Goal: Task Accomplishment & Management: Use online tool/utility

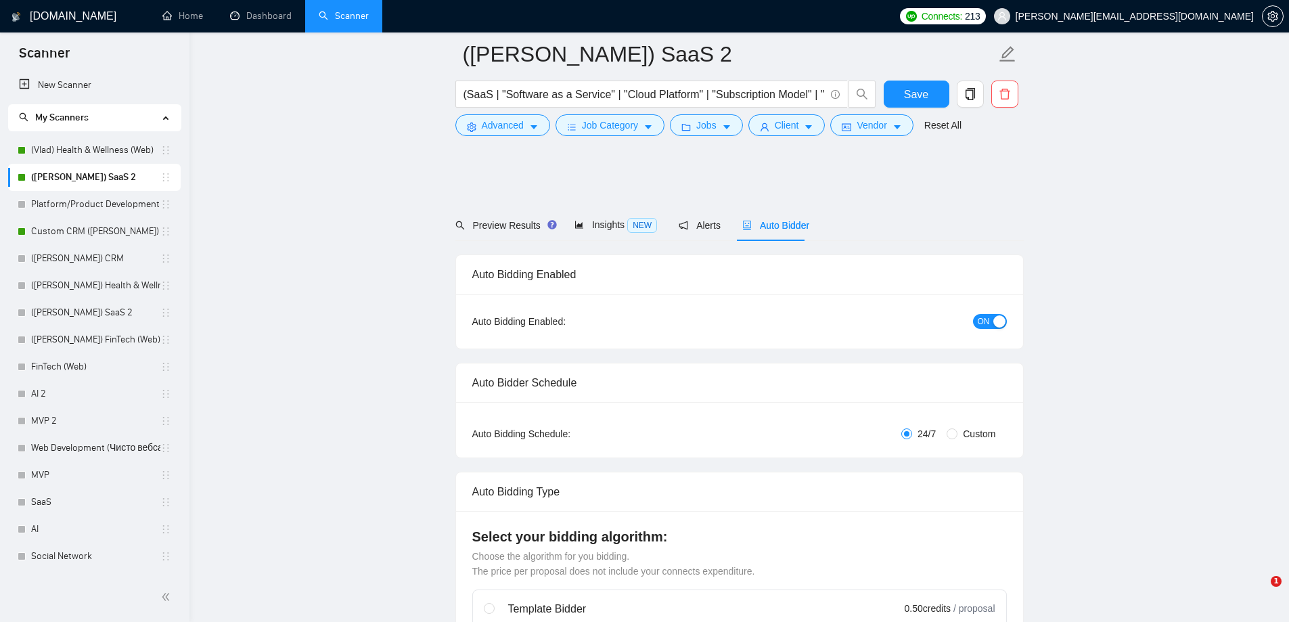
click at [1274, 17] on icon "setting" at bounding box center [1272, 16] width 10 height 11
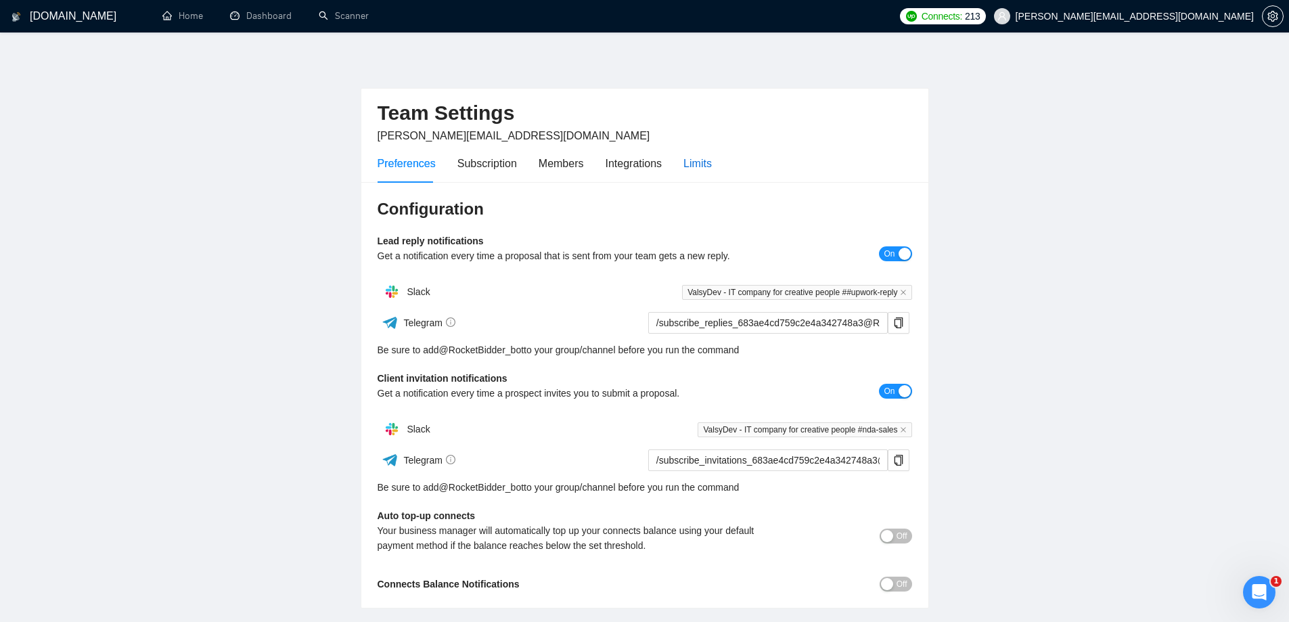
click at [703, 163] on div "Limits" at bounding box center [697, 163] width 28 height 17
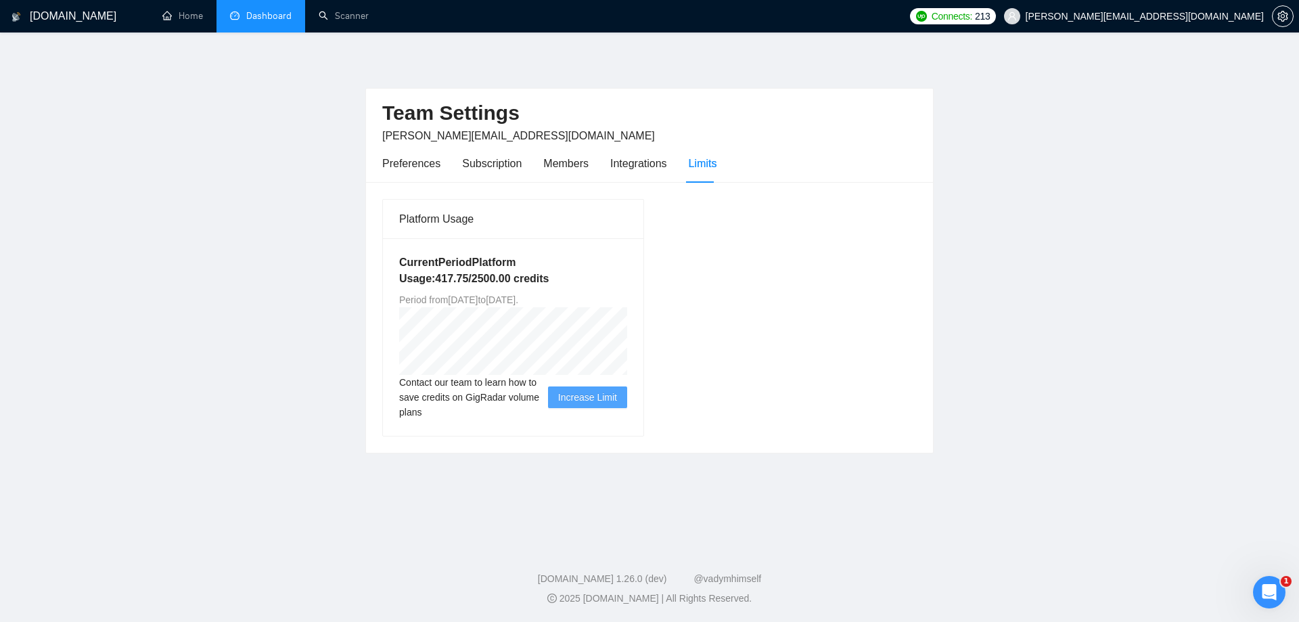
click at [263, 10] on link "Dashboard" at bounding box center [261, 16] width 62 height 12
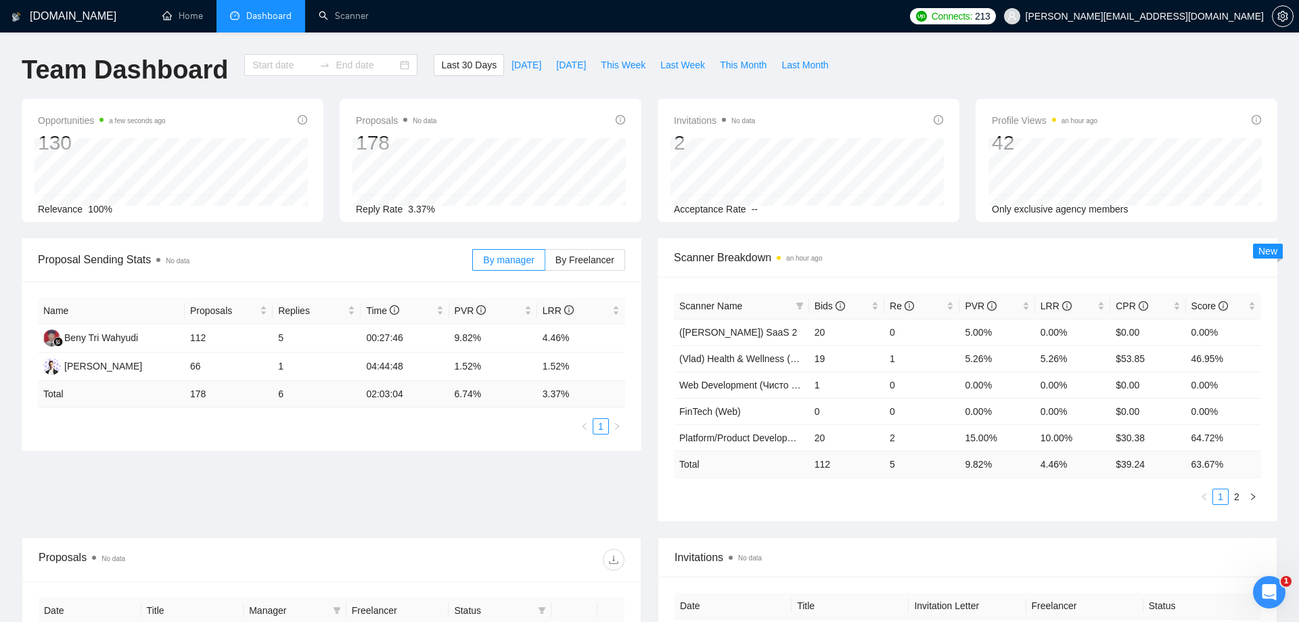
type input "[DATE]"
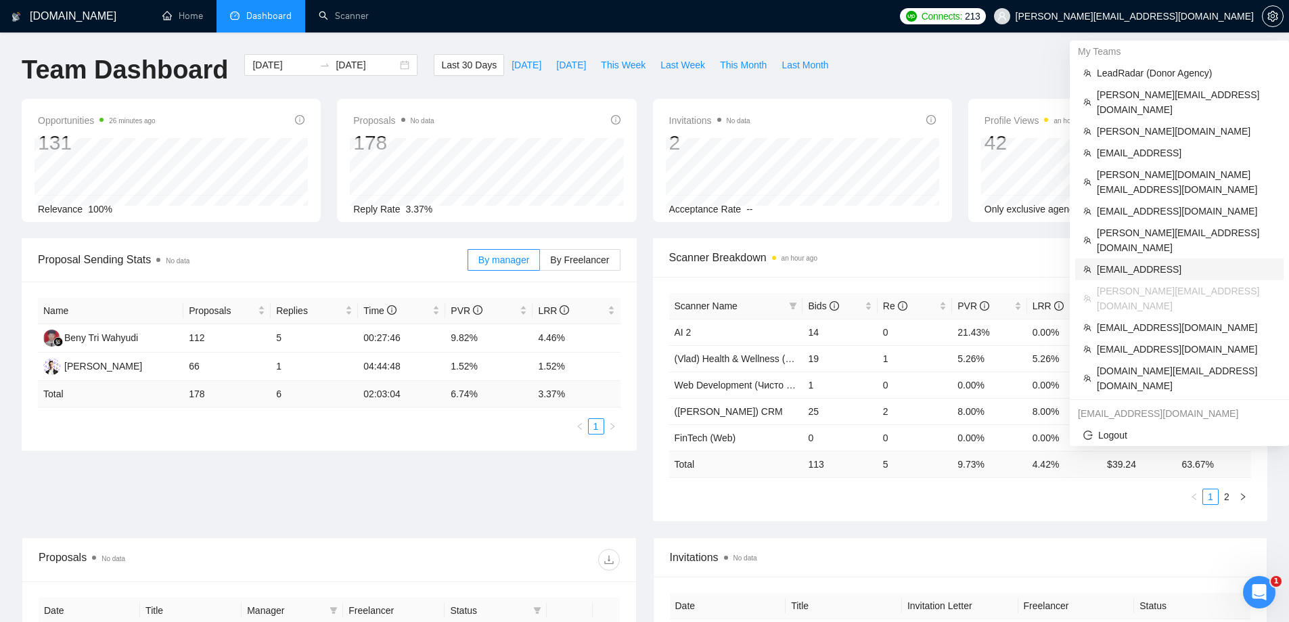
click at [1142, 262] on span "[EMAIL_ADDRESS]" at bounding box center [1186, 269] width 179 height 15
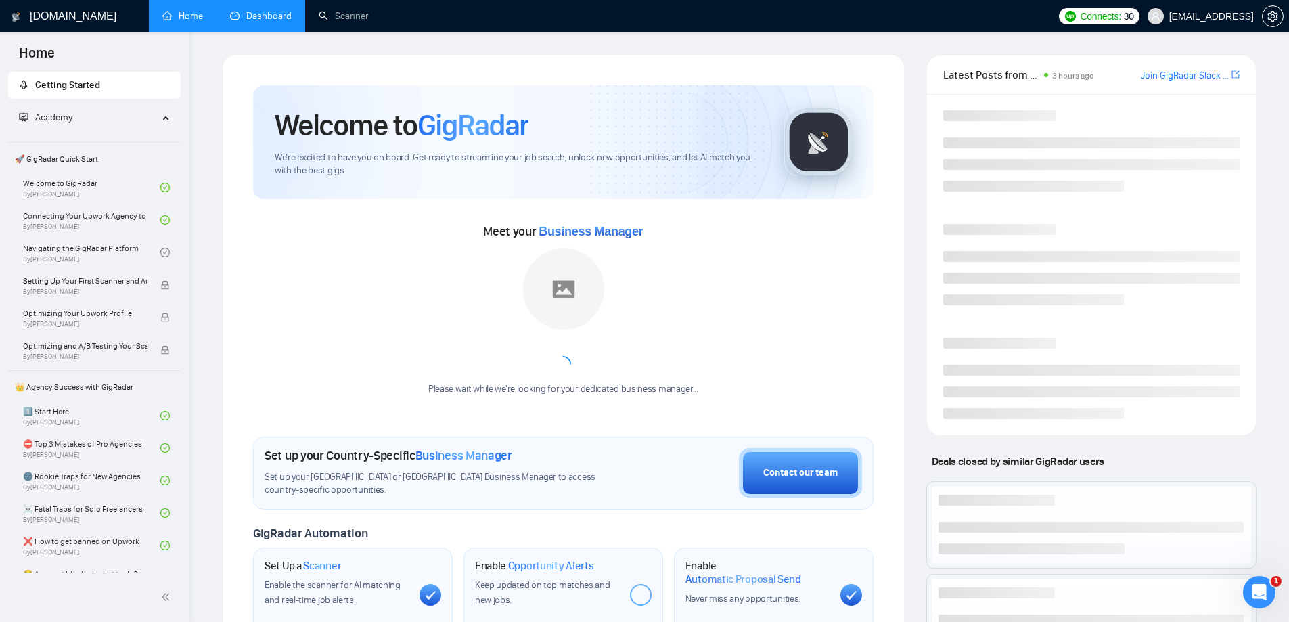
click at [272, 12] on link "Dashboard" at bounding box center [261, 16] width 62 height 12
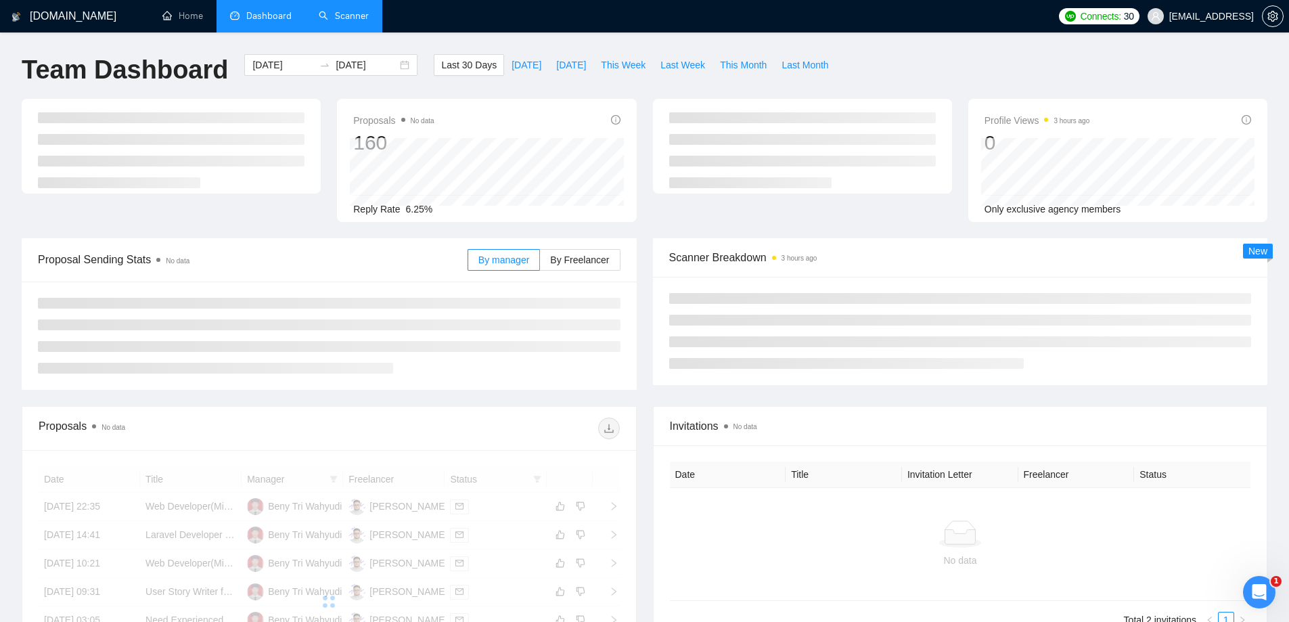
click at [354, 16] on link "Scanner" at bounding box center [344, 16] width 50 height 12
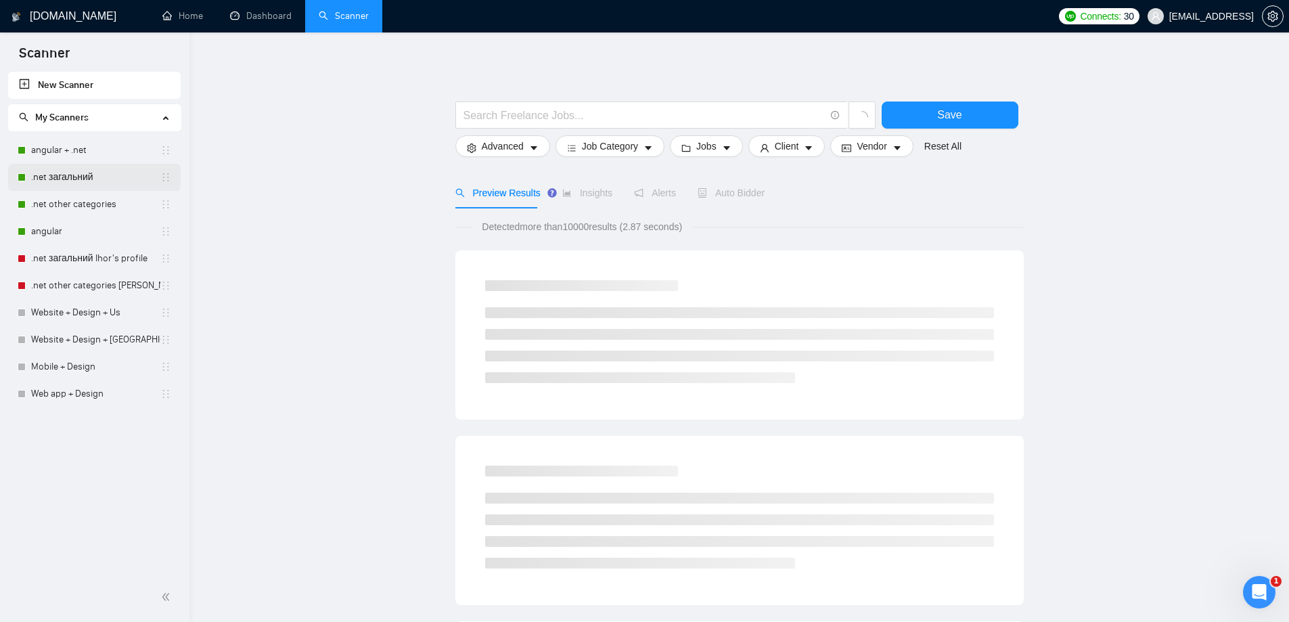
click at [66, 177] on link ".net загальний" at bounding box center [95, 177] width 129 height 27
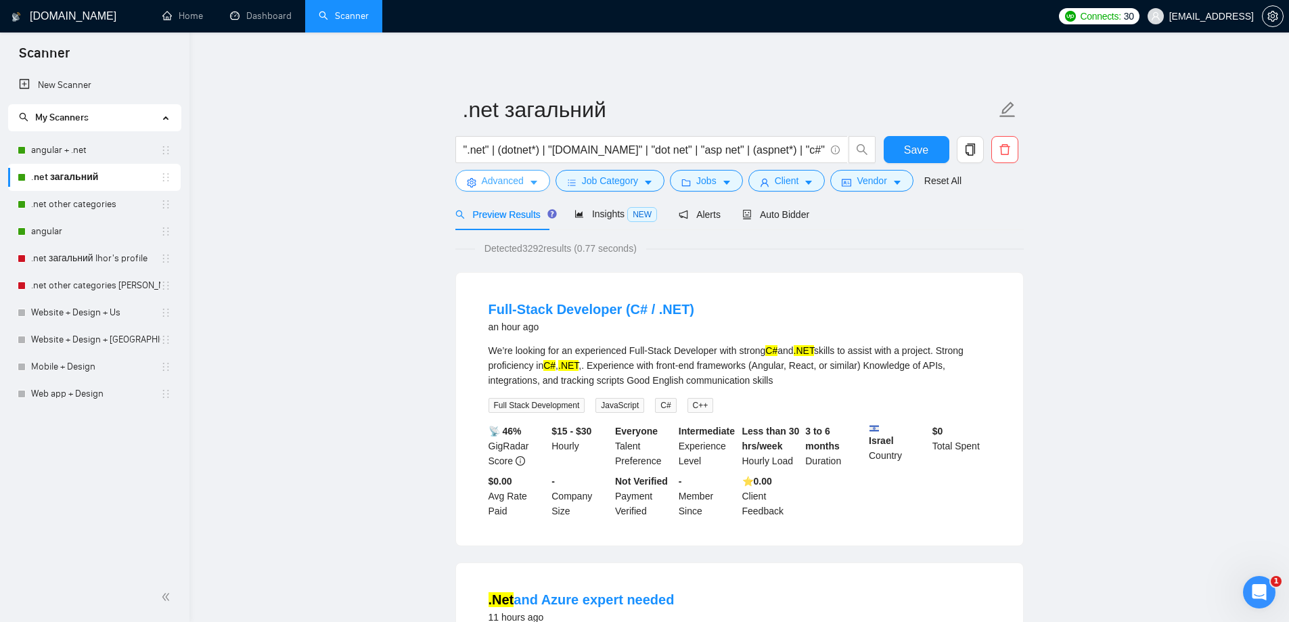
click at [527, 176] on button "Advanced" at bounding box center [502, 181] width 95 height 22
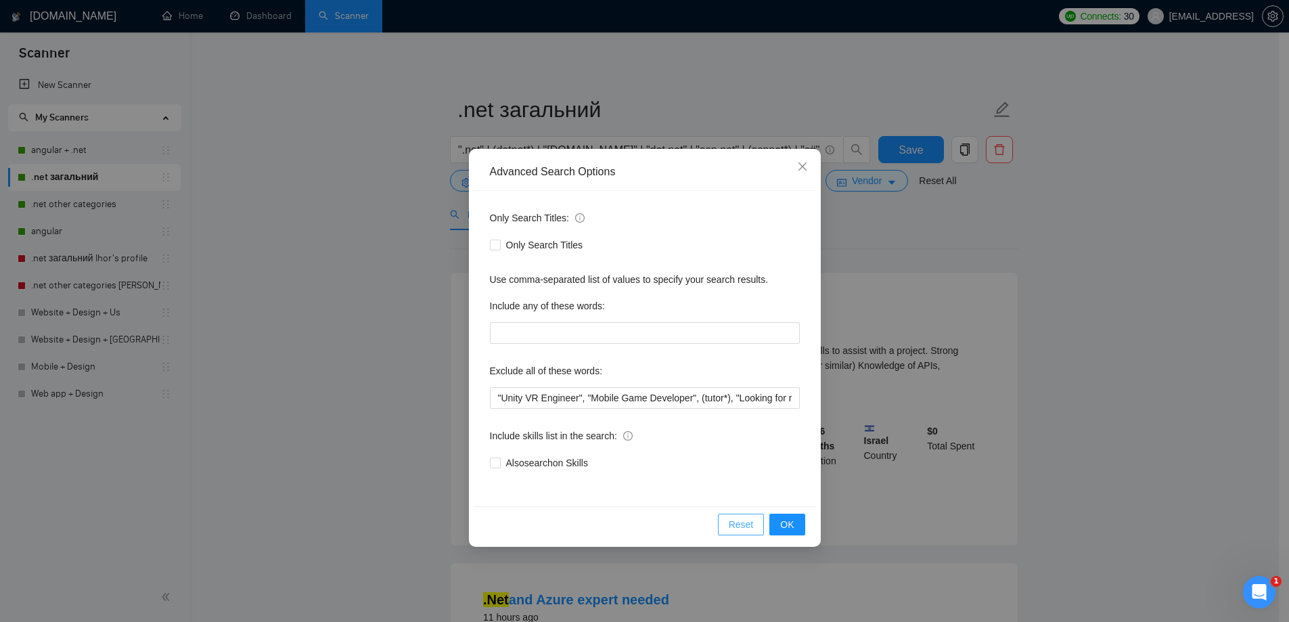
click at [744, 525] on span "Reset" at bounding box center [741, 524] width 25 height 15
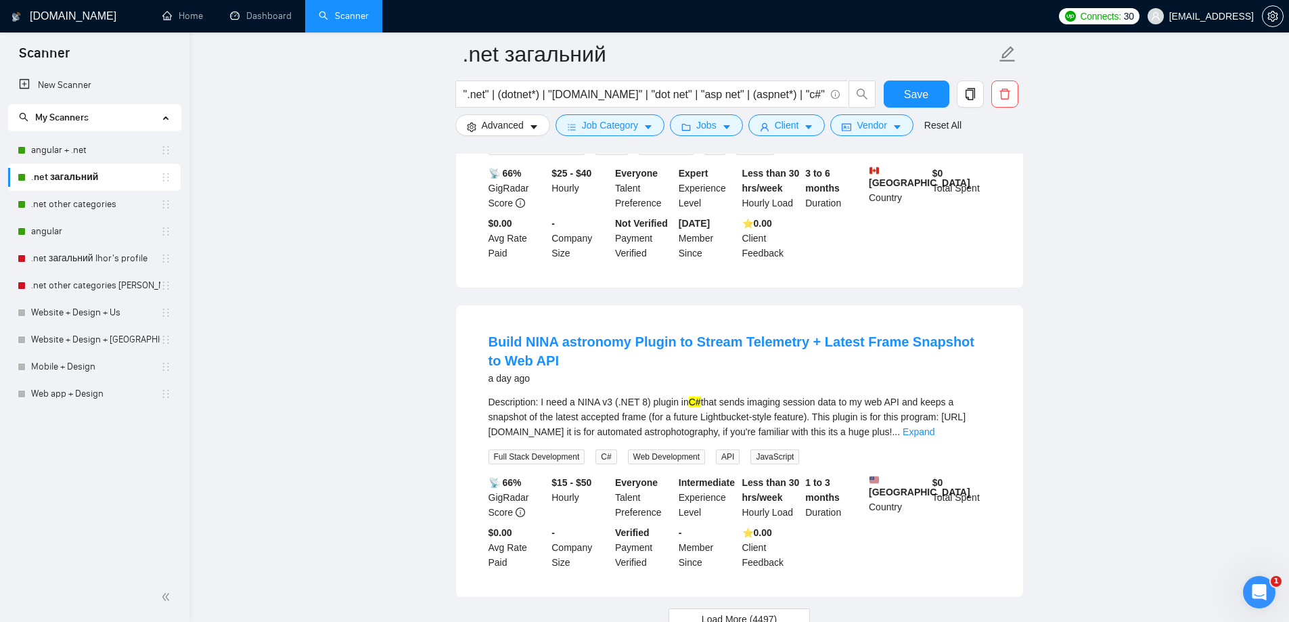
scroll to position [2806, 0]
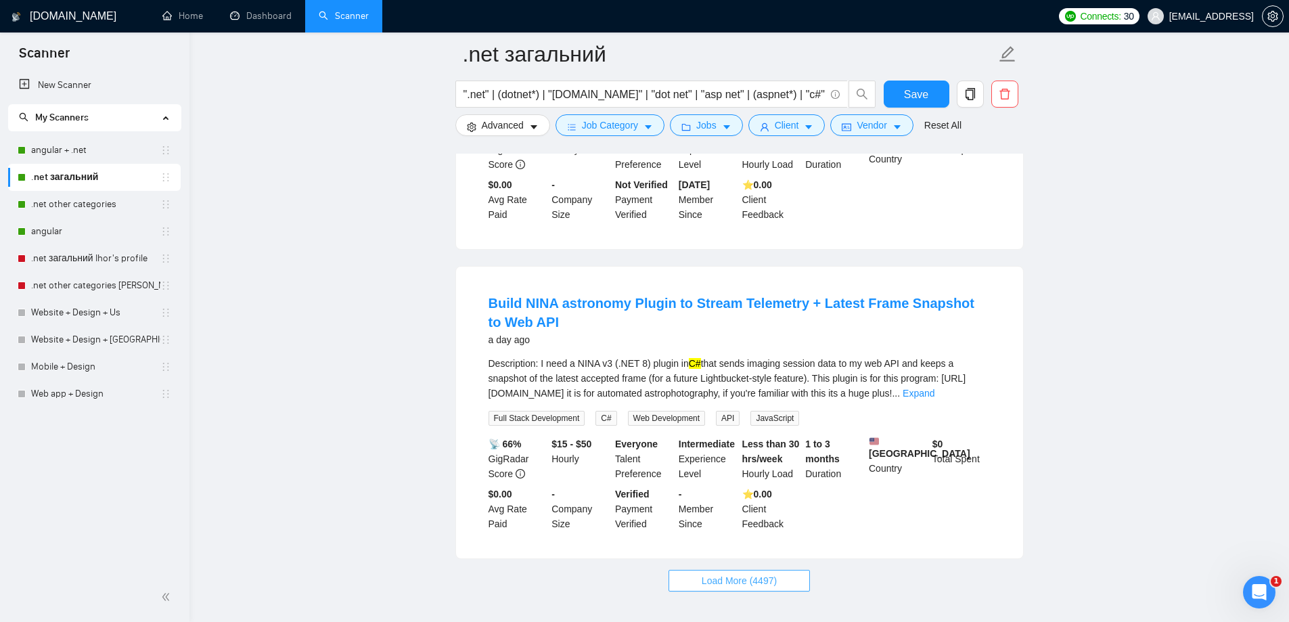
click at [738, 573] on span "Load More (4497)" at bounding box center [739, 580] width 75 height 15
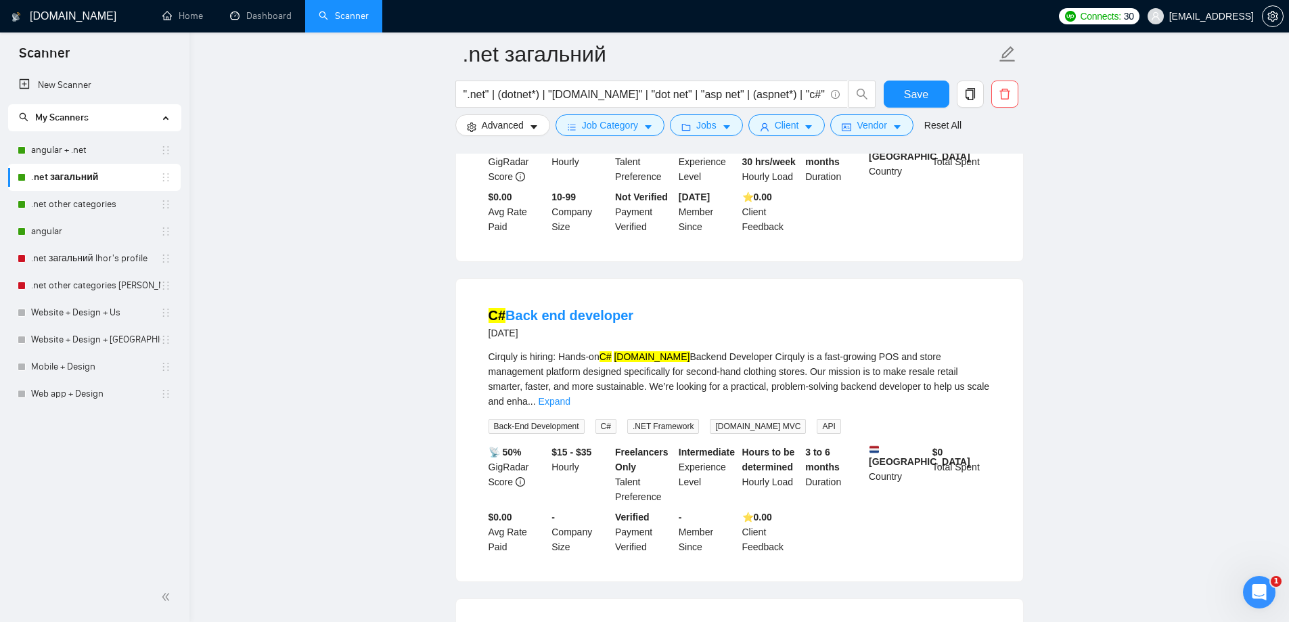
scroll to position [4085, 0]
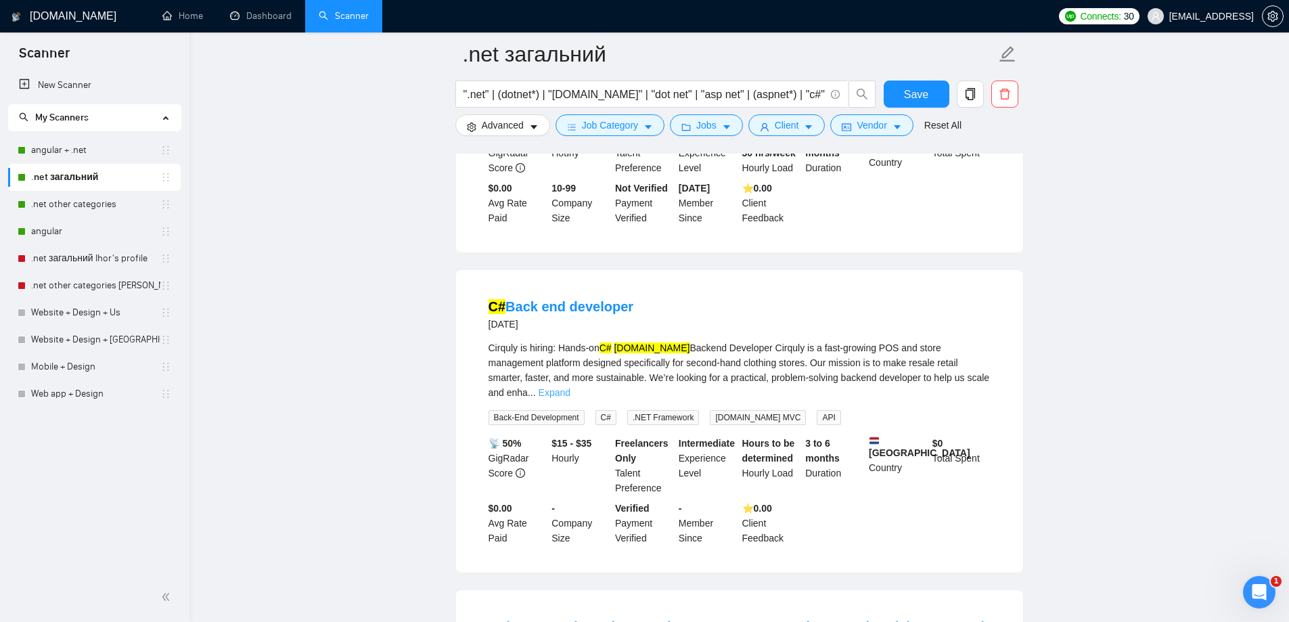
click at [570, 387] on link "Expand" at bounding box center [555, 392] width 32 height 11
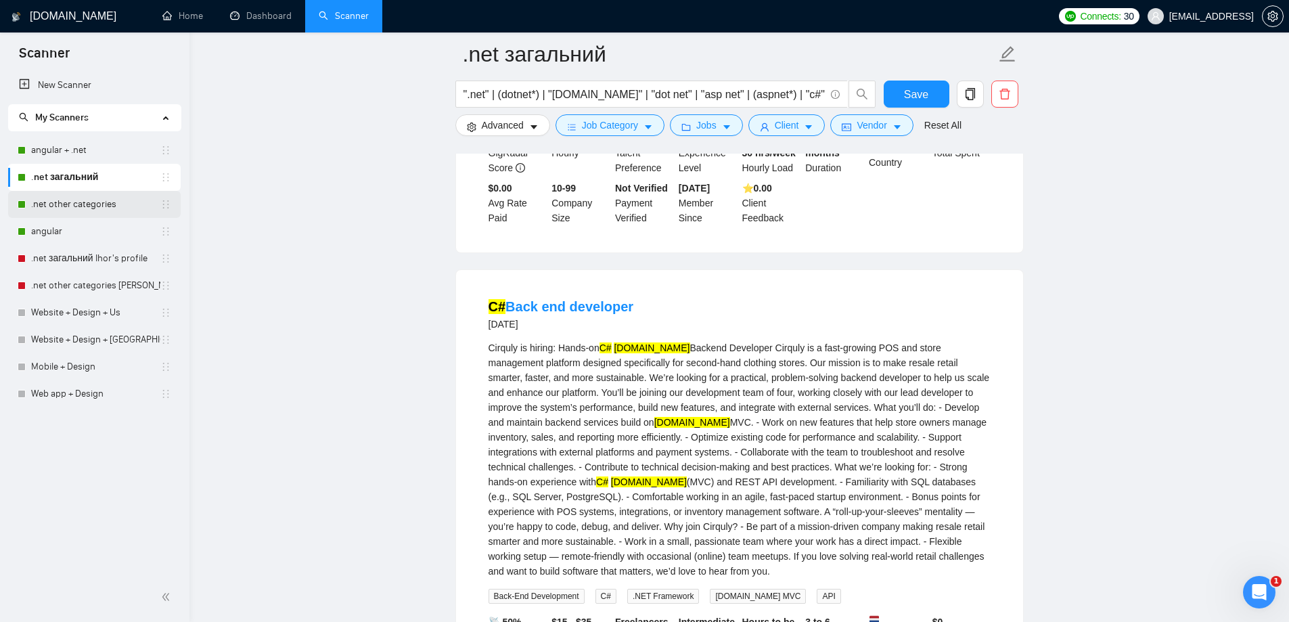
click at [68, 204] on link ".net other categories" at bounding box center [95, 204] width 129 height 27
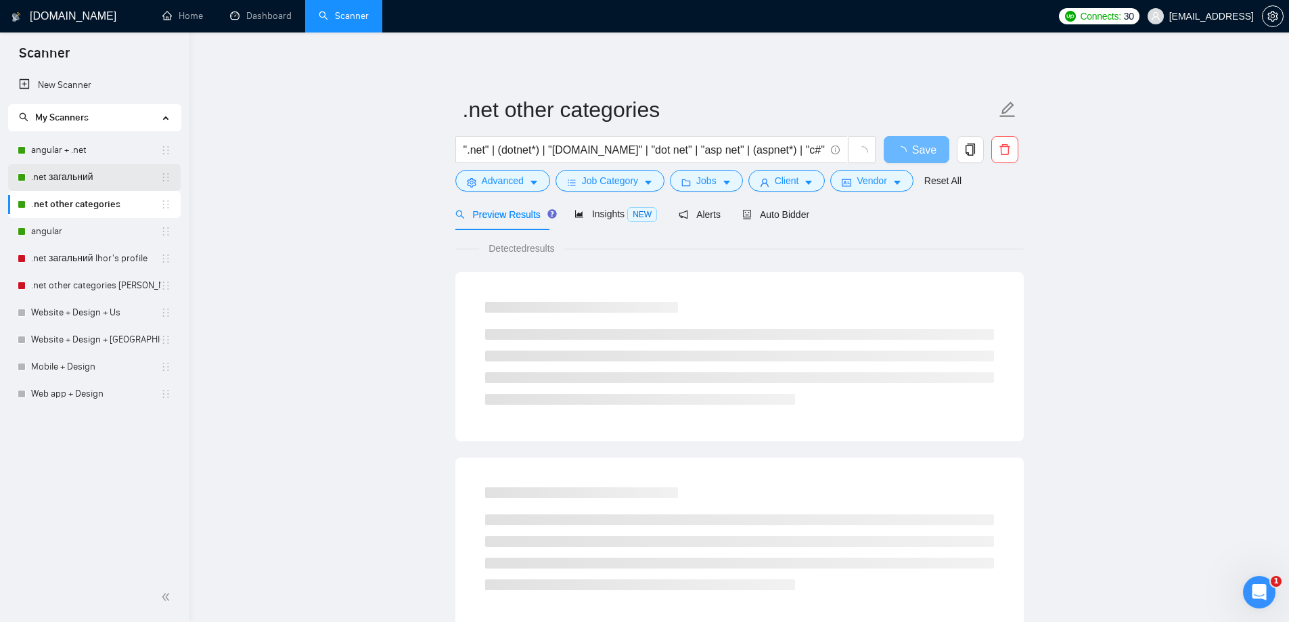
click at [87, 174] on link ".net загальний" at bounding box center [95, 177] width 129 height 27
click at [521, 183] on span "Advanced" at bounding box center [503, 180] width 42 height 15
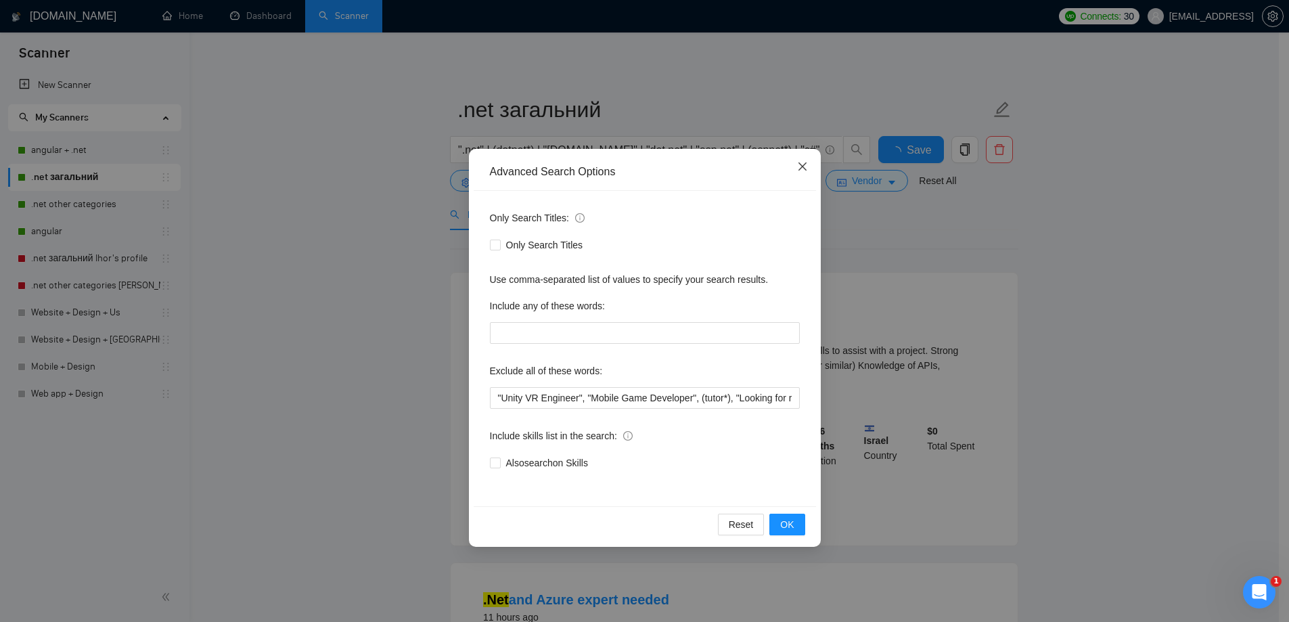
click at [804, 174] on span "Close" at bounding box center [802, 167] width 37 height 37
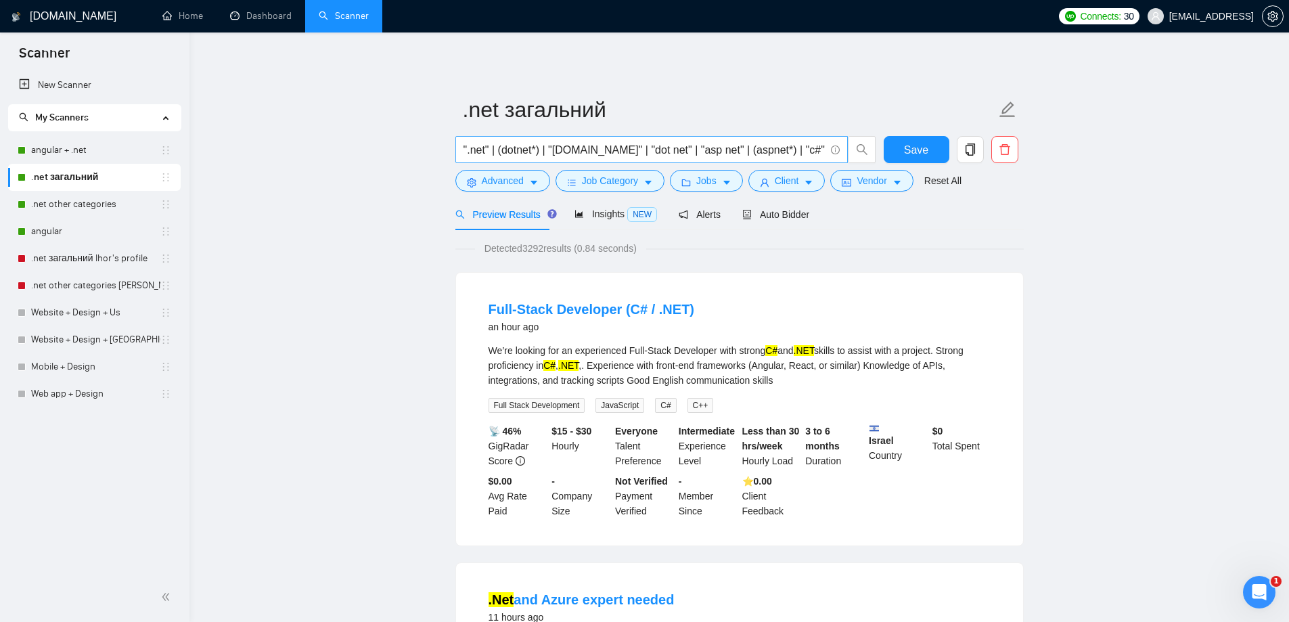
click at [776, 154] on input "".net" | (dotnet*) | "[DOMAIN_NAME]" | "dot net" | "asp net" | (aspnet*) | "c#"" at bounding box center [644, 149] width 361 height 17
type input "Є"
paste input "C# Back end developer"
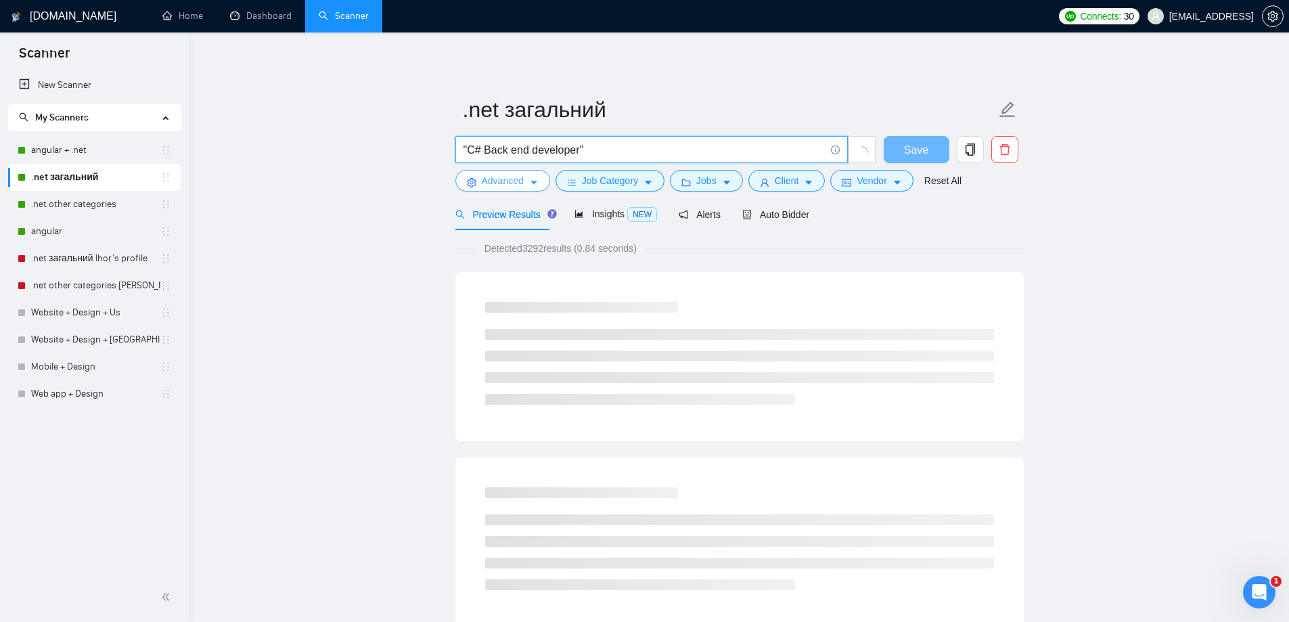
type input ""C# Back end developer""
click at [518, 187] on span "Advanced" at bounding box center [503, 180] width 42 height 15
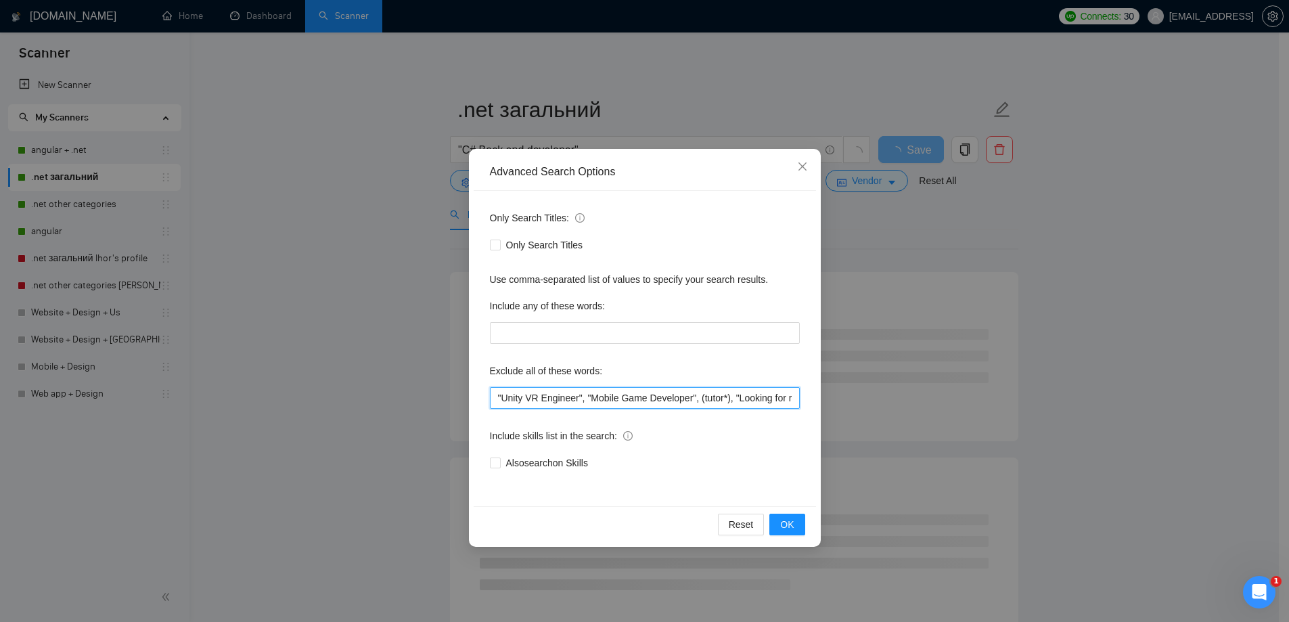
click at [638, 399] on input ""Unity VR Engineer", "Mobile Game Developer", (tutor*), "Looking for recruiters…" at bounding box center [645, 398] width 310 height 22
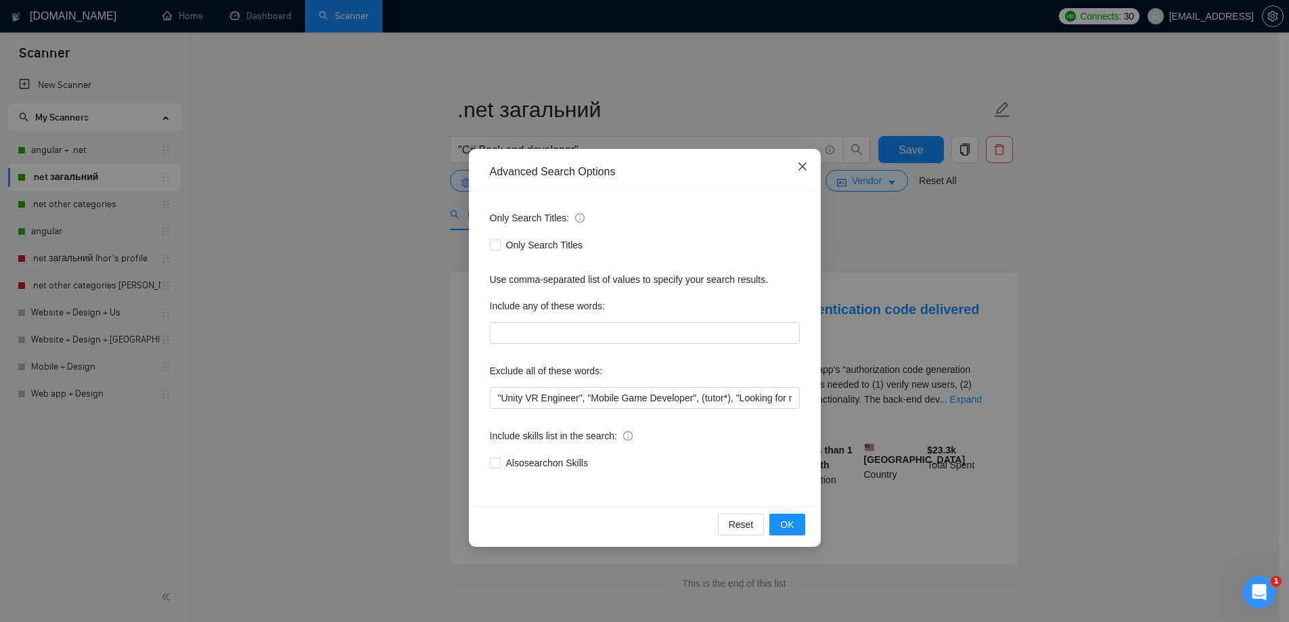
click at [798, 166] on icon "close" at bounding box center [802, 166] width 11 height 11
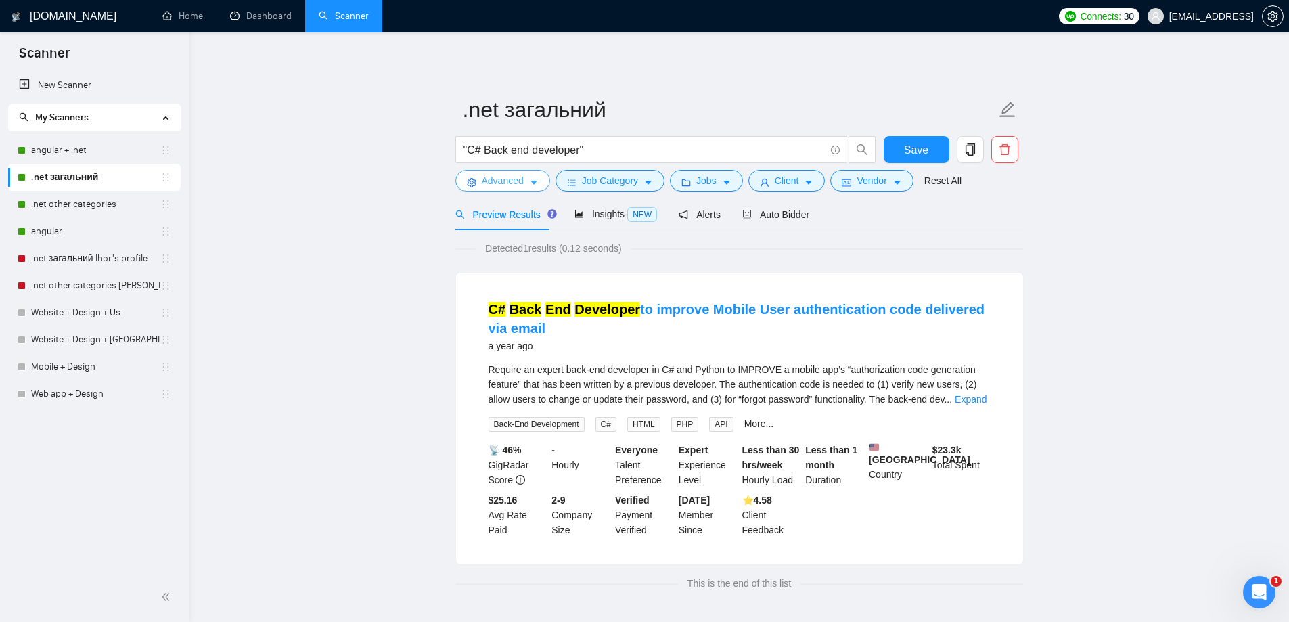
click at [512, 182] on span "Advanced" at bounding box center [503, 180] width 42 height 15
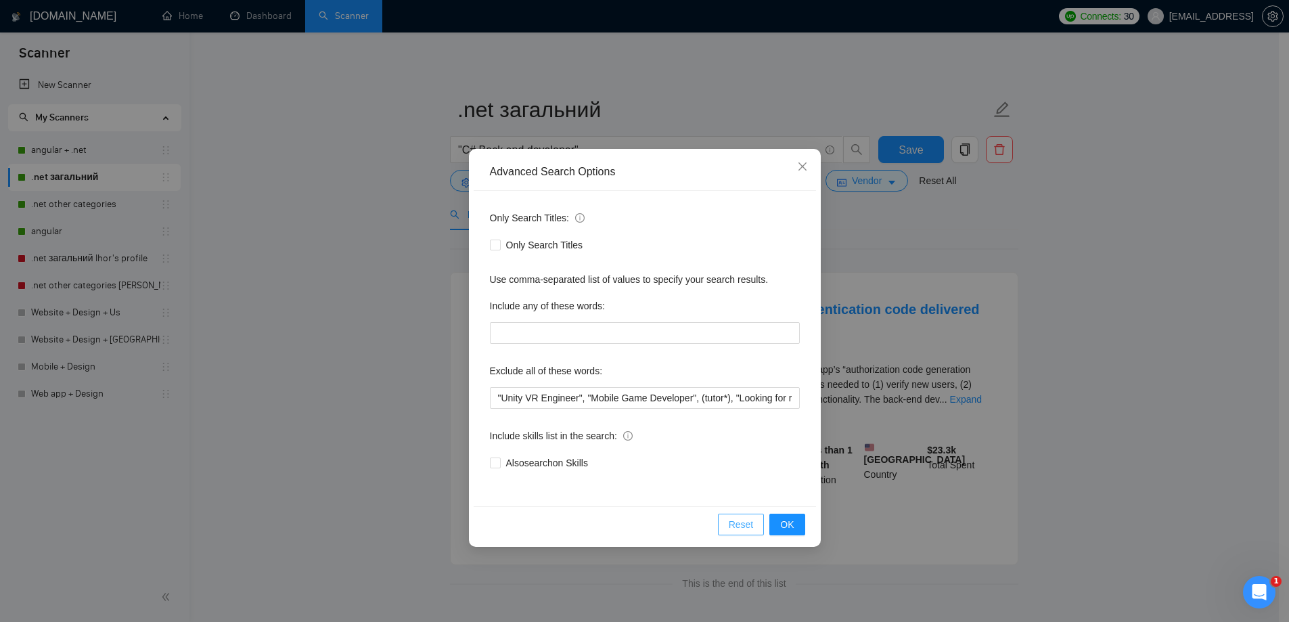
click at [731, 523] on button "Reset" at bounding box center [741, 525] width 47 height 22
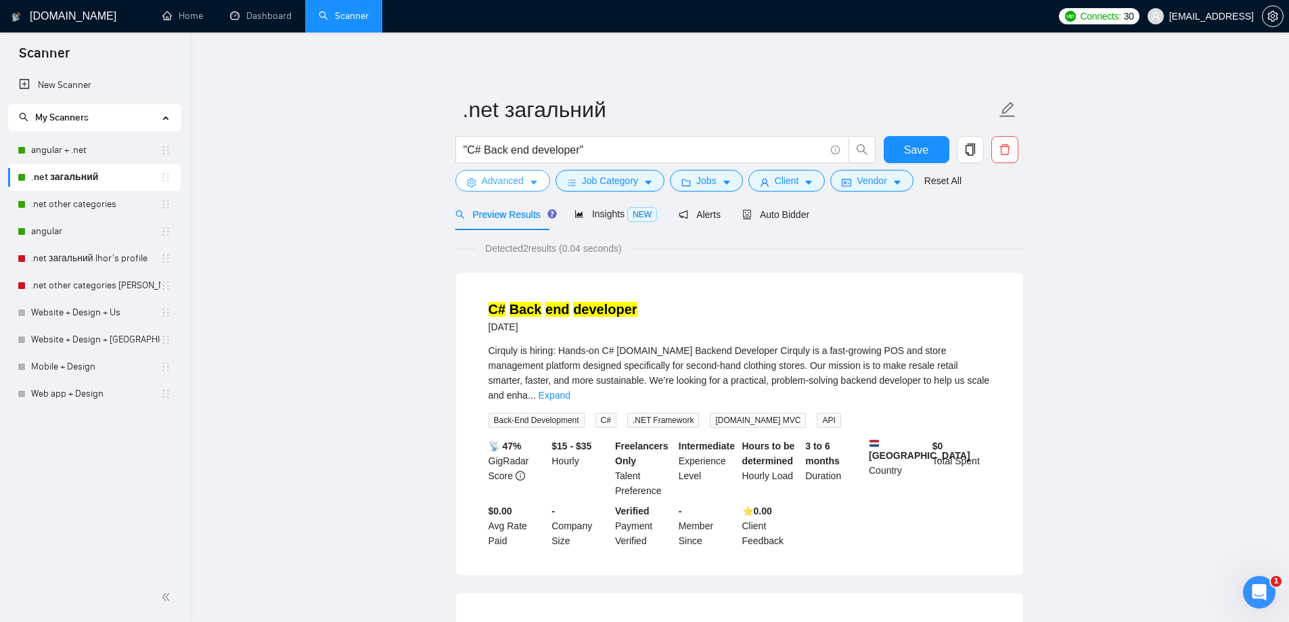
click at [531, 180] on icon "caret-down" at bounding box center [533, 182] width 9 height 9
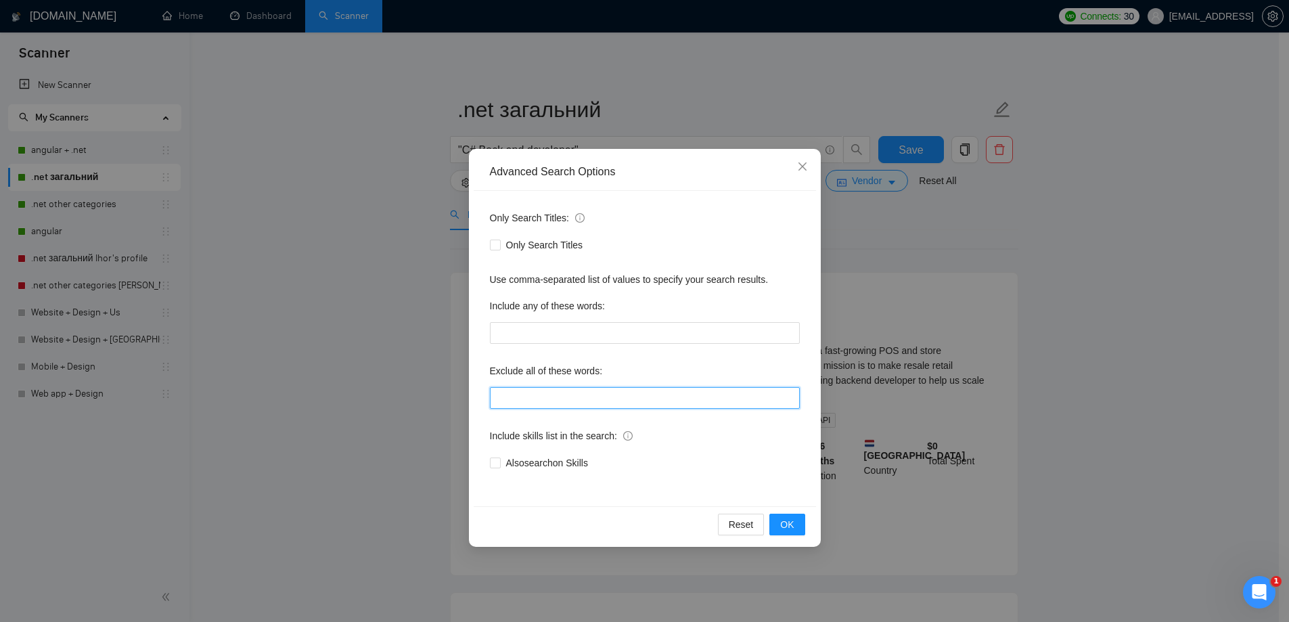
click at [570, 391] on input "text" at bounding box center [645, 398] width 310 height 22
paste input ""Unity VR Engineer", "Mobile Game Developer", (tutor*), "Looking for recruiters…"
type input ""Unity VR Engineer", "Mobile Game Developer", (tutor*), "Looking for recruiters…"
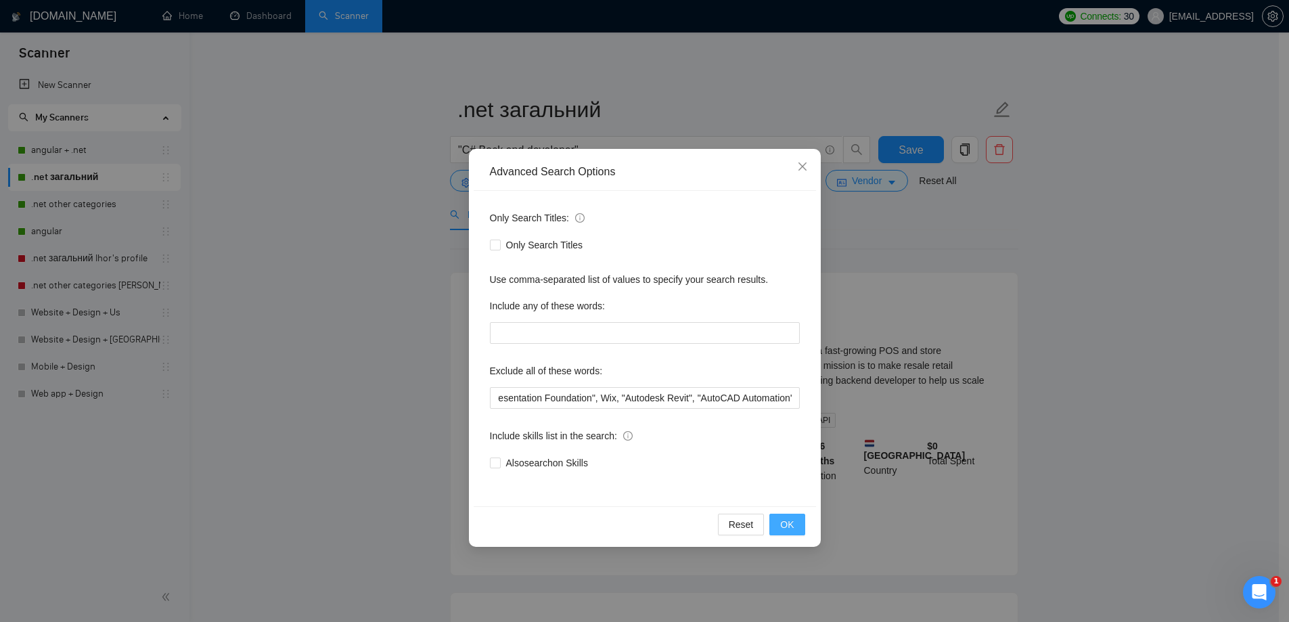
click at [792, 524] on span "OK" at bounding box center [787, 524] width 14 height 15
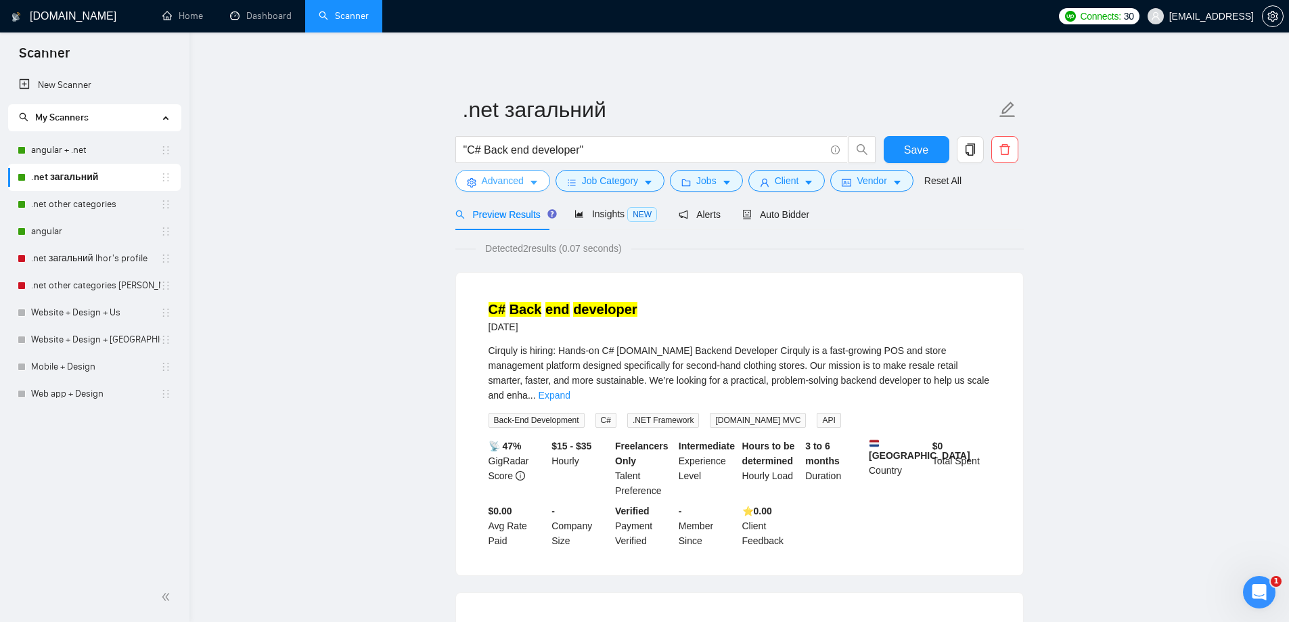
click at [518, 186] on span "Advanced" at bounding box center [503, 180] width 42 height 15
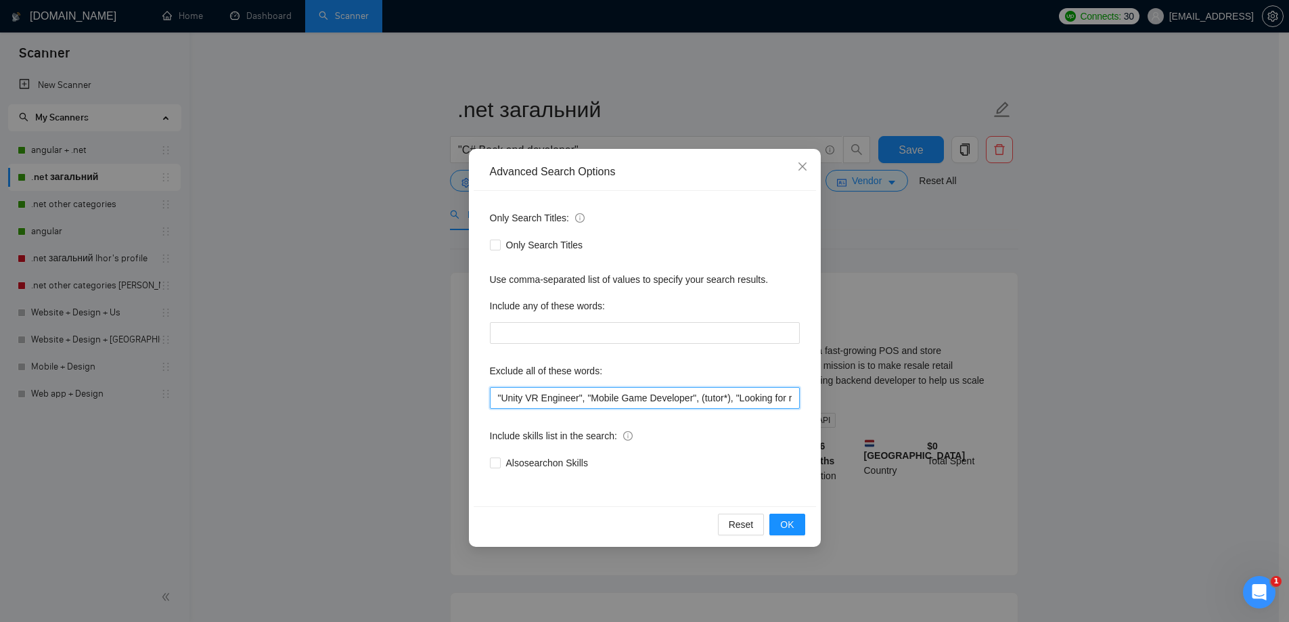
drag, startPoint x: 623, startPoint y: 396, endPoint x: 630, endPoint y: 409, distance: 14.5
click at [623, 396] on input ""Unity VR Engineer", "Mobile Game Developer", (tutor*), "Looking for recruiters…" at bounding box center [645, 398] width 310 height 22
paste input ""Autodesk AutoCAD API", "AutoCAD Civil 3D", "Autodesk AutoCAD", "Civil 3D", Aut…"
type input ""Autodesk AutoCAD API", "AutoCAD Civil 3D", "Autodesk AutoCAD", "Civil 3D", Aut…"
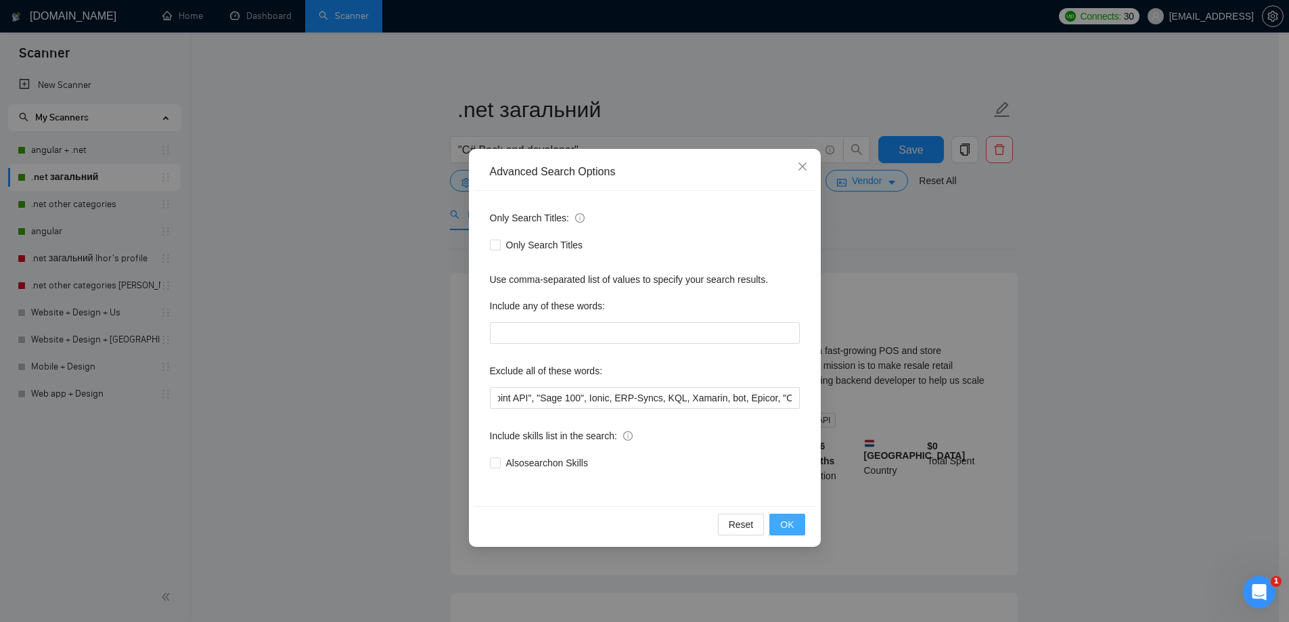
click at [785, 516] on button "OK" at bounding box center [786, 525] width 35 height 22
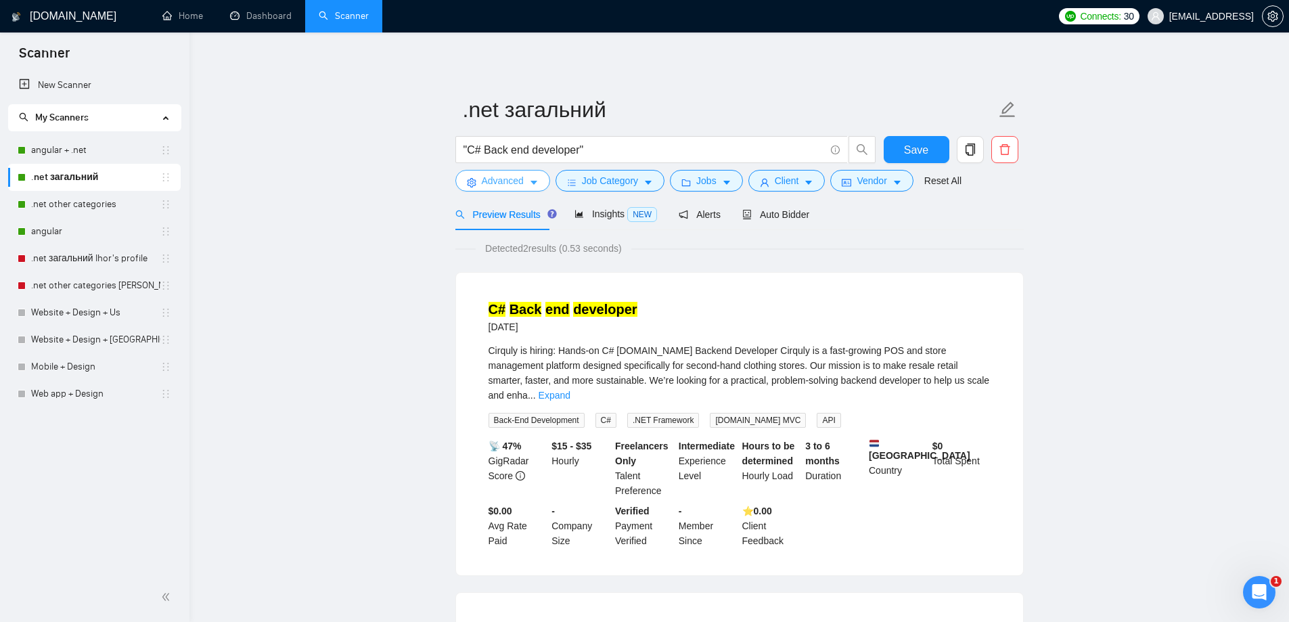
click at [512, 185] on span "Advanced" at bounding box center [503, 180] width 42 height 15
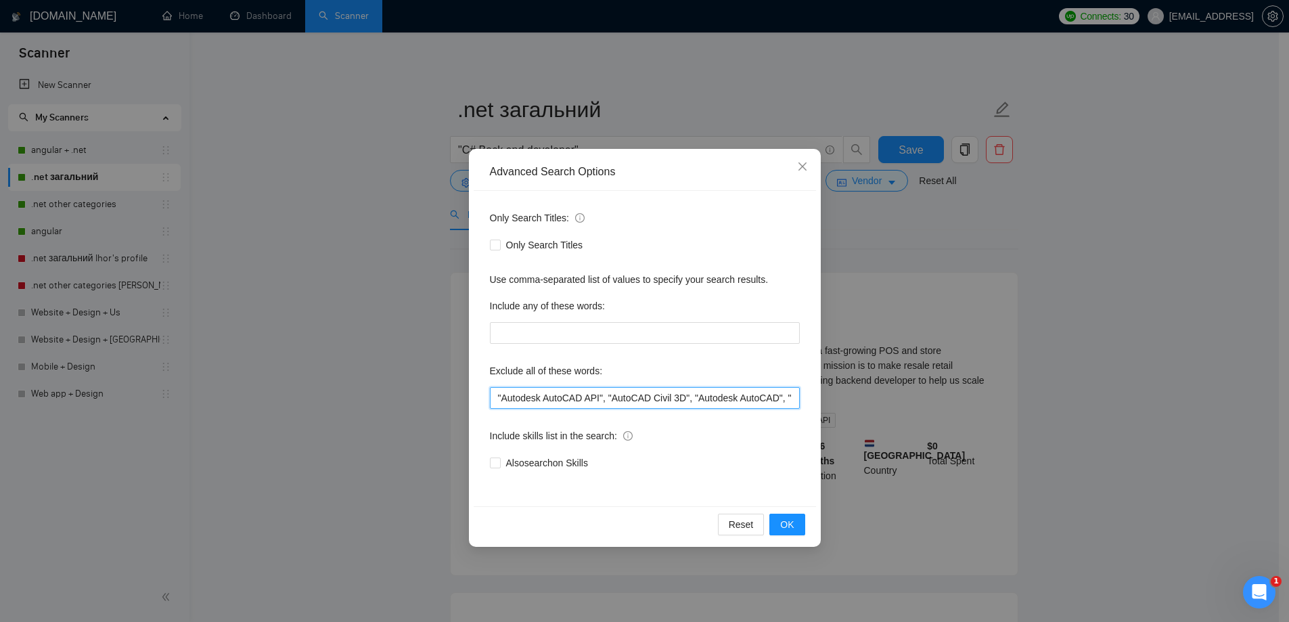
click at [650, 405] on input ""Autodesk AutoCAD API", "AutoCAD Civil 3D", "Autodesk AutoCAD", "Civil 3D", Aut…" at bounding box center [645, 398] width 310 height 22
paste input "consulting, [GEOGRAPHIC_DATA], coaching, consult, tutor, teacher, mentor, tradi…"
type input "consulting, [GEOGRAPHIC_DATA], coaching, consult, tutor, teacher, mentor, tradi…"
click at [780, 524] on button "OK" at bounding box center [786, 525] width 35 height 22
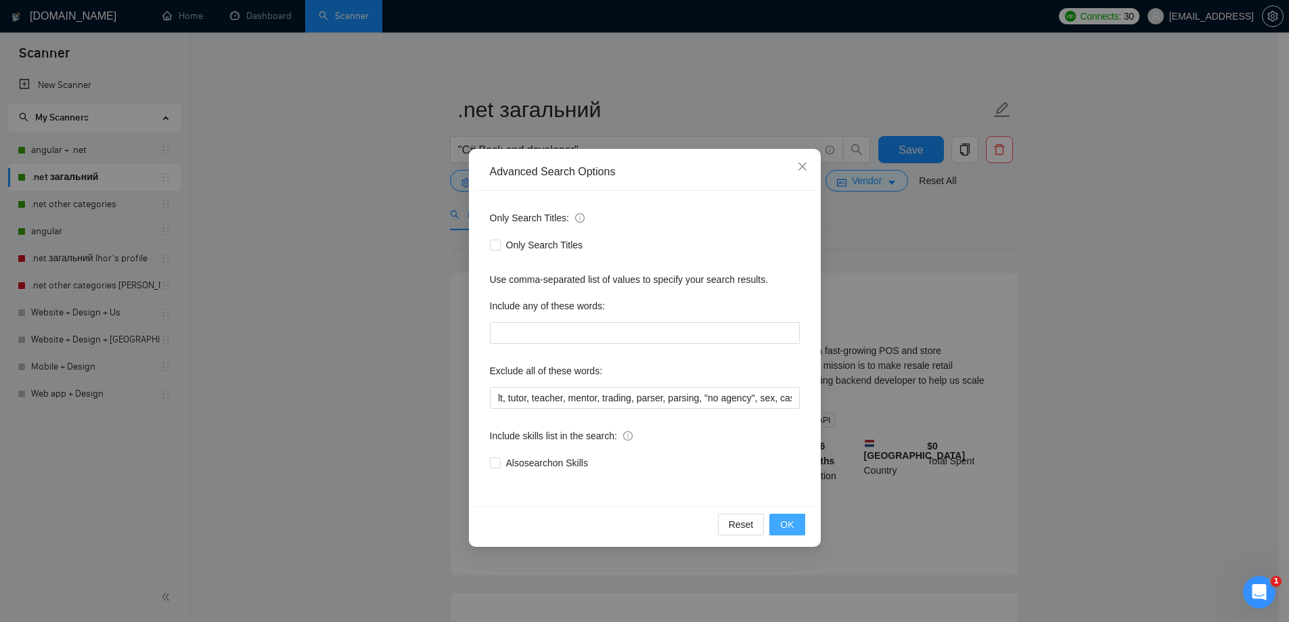
scroll to position [0, 0]
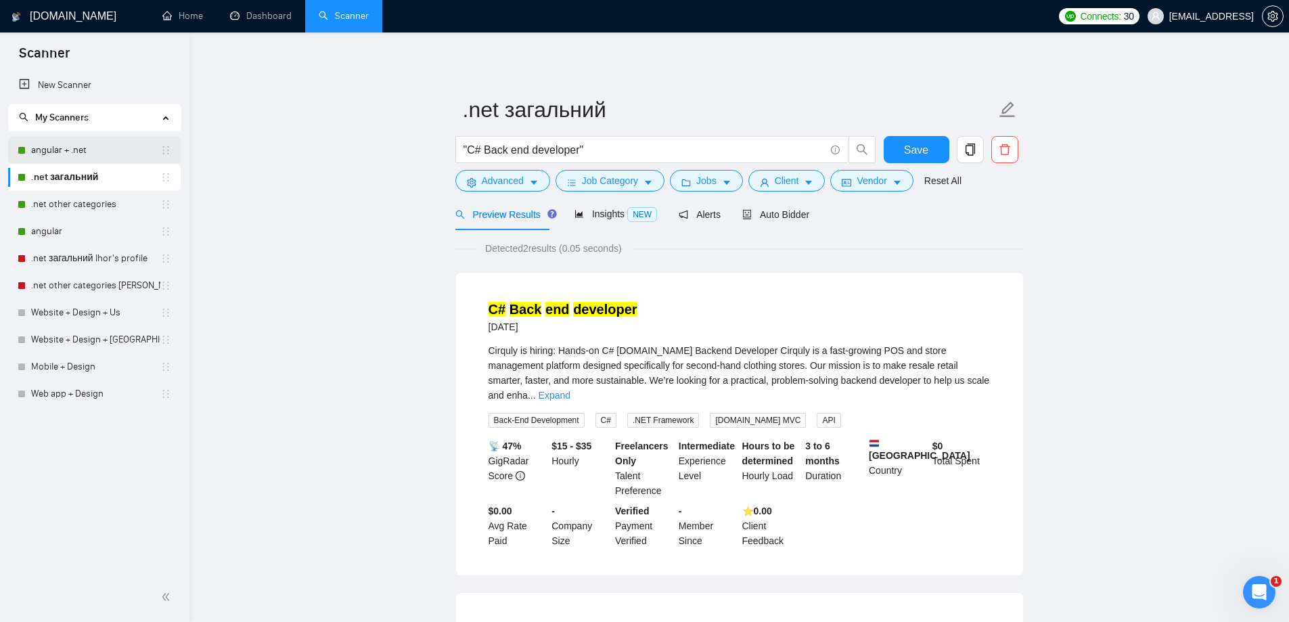
click at [80, 156] on link "angular + .net" at bounding box center [95, 150] width 129 height 27
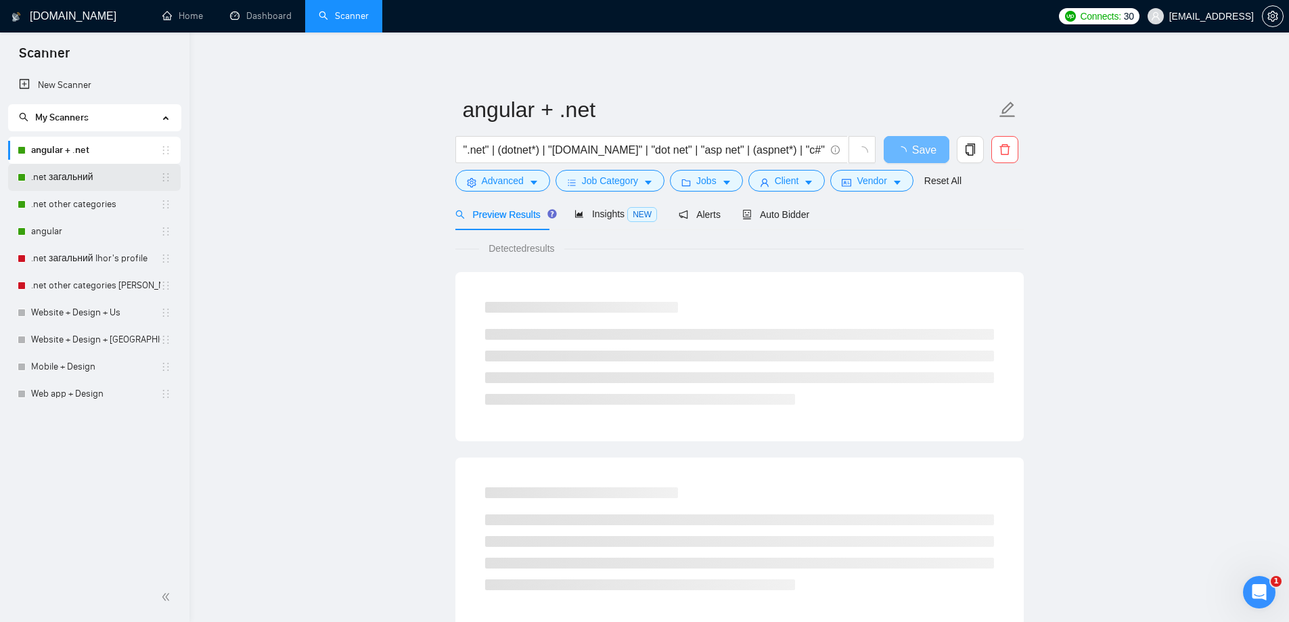
click at [70, 177] on link ".net загальний" at bounding box center [95, 177] width 129 height 27
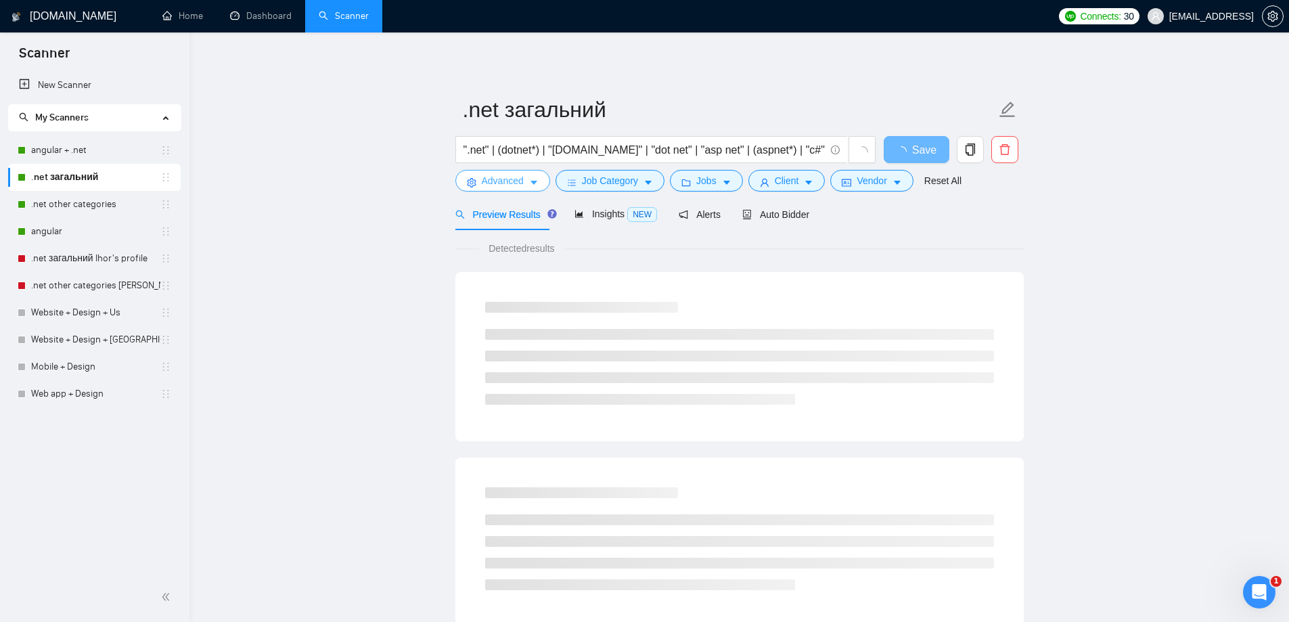
click at [520, 178] on span "Advanced" at bounding box center [503, 180] width 42 height 15
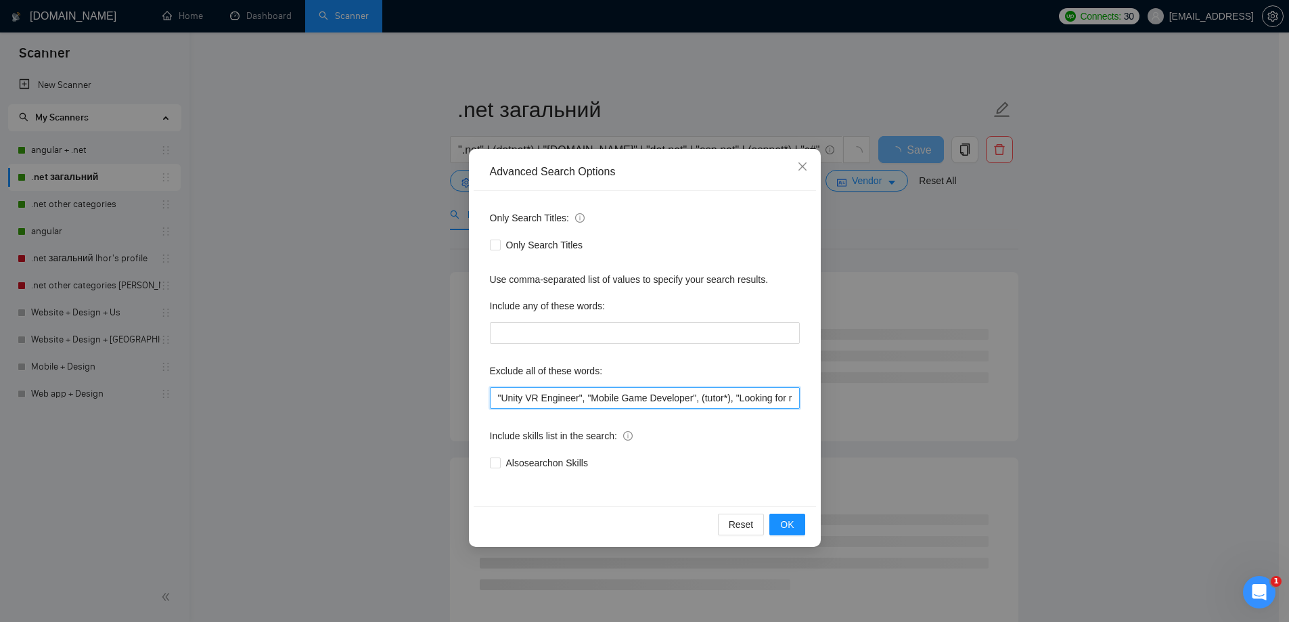
click at [654, 396] on input ""Unity VR Engineer", "Mobile Game Developer", (tutor*), "Looking for recruiters…" at bounding box center [645, 398] width 310 height 22
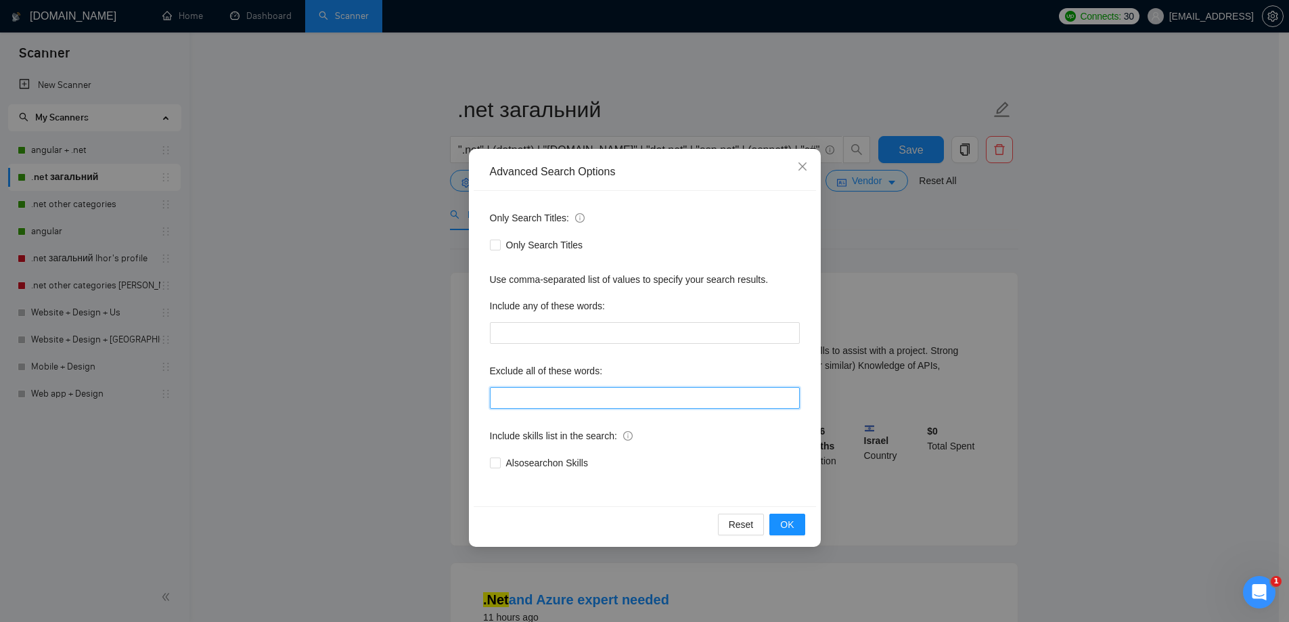
paste input ""Unity VR Engineer", "Mobile Game Developer", (tutor*), "Looking for recruiters…"
type input ""Unity VR Engineer", "Mobile Game Developer", (tutor*), "Looking for recruiters…"
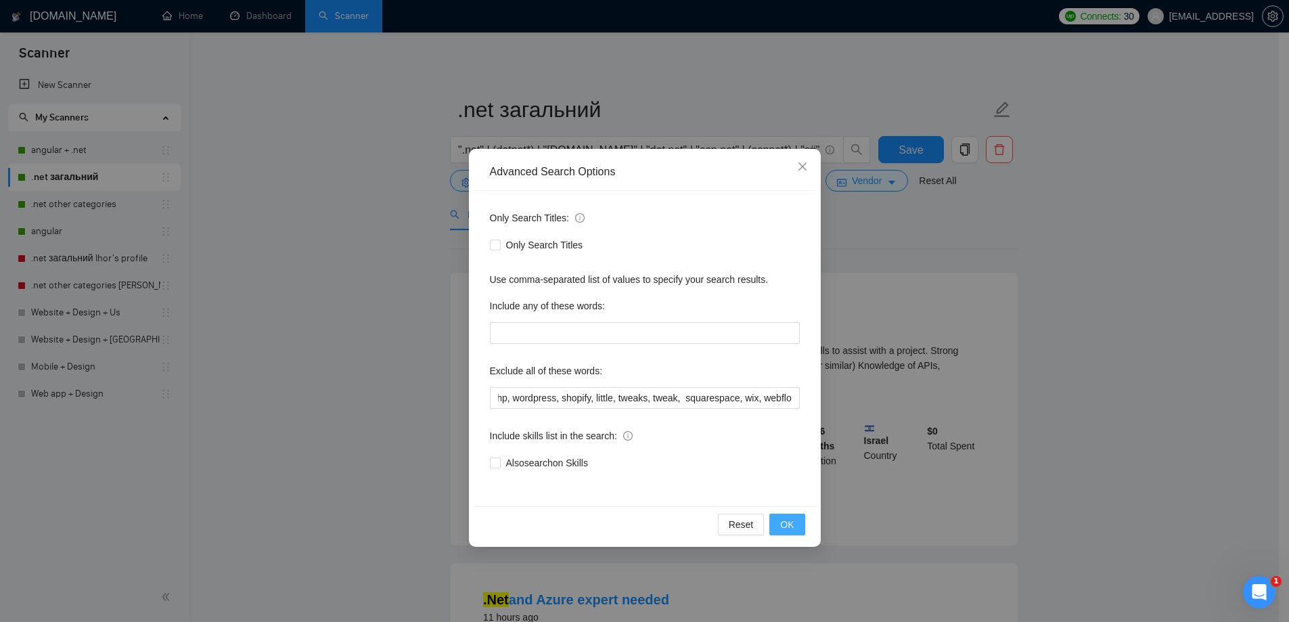
click at [796, 526] on button "OK" at bounding box center [786, 525] width 35 height 22
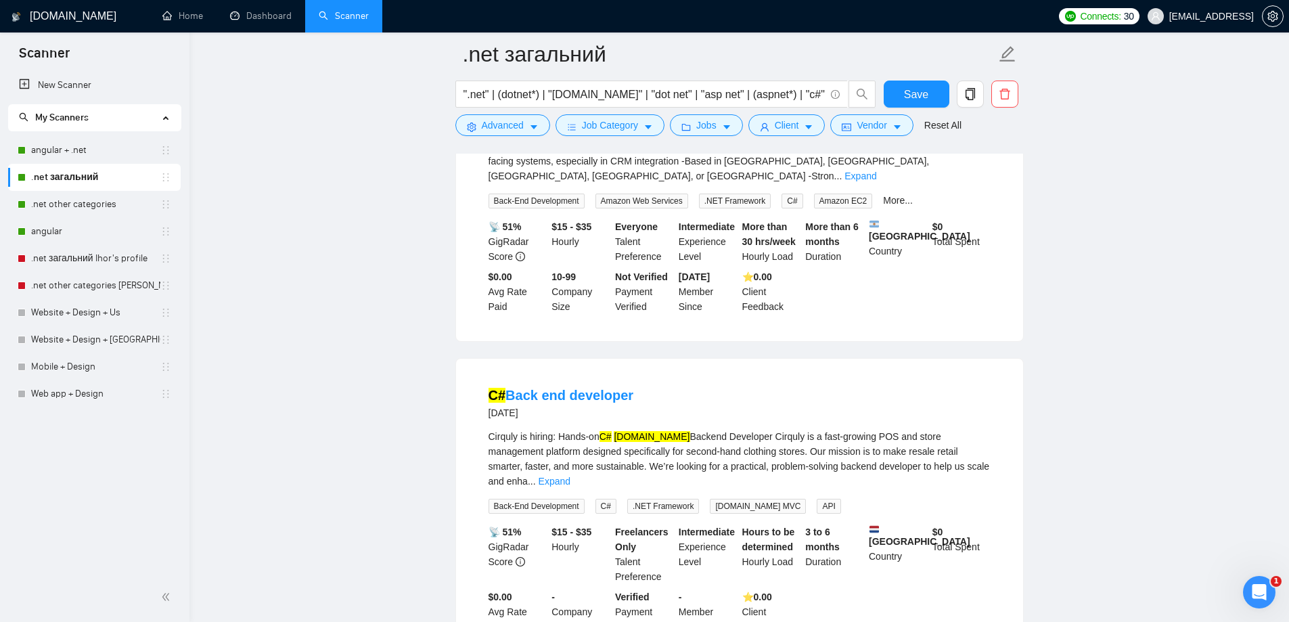
scroll to position [2821, 0]
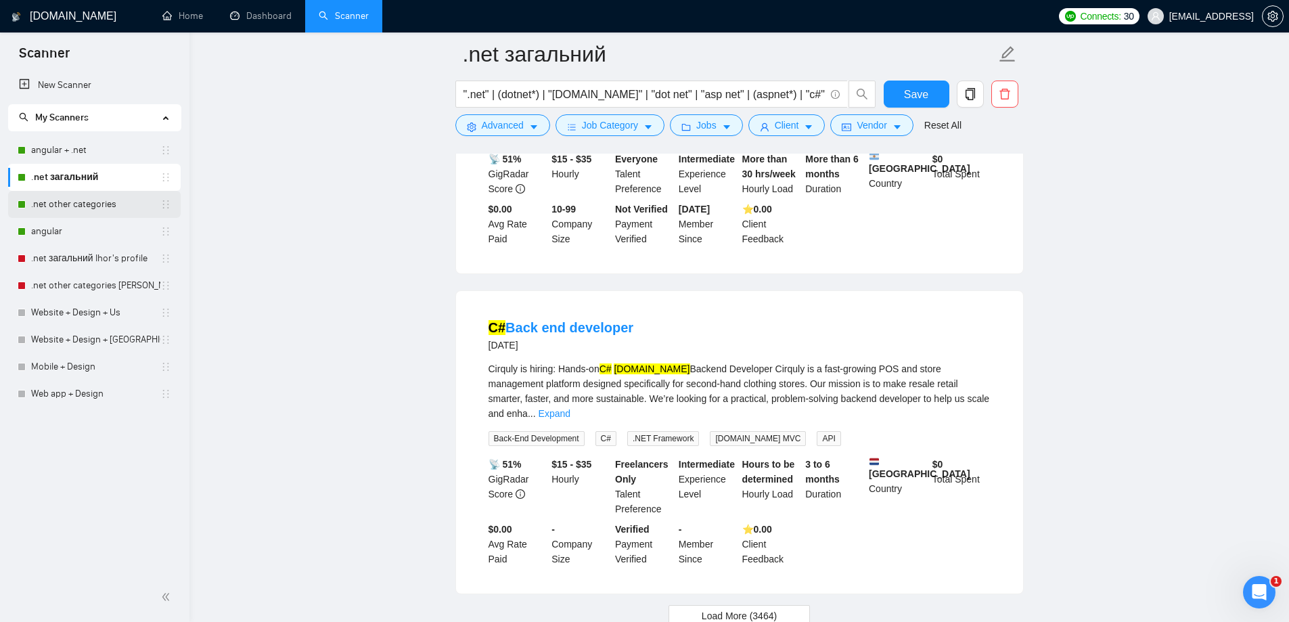
click at [77, 200] on link ".net other categories" at bounding box center [95, 204] width 129 height 27
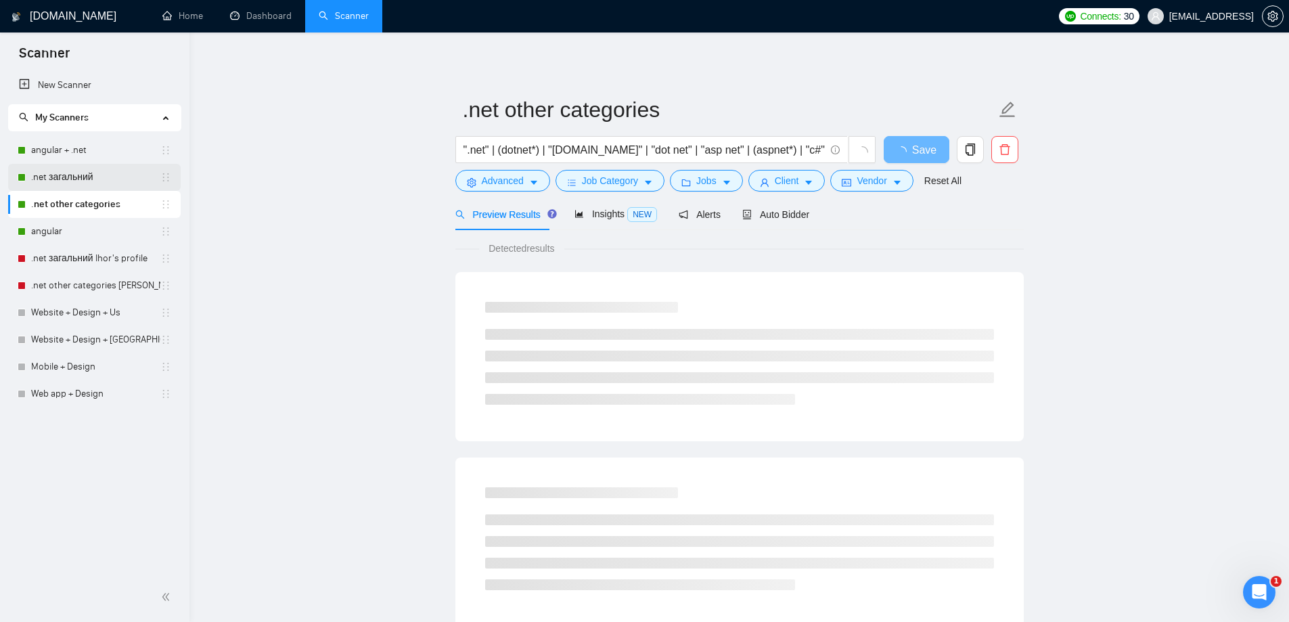
click at [94, 172] on link ".net загальний" at bounding box center [95, 177] width 129 height 27
drag, startPoint x: 796, startPoint y: 151, endPoint x: 394, endPoint y: 138, distance: 402.2
click at [394, 138] on main ".net загальний ".net" | (dotnet*) | "[DOMAIN_NAME]" | "dot net" | "asp net" | (…" at bounding box center [739, 618] width 1056 height 1129
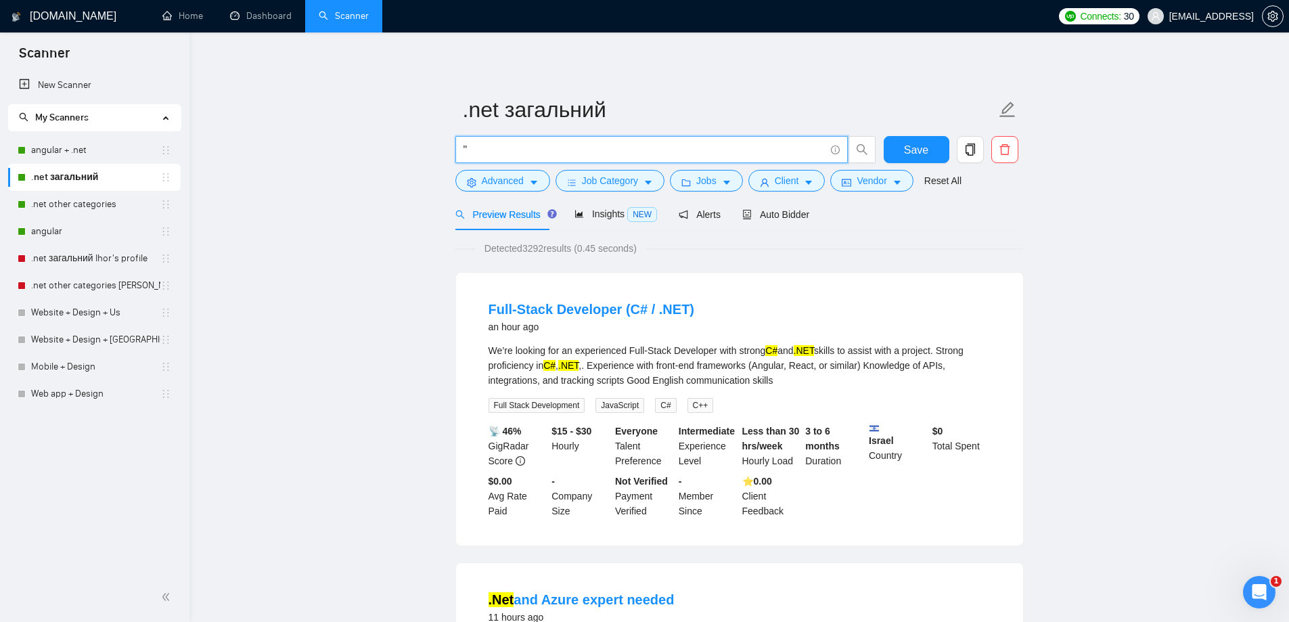
paste input ".NET Core Full-Stack Developer for Client Projects"
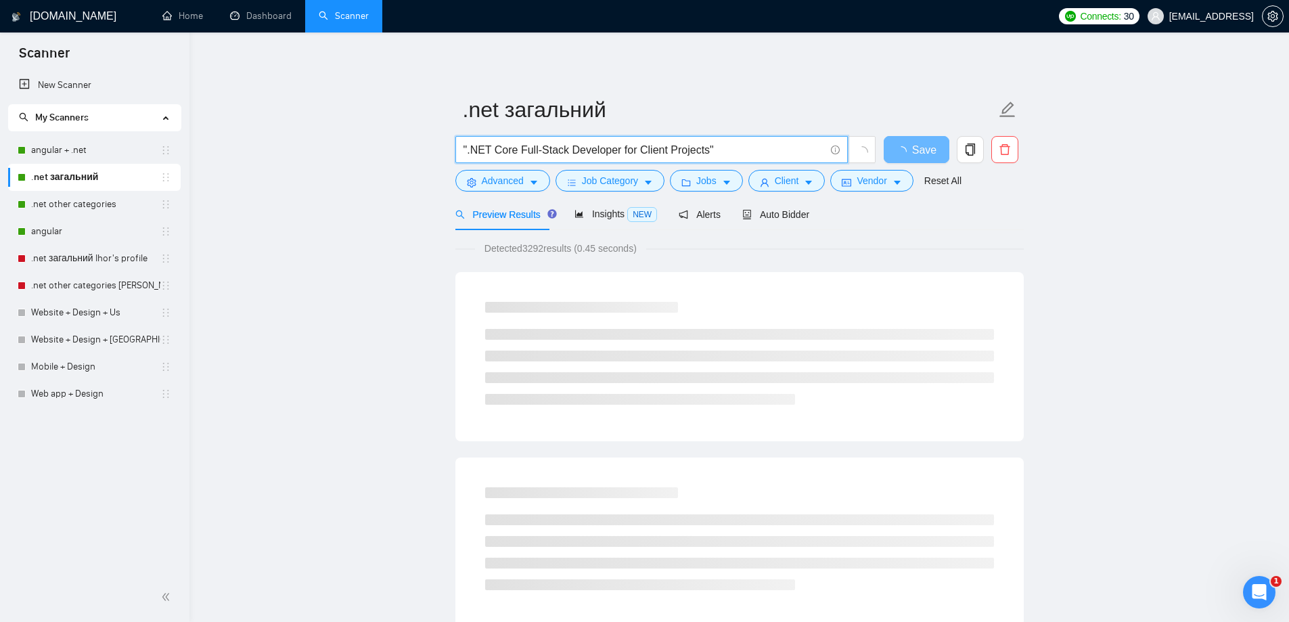
type input "".NET Core Full-Stack Developer for Client Projects""
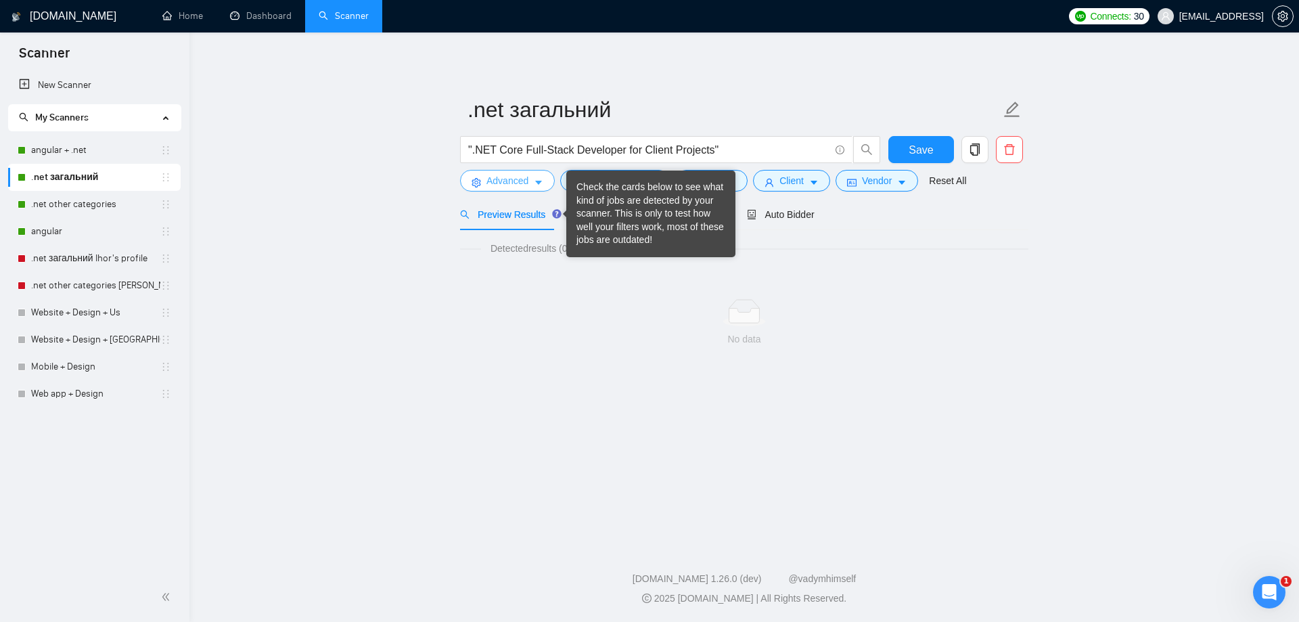
click at [526, 181] on span "Advanced" at bounding box center [508, 180] width 42 height 15
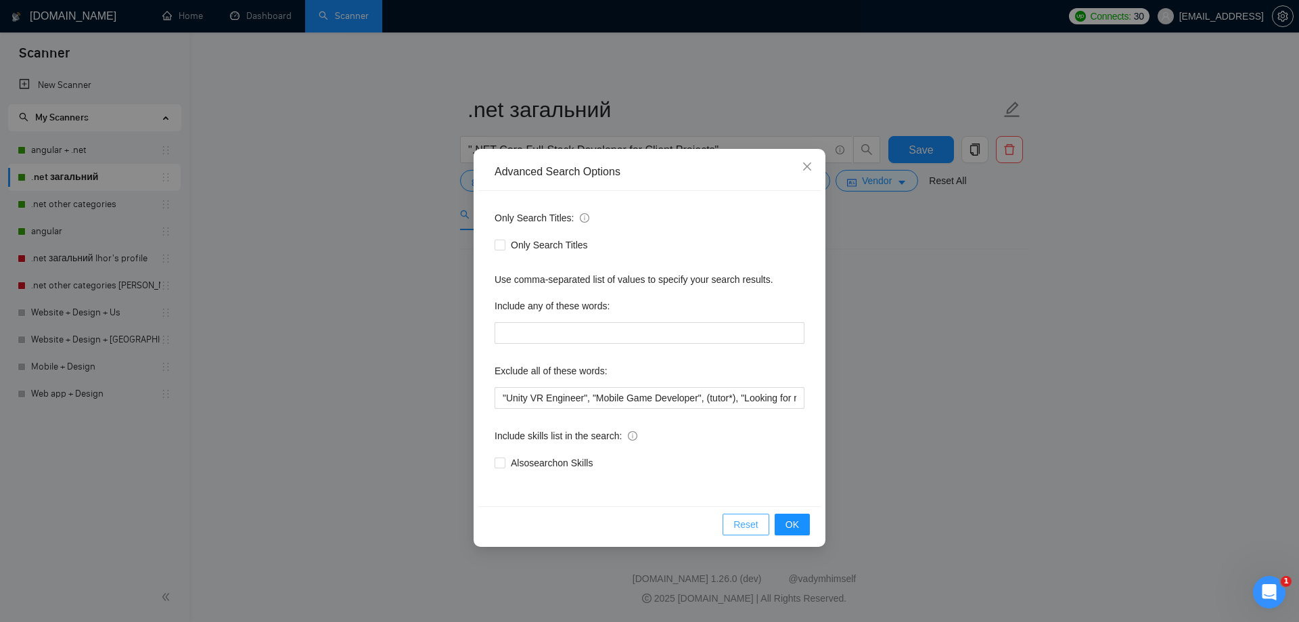
click at [751, 518] on span "Reset" at bounding box center [746, 524] width 25 height 15
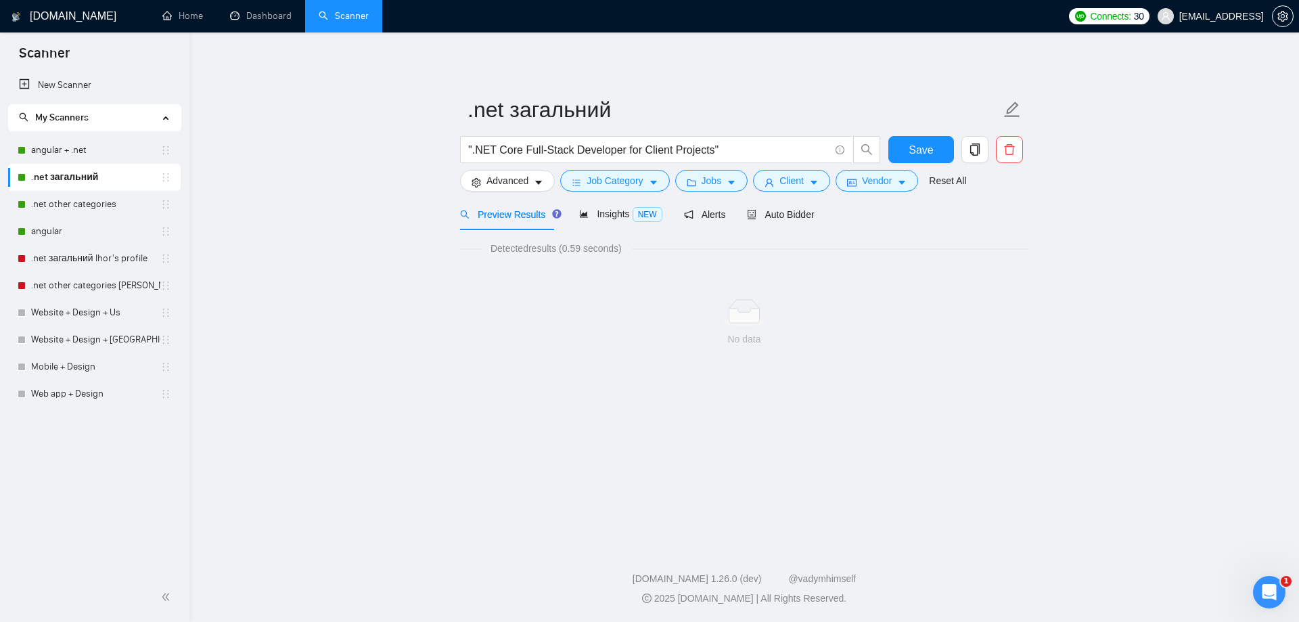
click at [1087, 407] on main ".net загальний ".NET Core Full-Stack Developer for Client Projects" Save Advanc…" at bounding box center [744, 286] width 1067 height 464
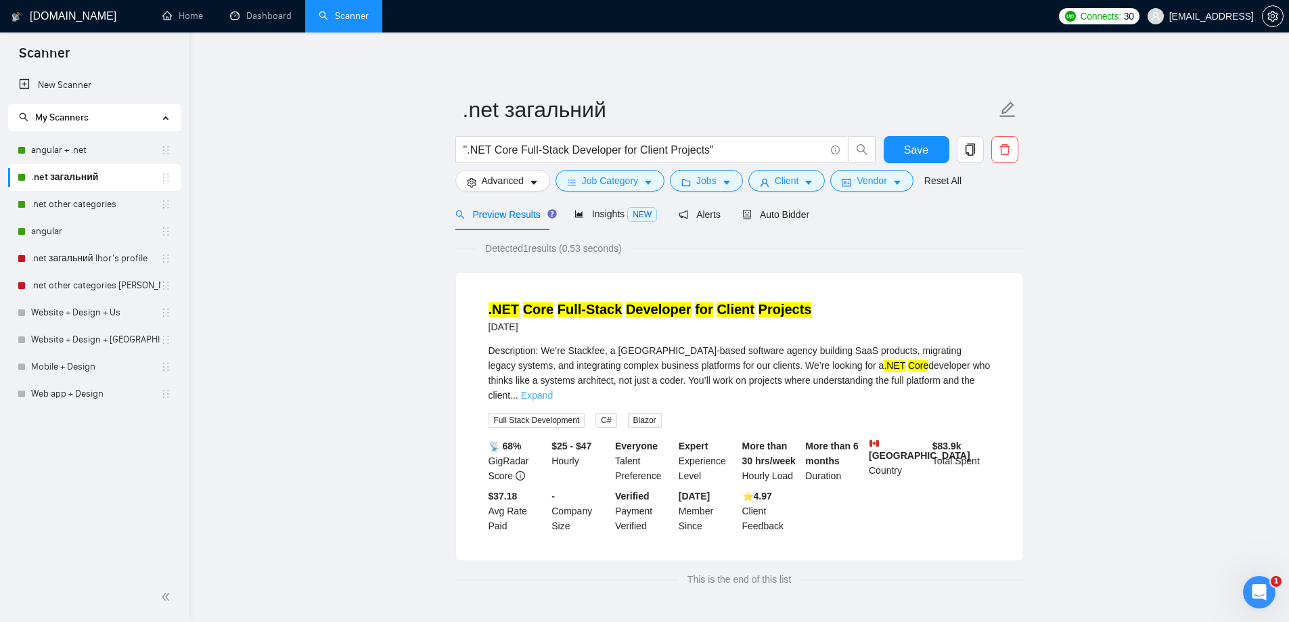
click at [553, 390] on link "Expand" at bounding box center [537, 395] width 32 height 11
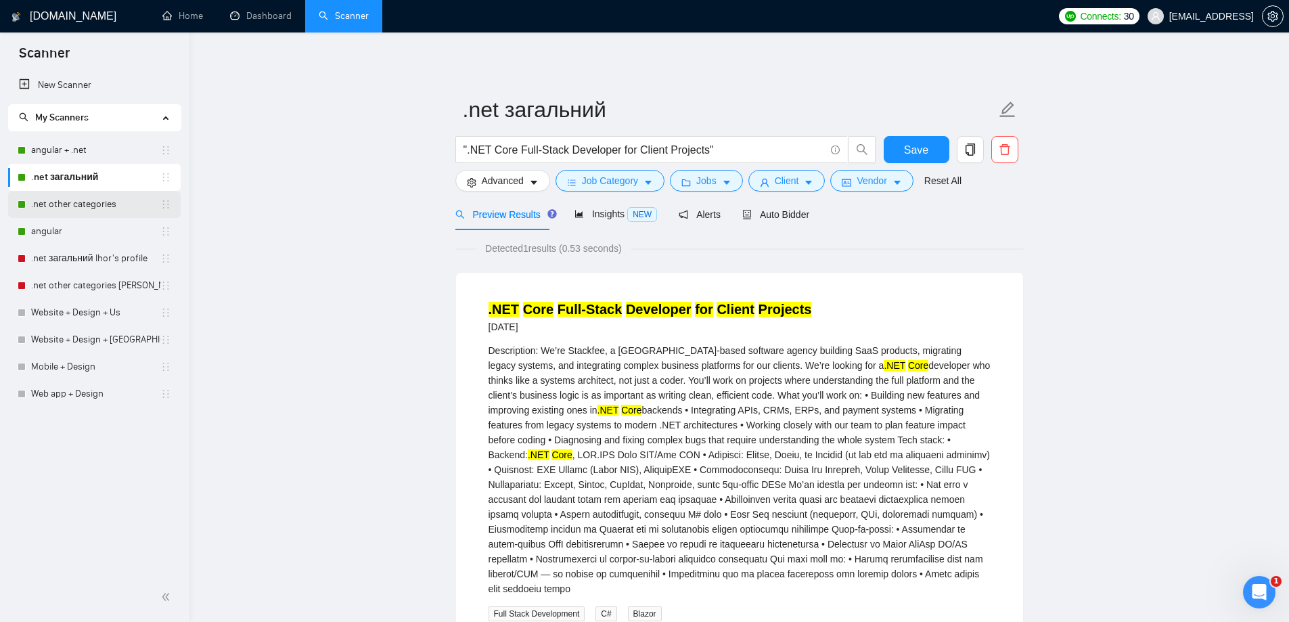
click at [78, 202] on link ".net other categories" at bounding box center [95, 204] width 129 height 27
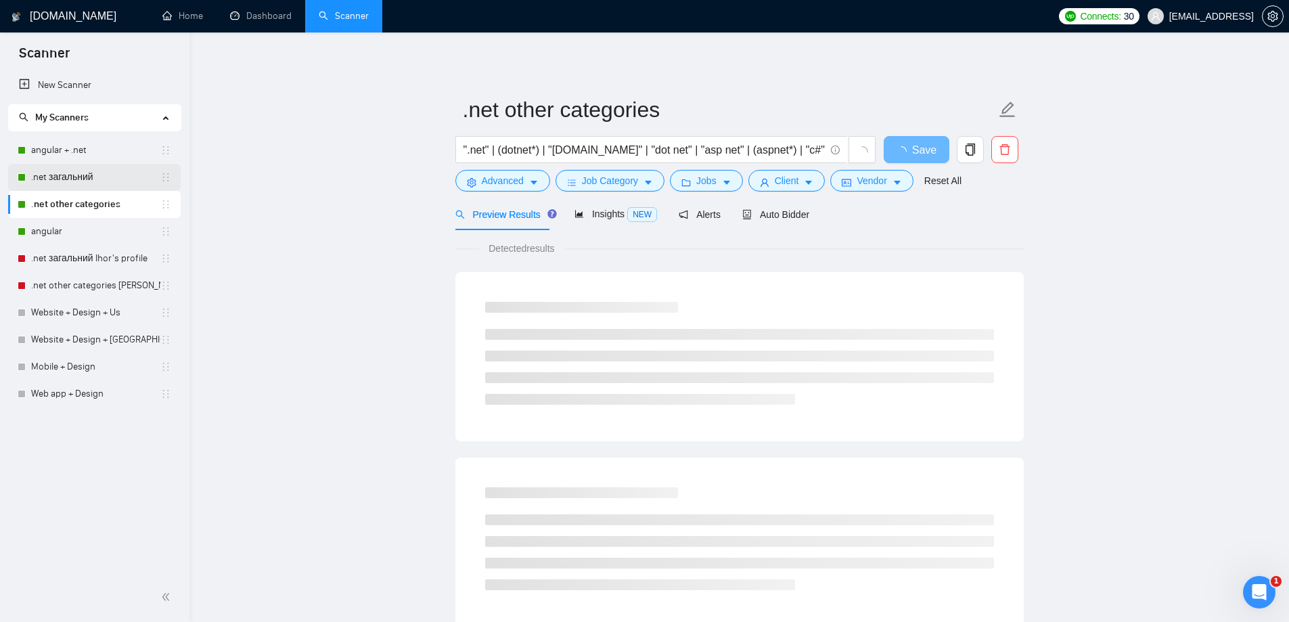
click at [70, 177] on link ".net загальний" at bounding box center [95, 177] width 129 height 27
click at [517, 178] on span "Advanced" at bounding box center [503, 180] width 42 height 15
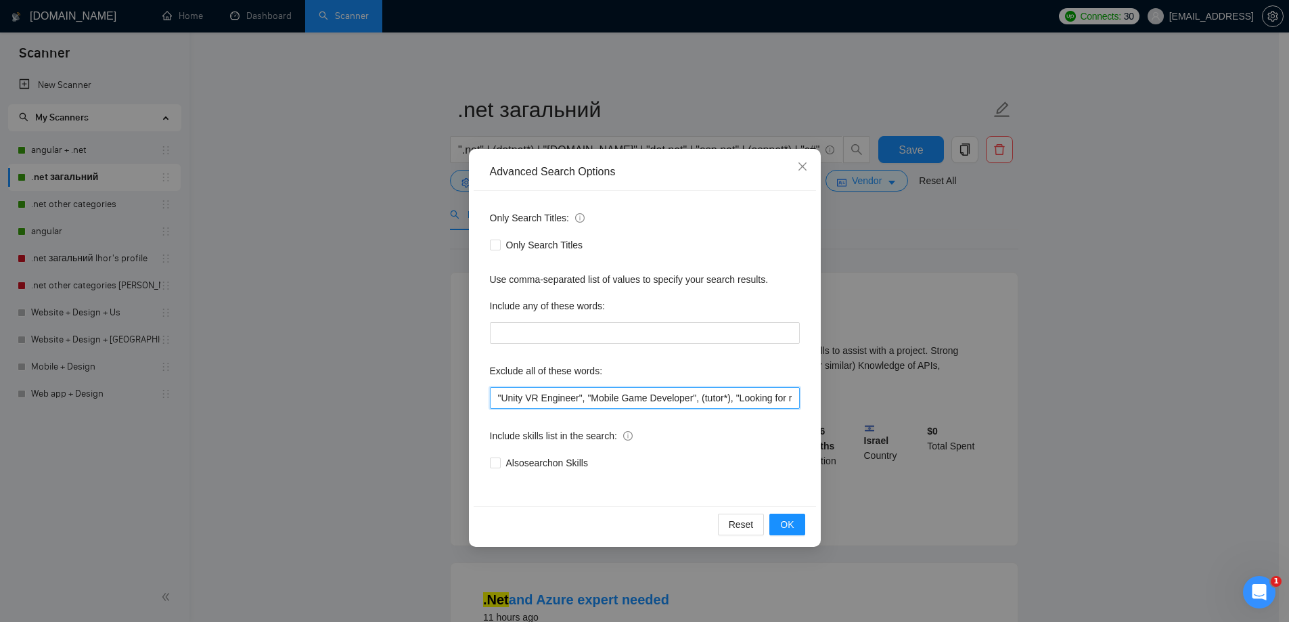
click at [623, 397] on input ""Unity VR Engineer", "Mobile Game Developer", (tutor*), "Looking for recruiters…" at bounding box center [645, 398] width 310 height 22
click at [808, 161] on span "Close" at bounding box center [802, 167] width 37 height 37
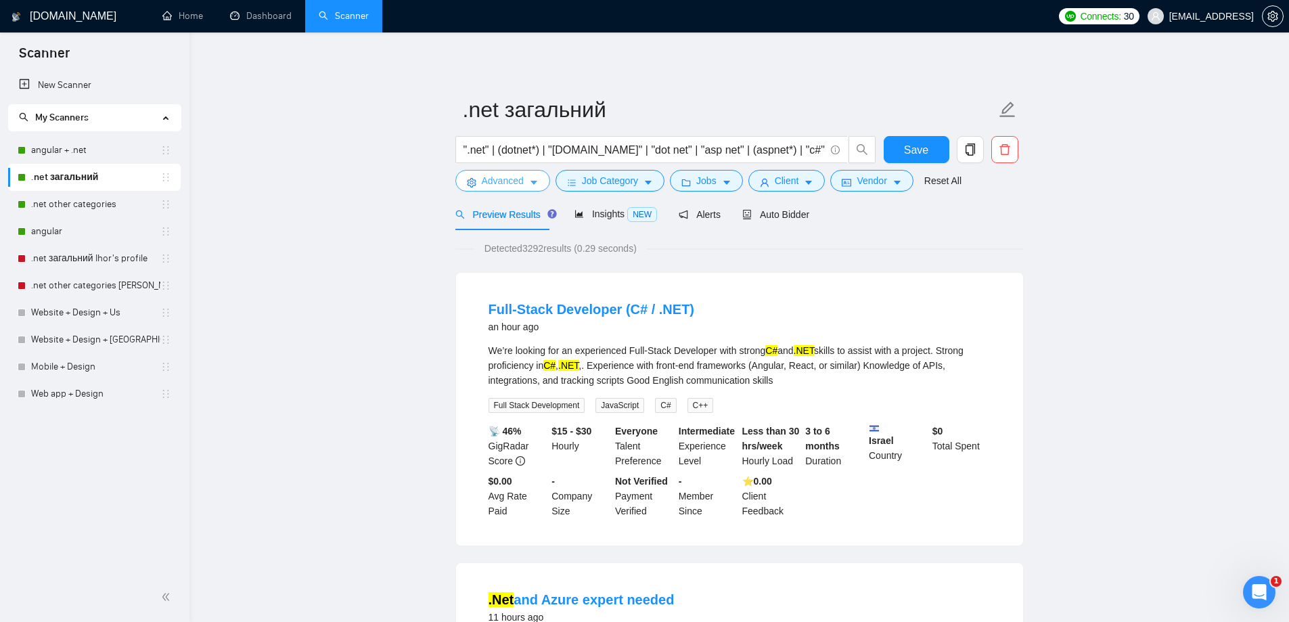
click at [523, 173] on button "Advanced" at bounding box center [502, 181] width 95 height 22
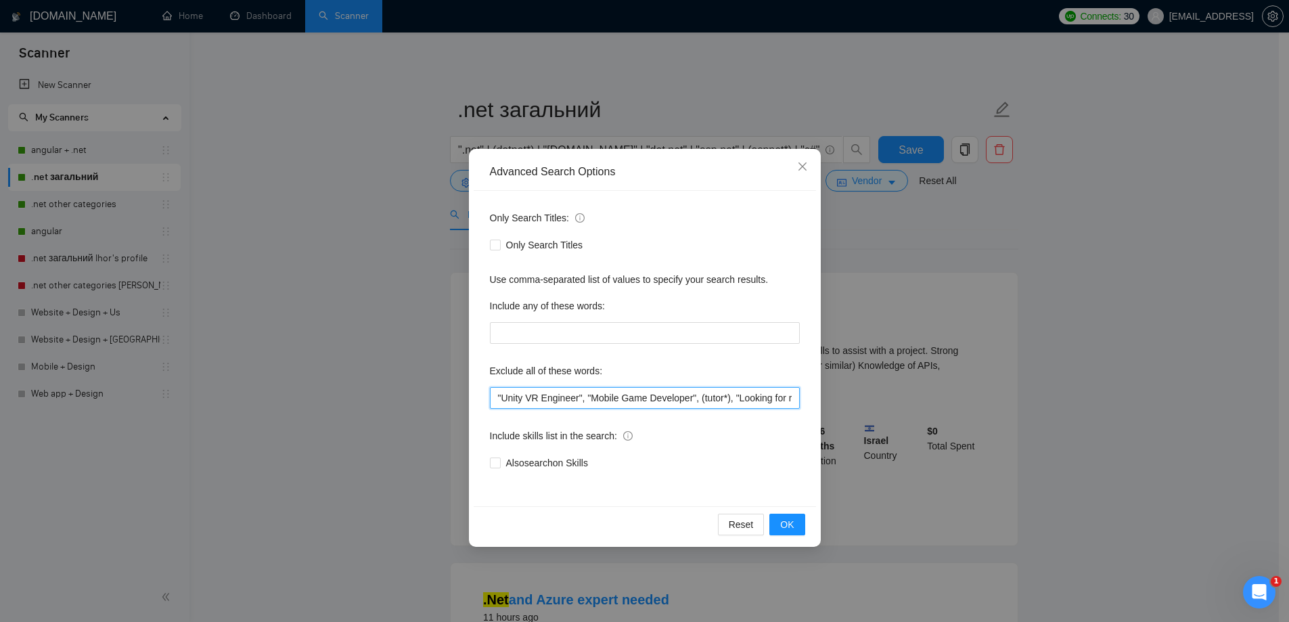
click at [626, 388] on input ""Unity VR Engineer", "Mobile Game Developer", (tutor*), "Looking for recruiters…" at bounding box center [645, 398] width 310 height 22
paste input ""Unity VR Engineer", "Mobile Game Developer", (tutor*), "Looking for recruiters…"
type input ""Unity VR Engineer", "Mobile Game Developer", (tutor*), "Looking for recruiters…"
click at [781, 520] on span "OK" at bounding box center [787, 524] width 14 height 15
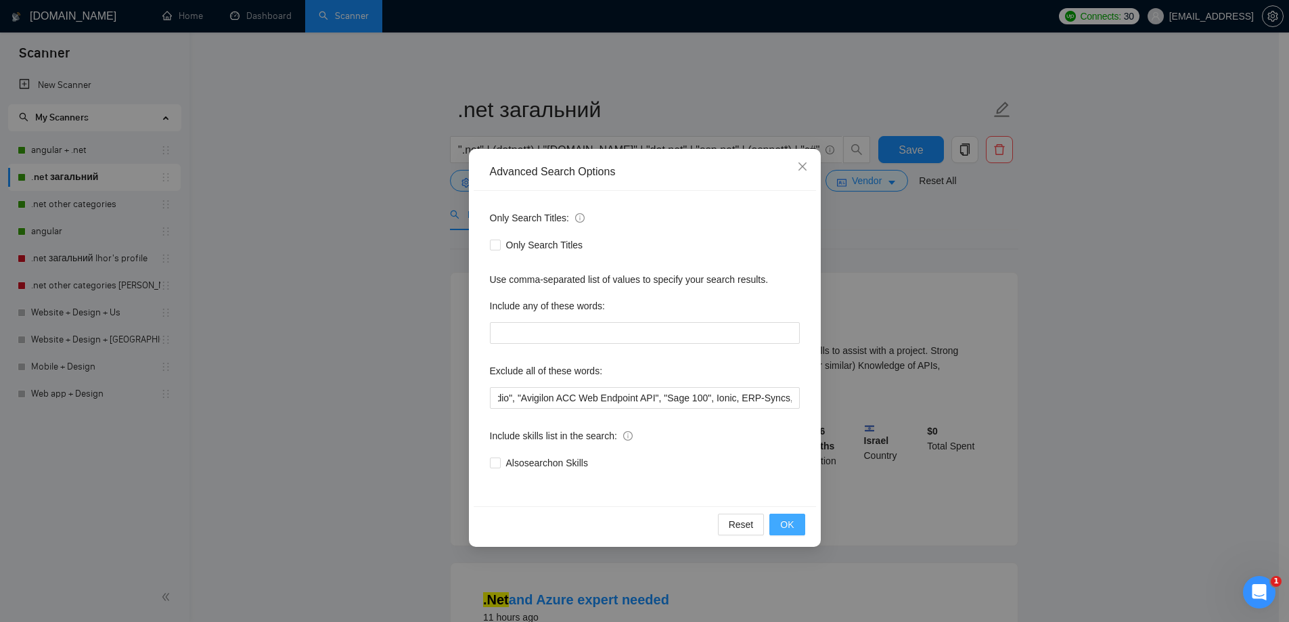
scroll to position [0, 0]
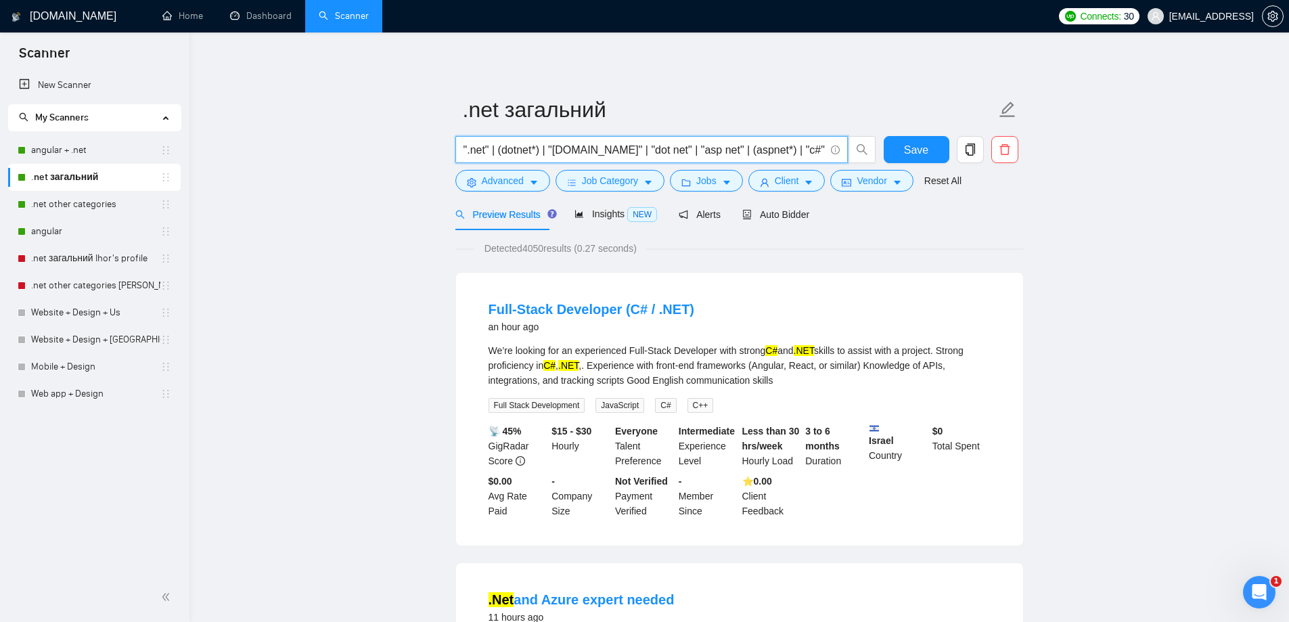
drag, startPoint x: 791, startPoint y: 147, endPoint x: 385, endPoint y: 145, distance: 406.0
drag, startPoint x: 784, startPoint y: 150, endPoint x: 425, endPoint y: 149, distance: 359.3
paste input ".NET Core Full-Stack Developer for Client Projects"
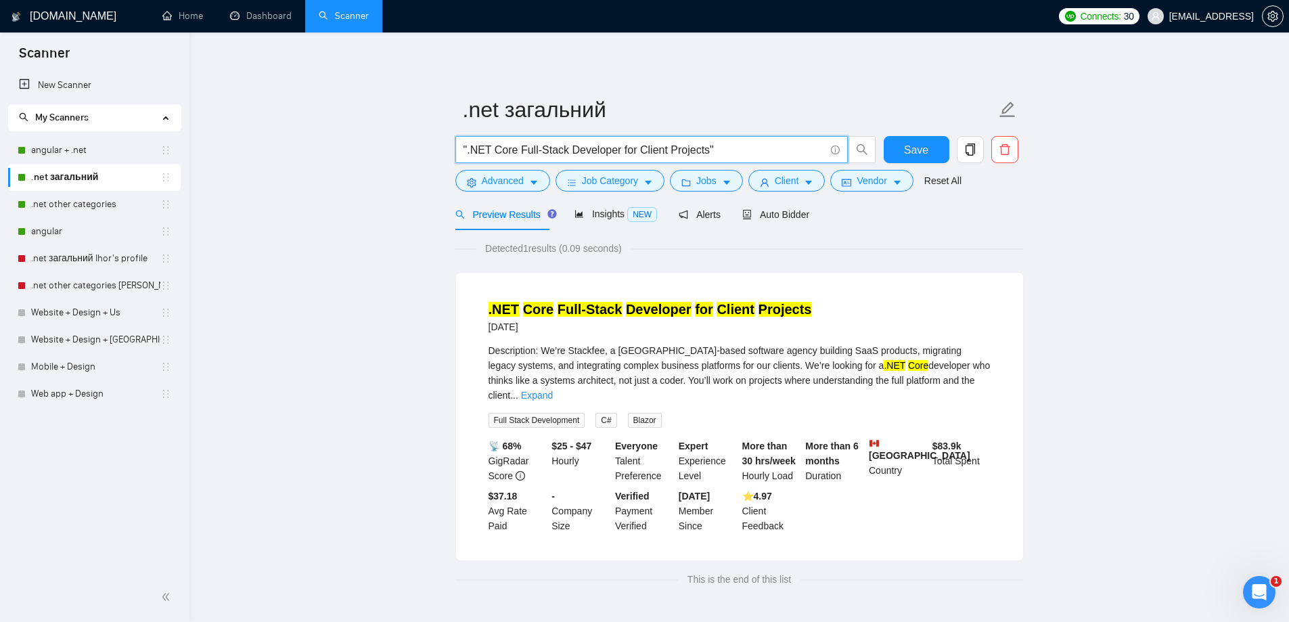
type input "".NET Core Full-Stack Developer for Client Projects""
click at [510, 183] on span "Advanced" at bounding box center [503, 180] width 42 height 15
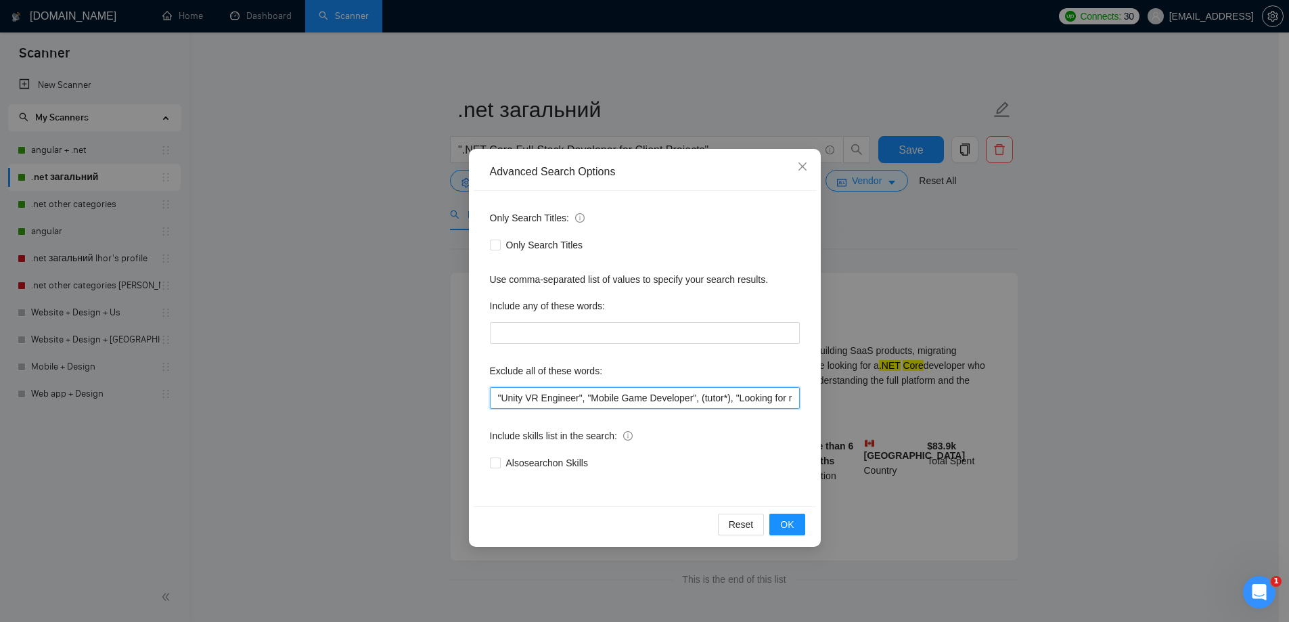
drag, startPoint x: 635, startPoint y: 392, endPoint x: 655, endPoint y: 409, distance: 26.0
click at [635, 392] on input ""Unity VR Engineer", "Mobile Game Developer", (tutor*), "Looking for recruiters…" at bounding box center [645, 398] width 310 height 22
paste input "[PERSON_NAME], bot, Epicor, "C++", consulting, [GEOGRAPHIC_DATA], coaching, con…"
type input "[PERSON_NAME], bot, Epicor, "C++", consulting, [GEOGRAPHIC_DATA], coaching, con…"
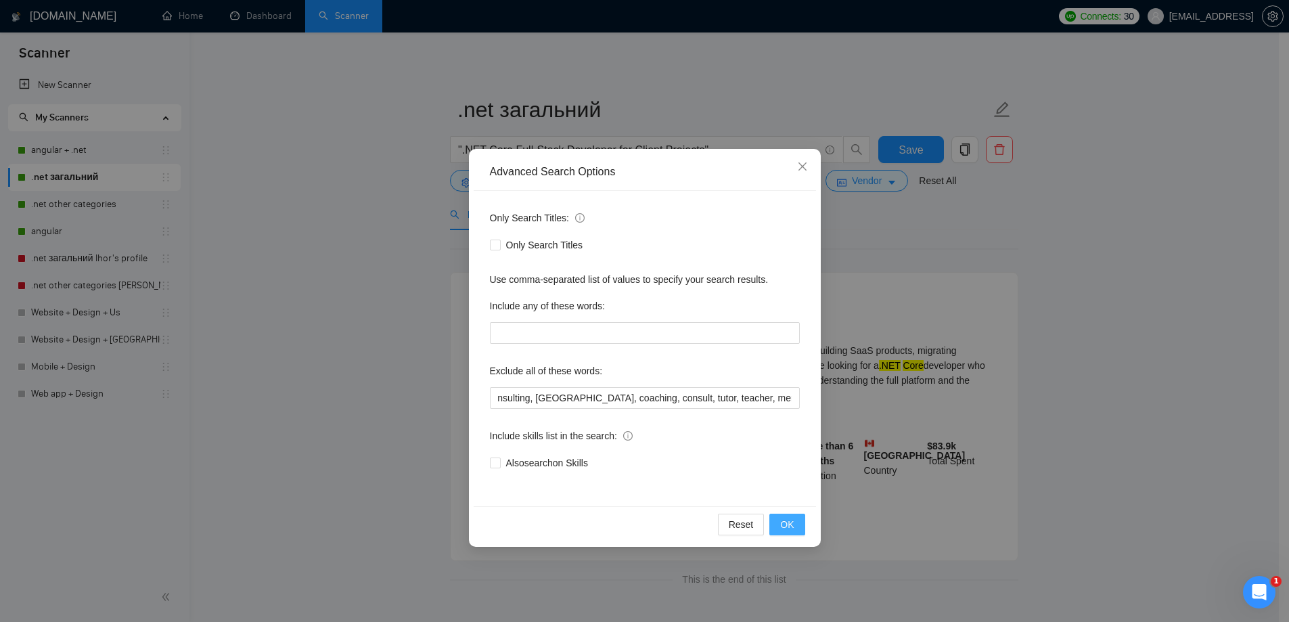
click at [796, 518] on button "OK" at bounding box center [786, 525] width 35 height 22
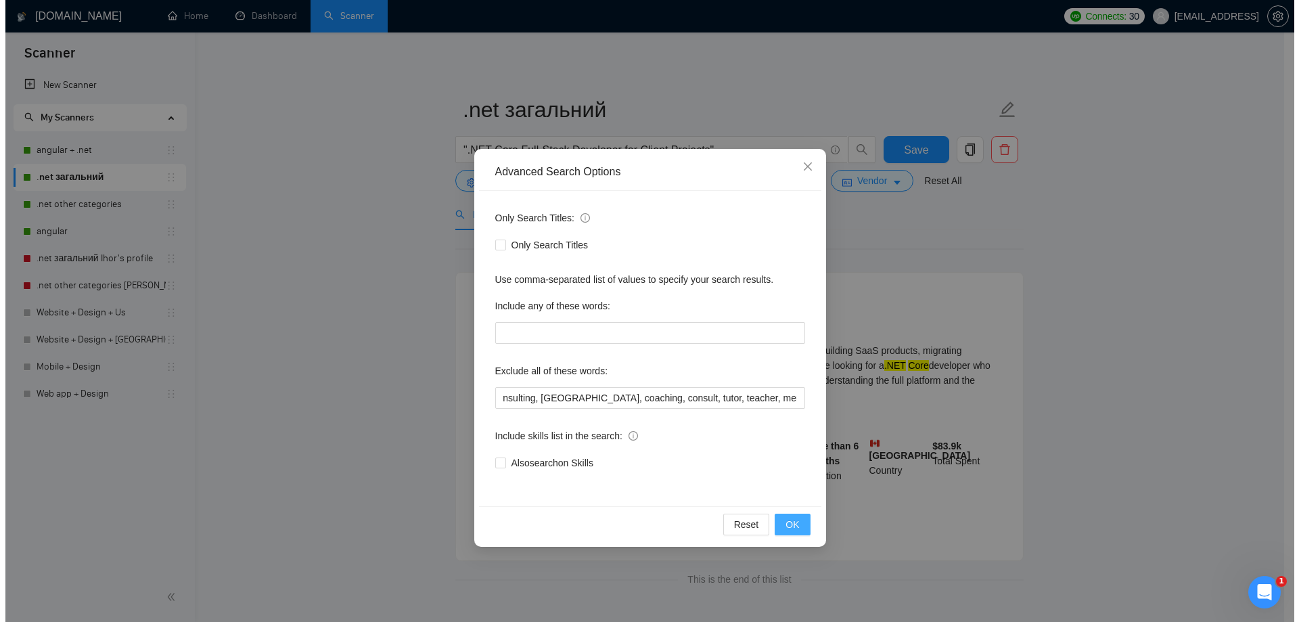
scroll to position [0, 0]
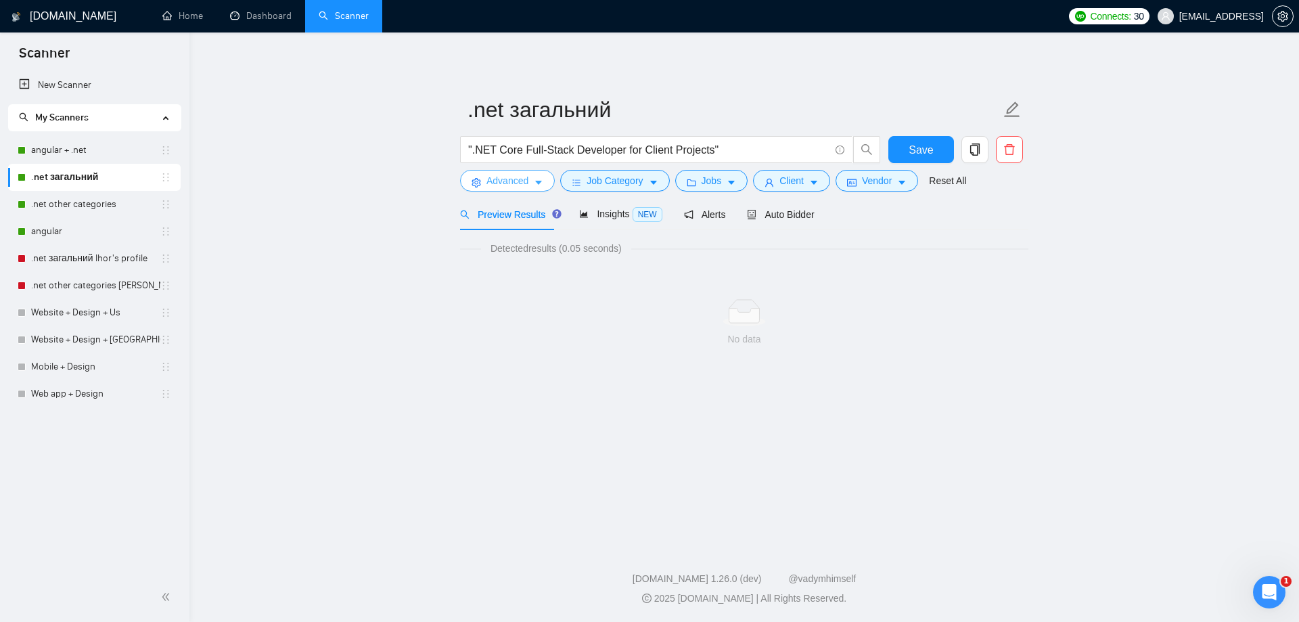
click at [523, 181] on span "Advanced" at bounding box center [508, 180] width 42 height 15
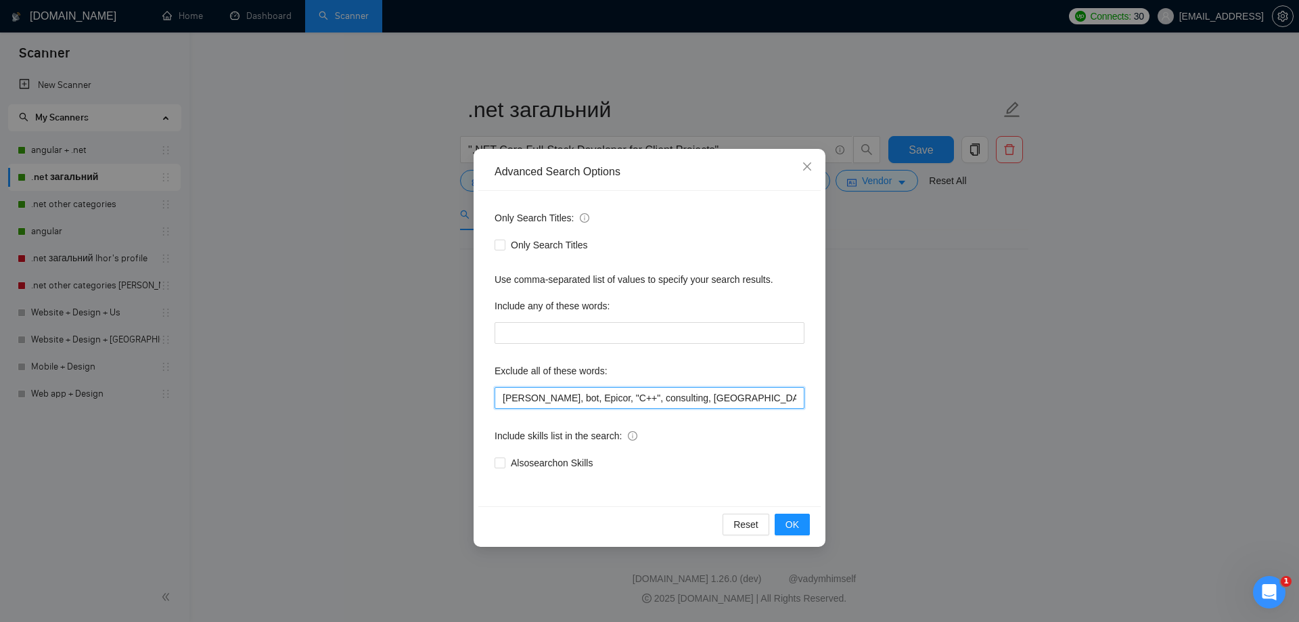
click at [647, 398] on input "[PERSON_NAME], bot, Epicor, "C++", consulting, [GEOGRAPHIC_DATA], coaching, con…" at bounding box center [650, 398] width 310 height 22
paste input ""no agency", sex, casino, "no agencies", php, wordpress, shopify, small, little…"
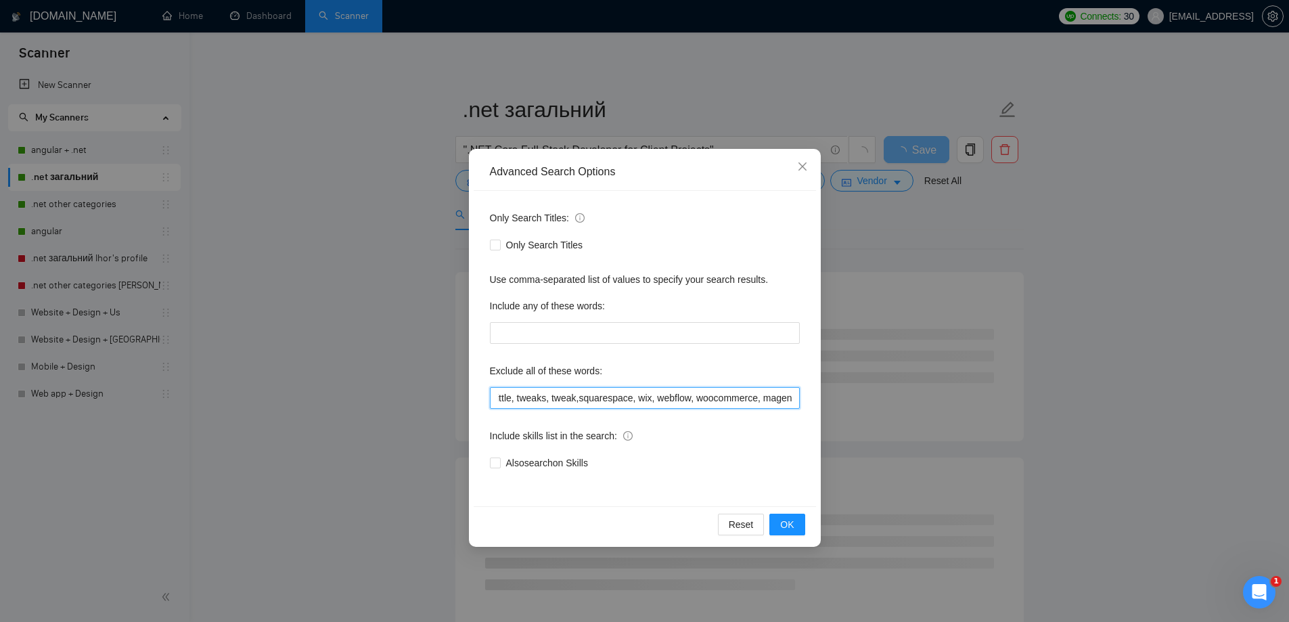
scroll to position [0, 304]
type input ""no agency", sex, casino, "no agencies", php, wordpress, shopify, small, little…"
click at [795, 522] on button "OK" at bounding box center [786, 525] width 35 height 22
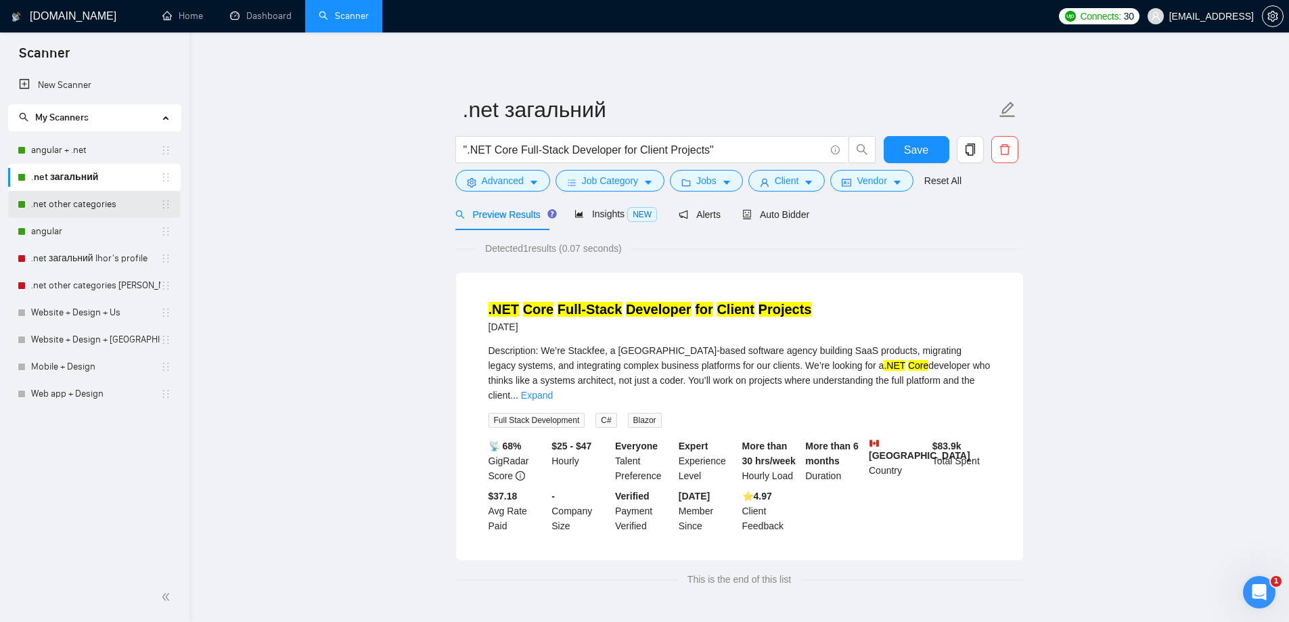
click at [67, 208] on link ".net other categories" at bounding box center [95, 204] width 129 height 27
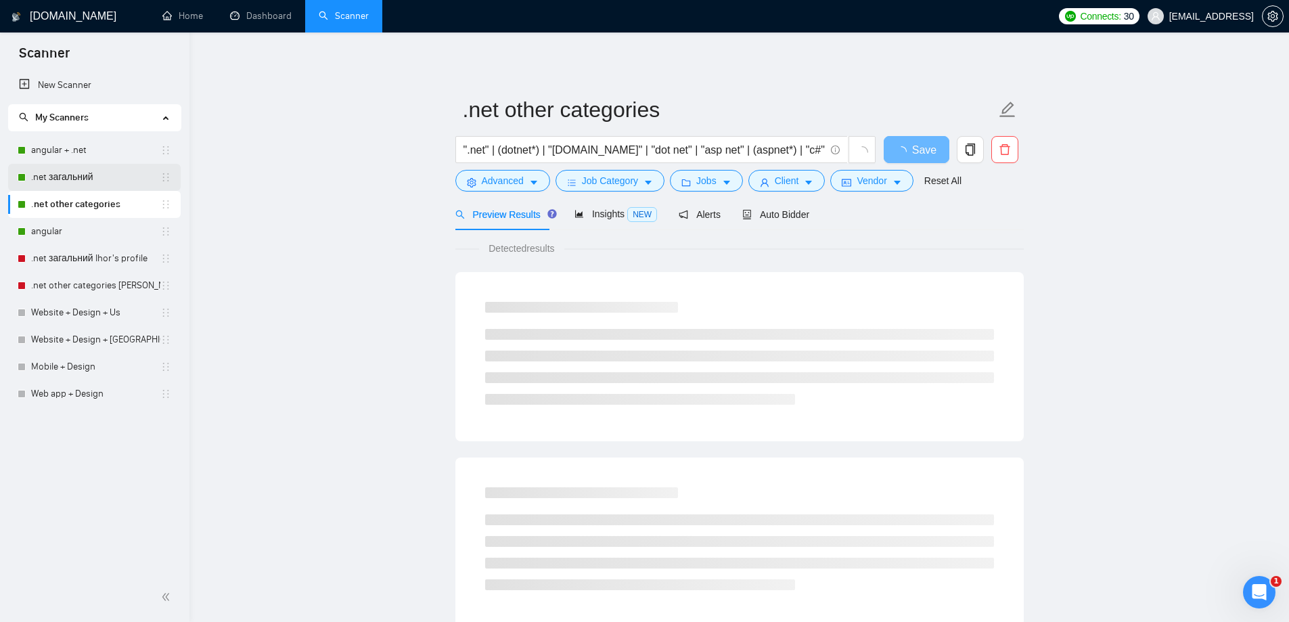
click at [71, 175] on link ".net загальний" at bounding box center [95, 177] width 129 height 27
click at [504, 179] on span "Advanced" at bounding box center [503, 180] width 42 height 15
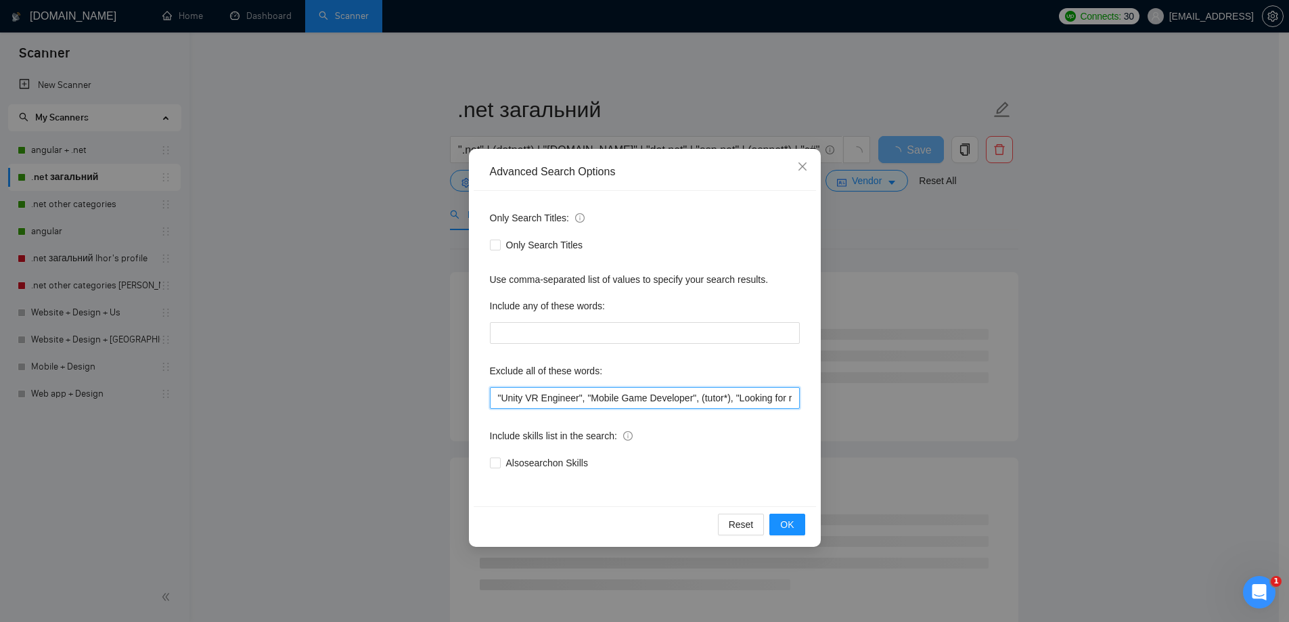
click at [633, 395] on input ""Unity VR Engineer", "Mobile Game Developer", (tutor*), "Looking for recruiters…" at bounding box center [645, 398] width 310 height 22
paste input "text"
type input ""Unity VR Engineer", "Mobile Game Developer", (tutor*), "Looking for recruiters…"
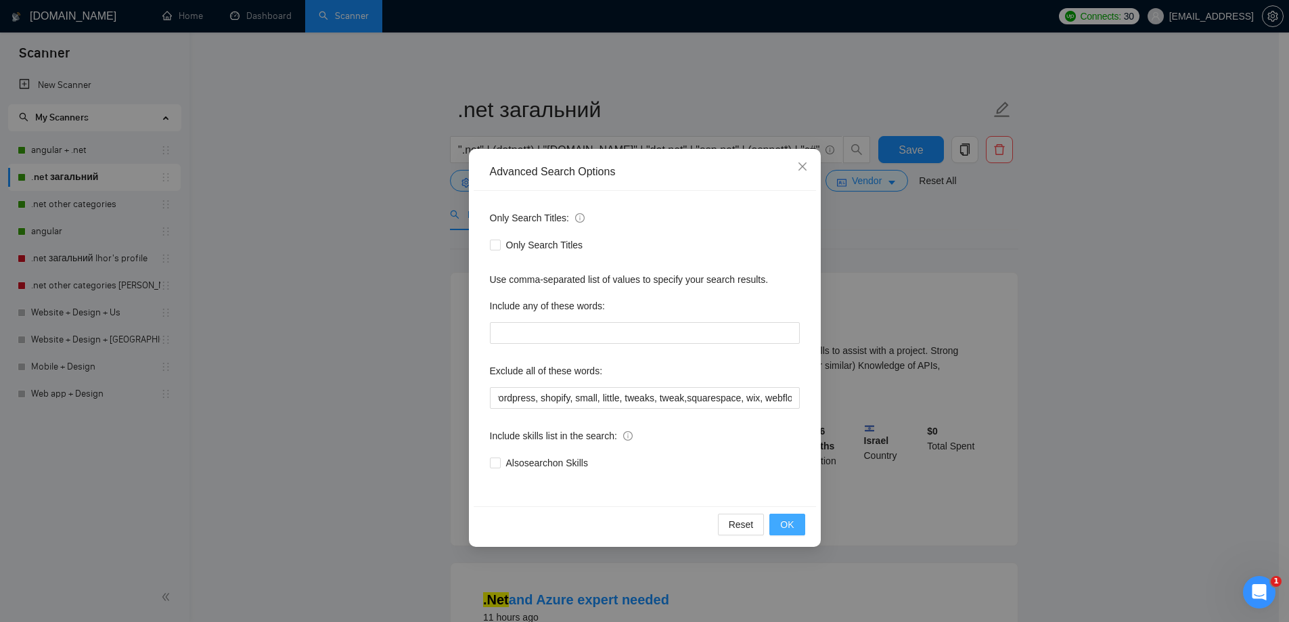
click at [792, 516] on button "OK" at bounding box center [786, 525] width 35 height 22
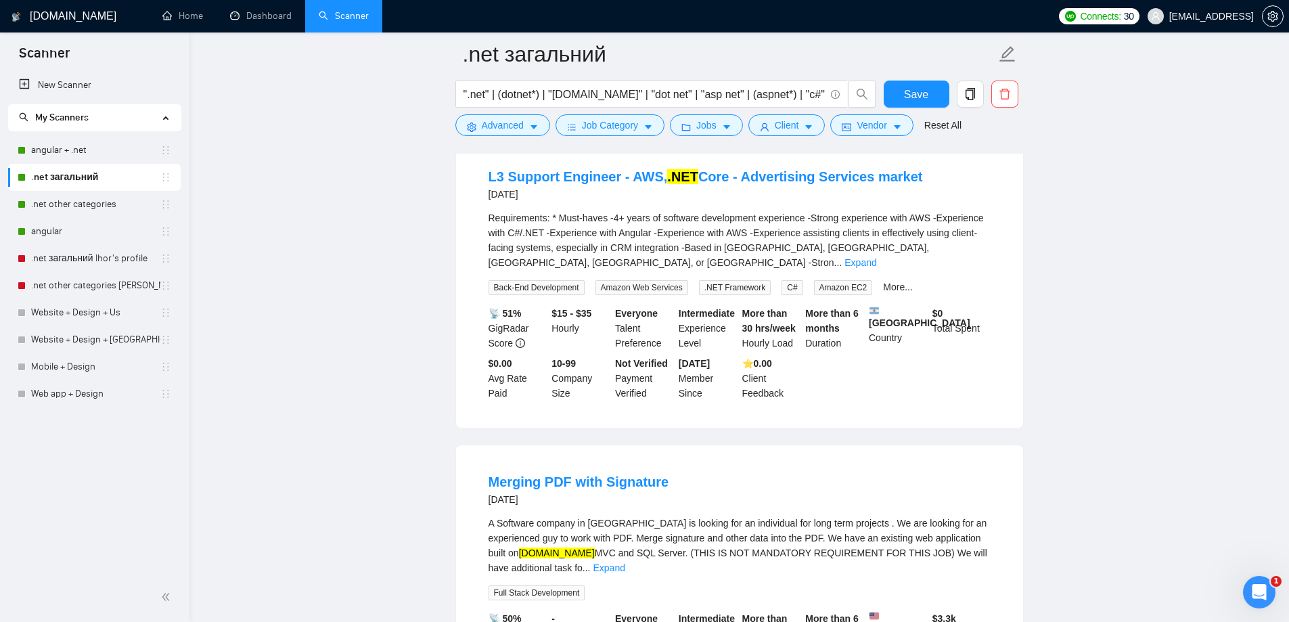
scroll to position [2815, 0]
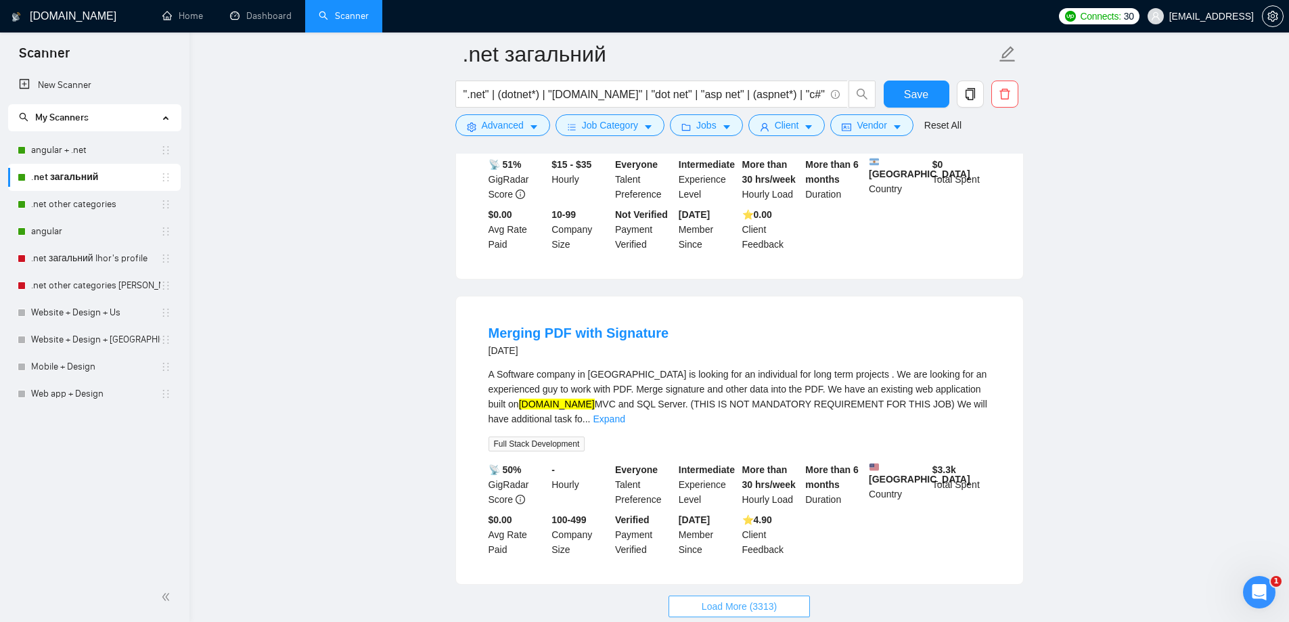
click at [723, 596] on button "Load More (3313)" at bounding box center [739, 607] width 141 height 22
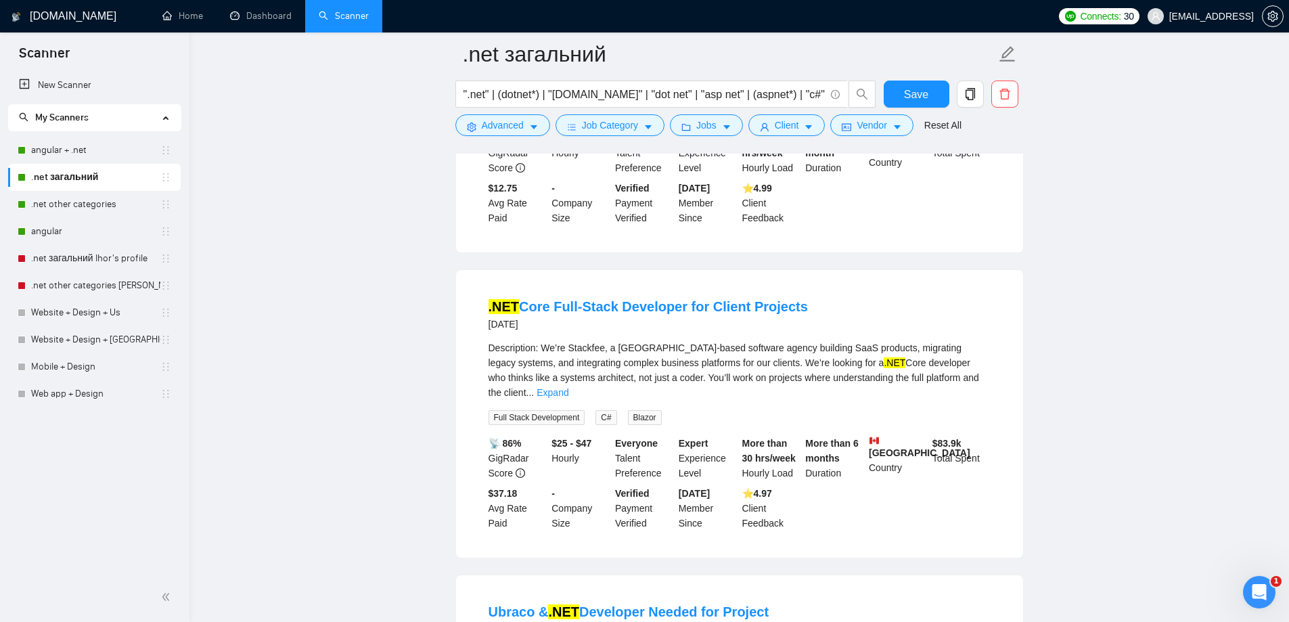
scroll to position [5239, 0]
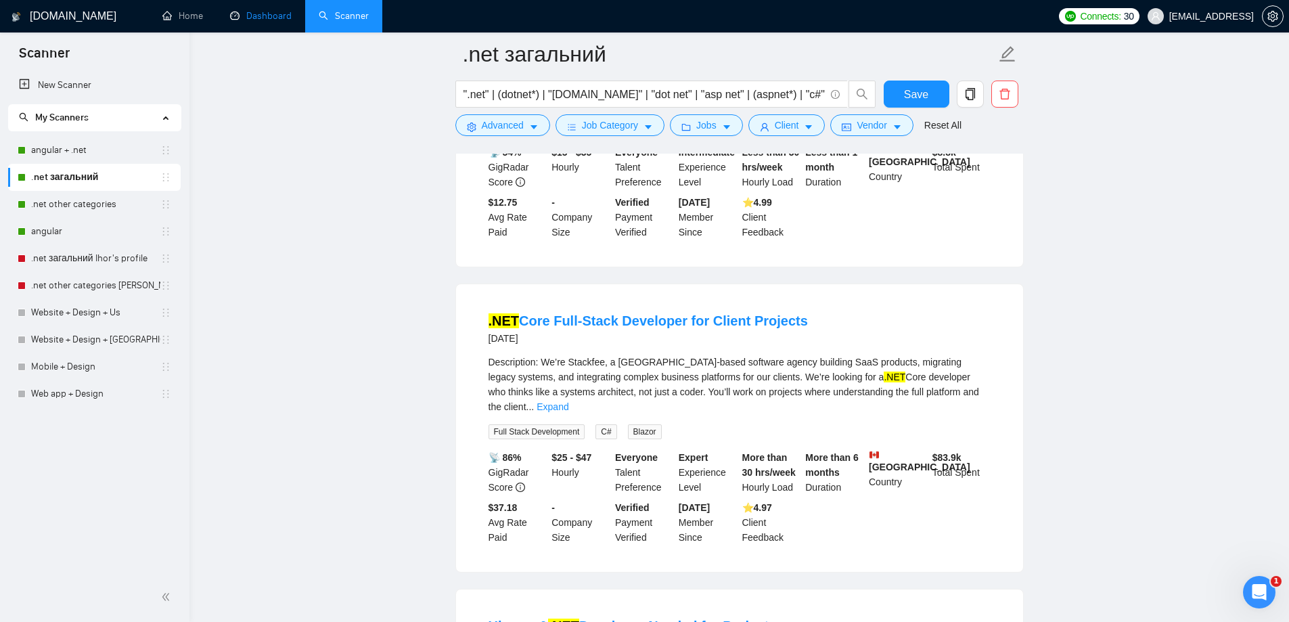
click at [259, 12] on link "Dashboard" at bounding box center [261, 16] width 62 height 12
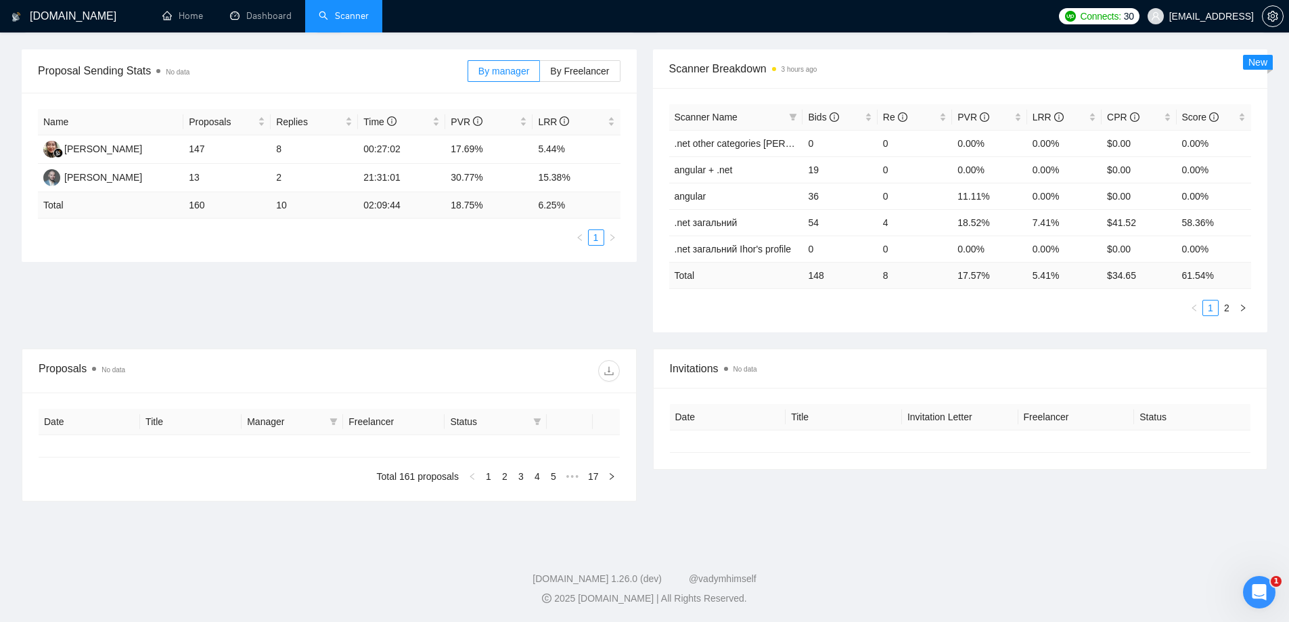
type input "[DATE]"
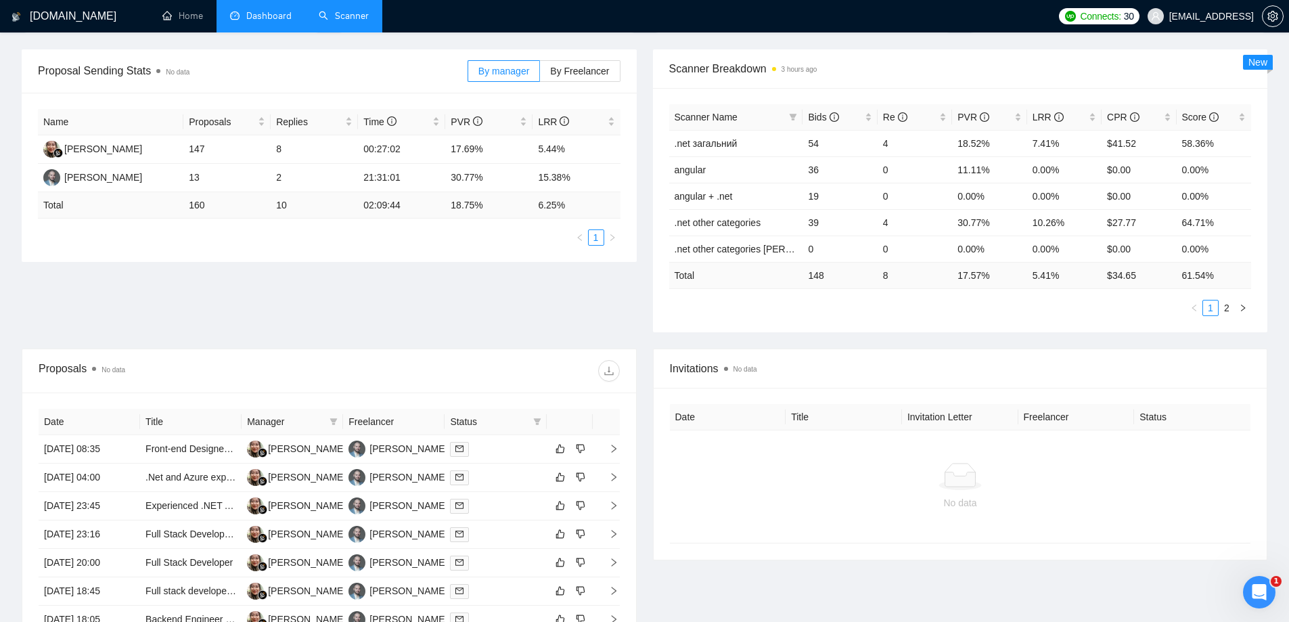
click at [326, 22] on link "Scanner" at bounding box center [344, 16] width 50 height 12
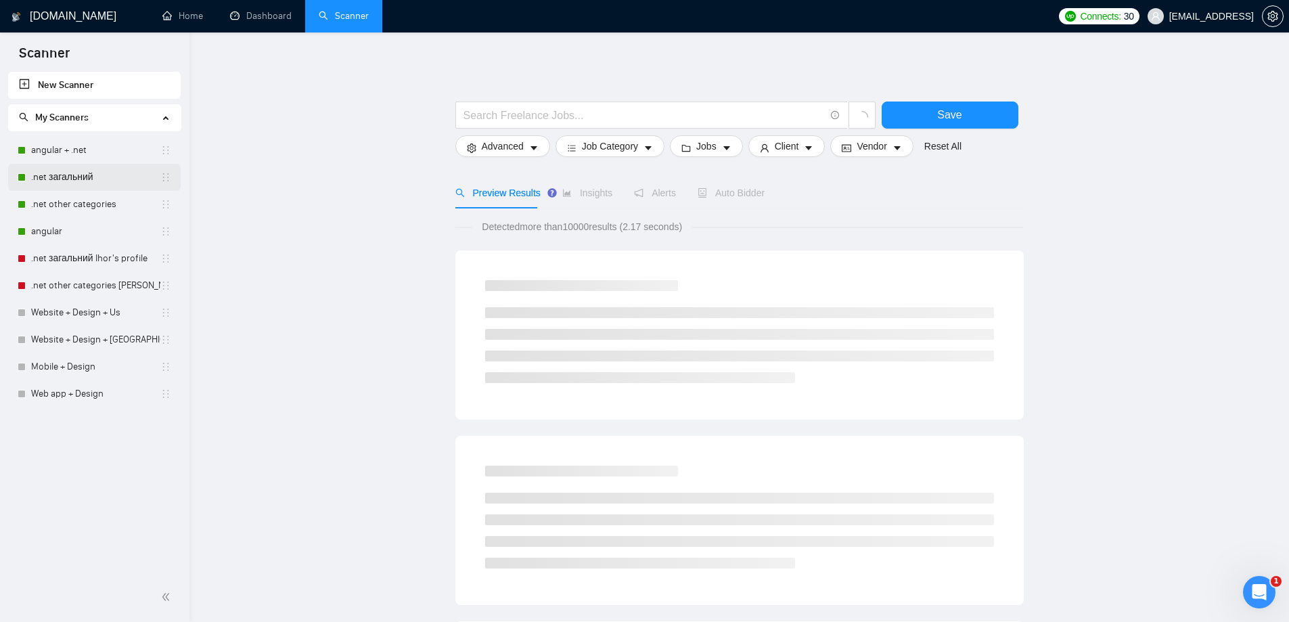
click at [62, 182] on link ".net загальний" at bounding box center [95, 177] width 129 height 27
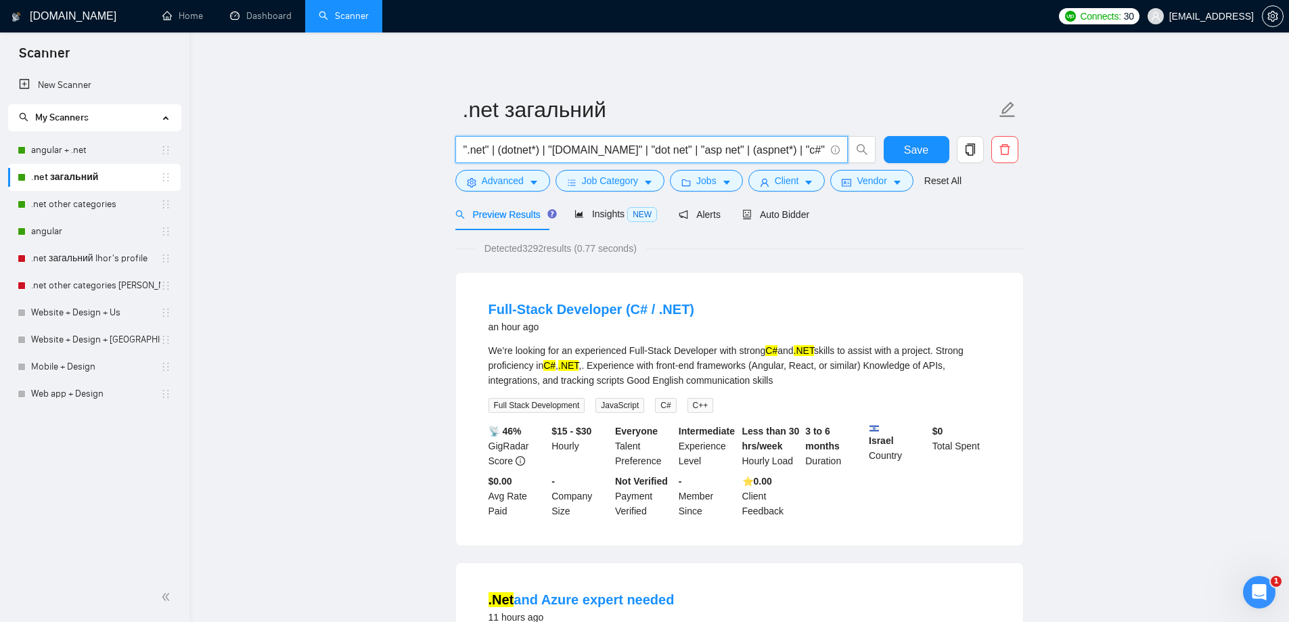
drag, startPoint x: 794, startPoint y: 154, endPoint x: 750, endPoint y: 223, distance: 81.3
paste input "Senior Full-Stack Developer to Build Middleware for Legal Services Platform"
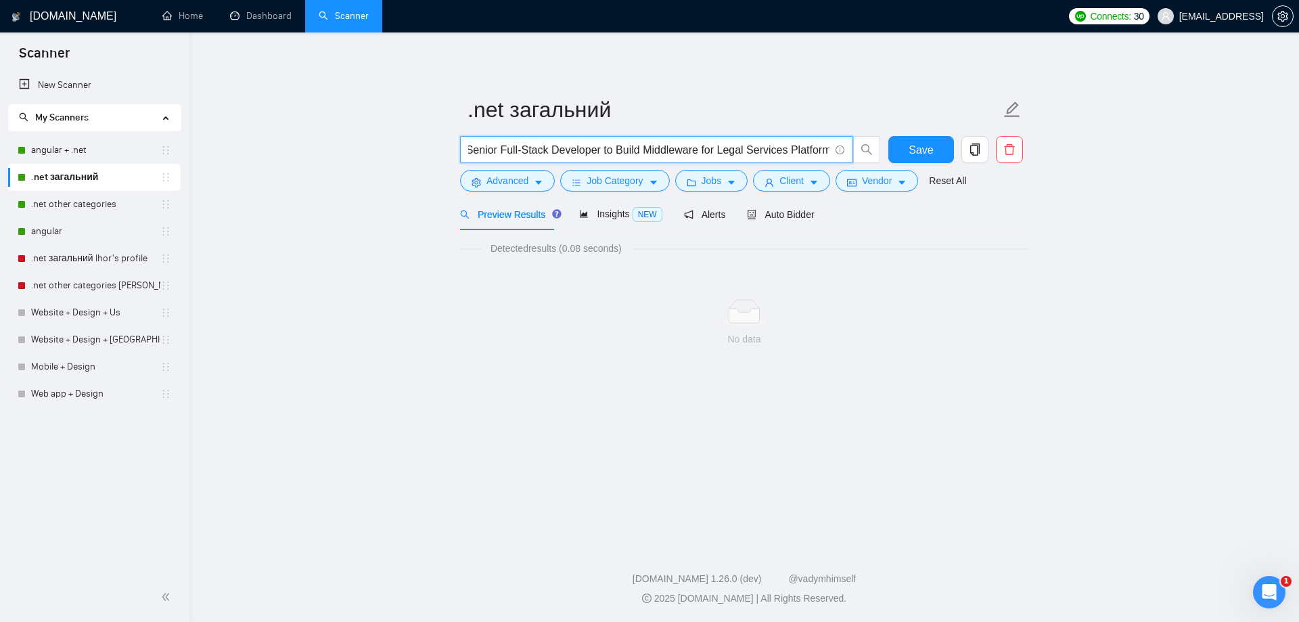
type input ""Senior Full-Stack Developer to Build Middleware for Legal Services Platform""
click at [536, 179] on icon "caret-down" at bounding box center [538, 182] width 9 height 9
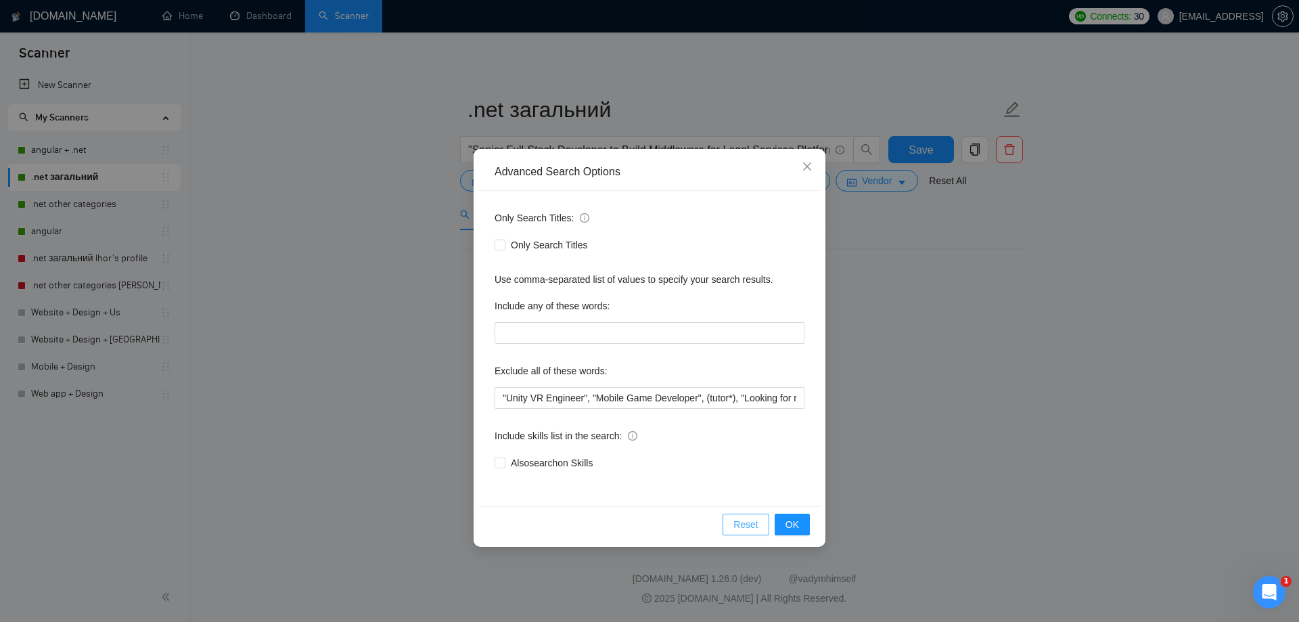
click at [753, 518] on span "Reset" at bounding box center [746, 524] width 25 height 15
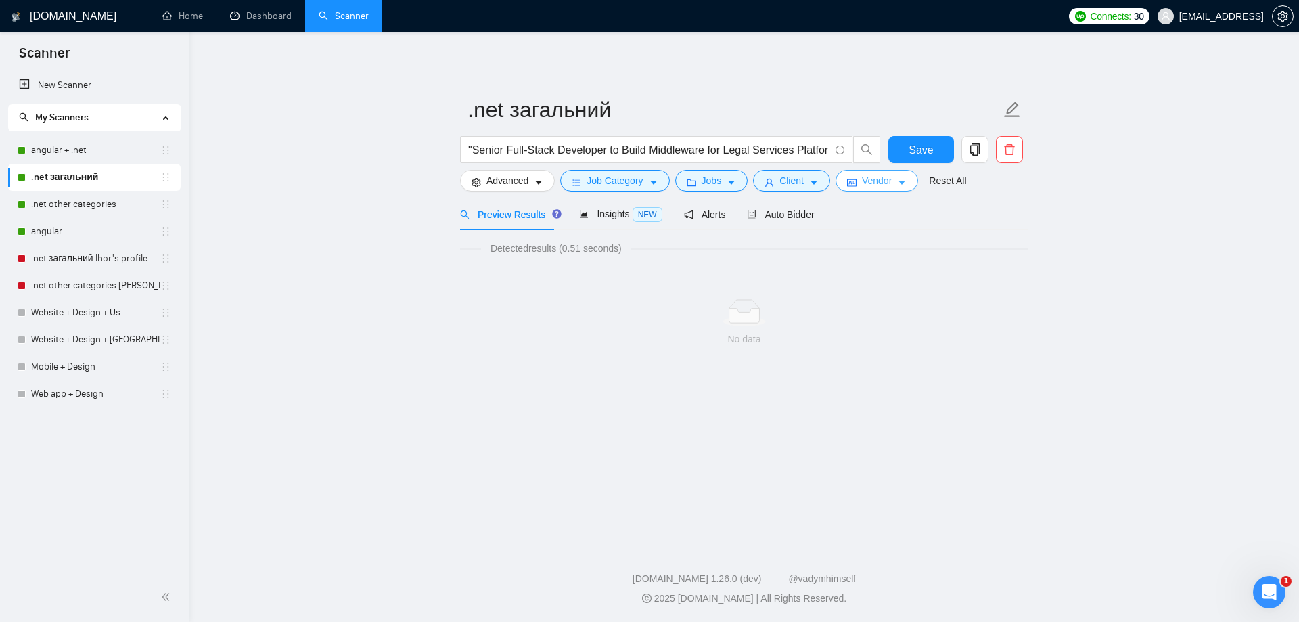
click at [856, 181] on button "Vendor" at bounding box center [877, 181] width 83 height 22
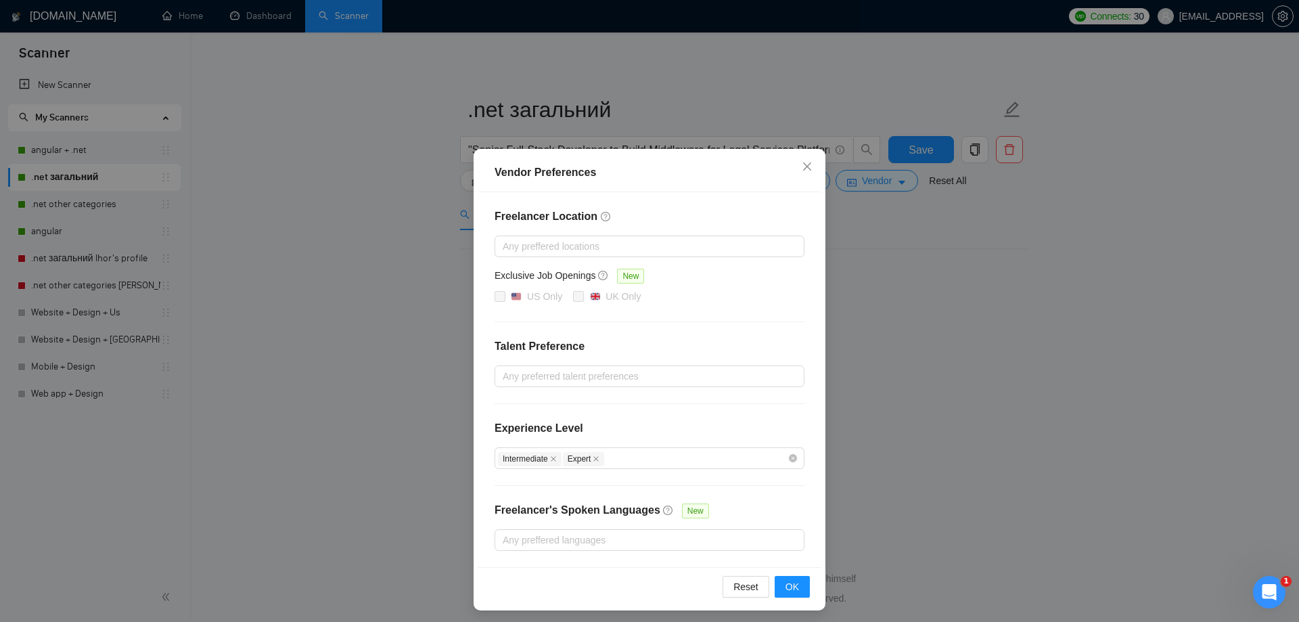
scroll to position [4, 0]
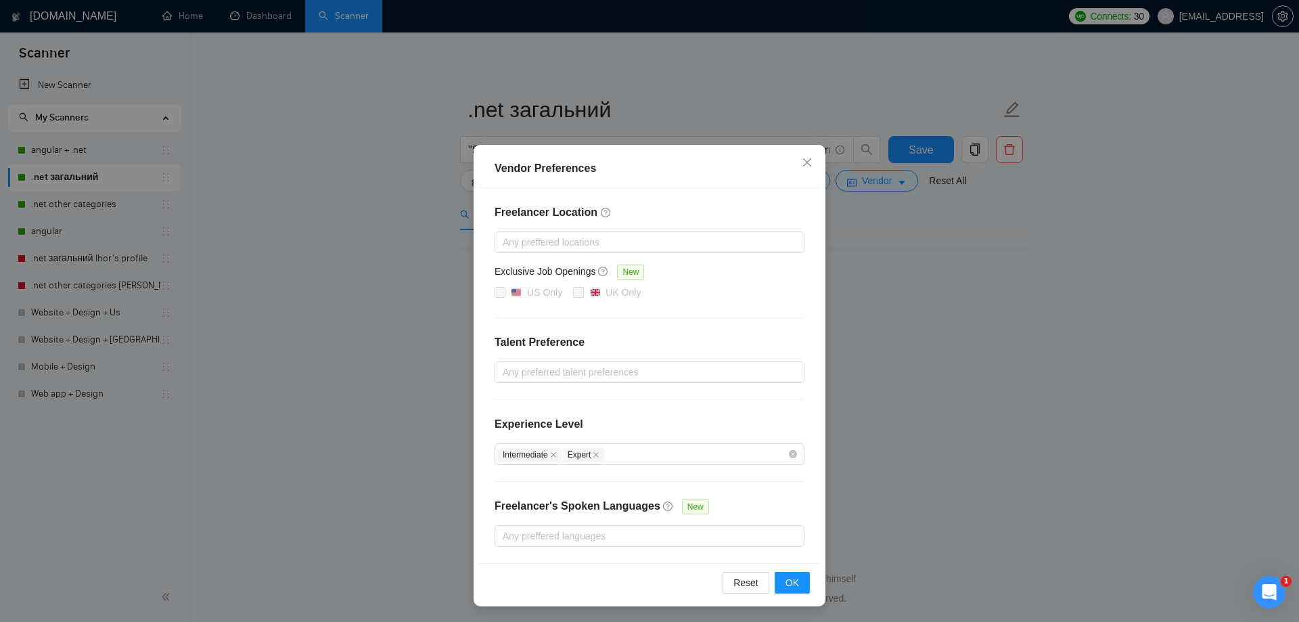
click at [1004, 344] on div "Vendor Preferences Freelancer Location Any preffered locations Exclusive Job Op…" at bounding box center [649, 311] width 1299 height 622
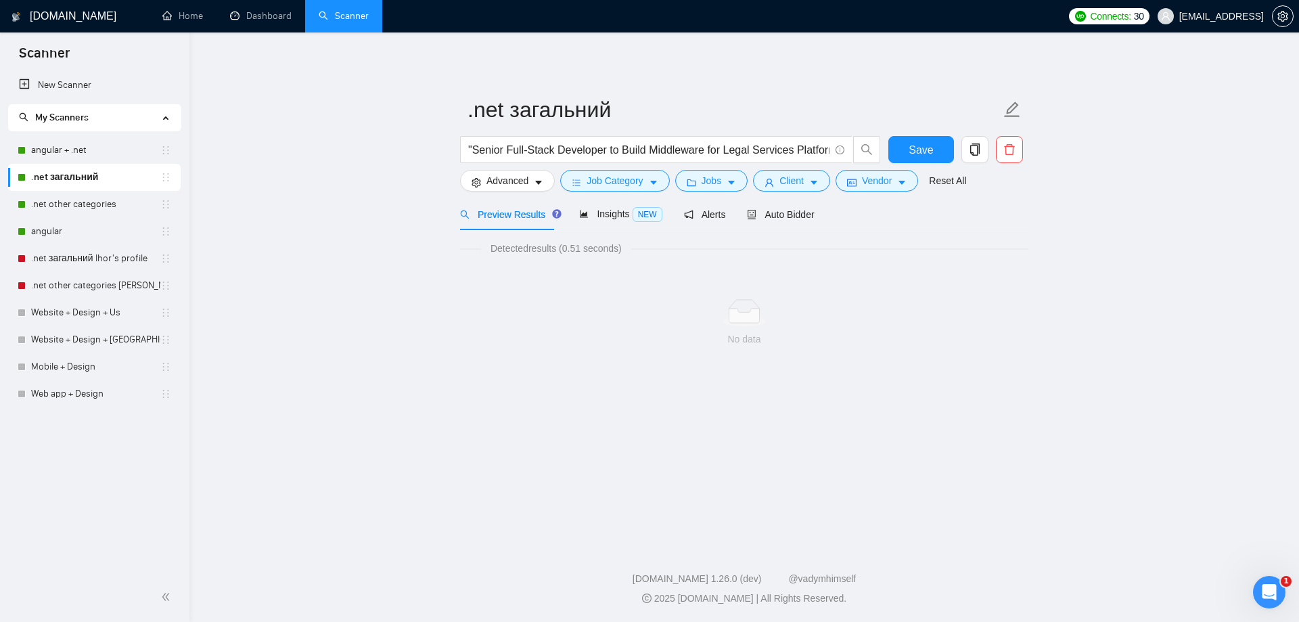
scroll to position [0, 0]
click at [792, 187] on span "Client" at bounding box center [792, 180] width 24 height 15
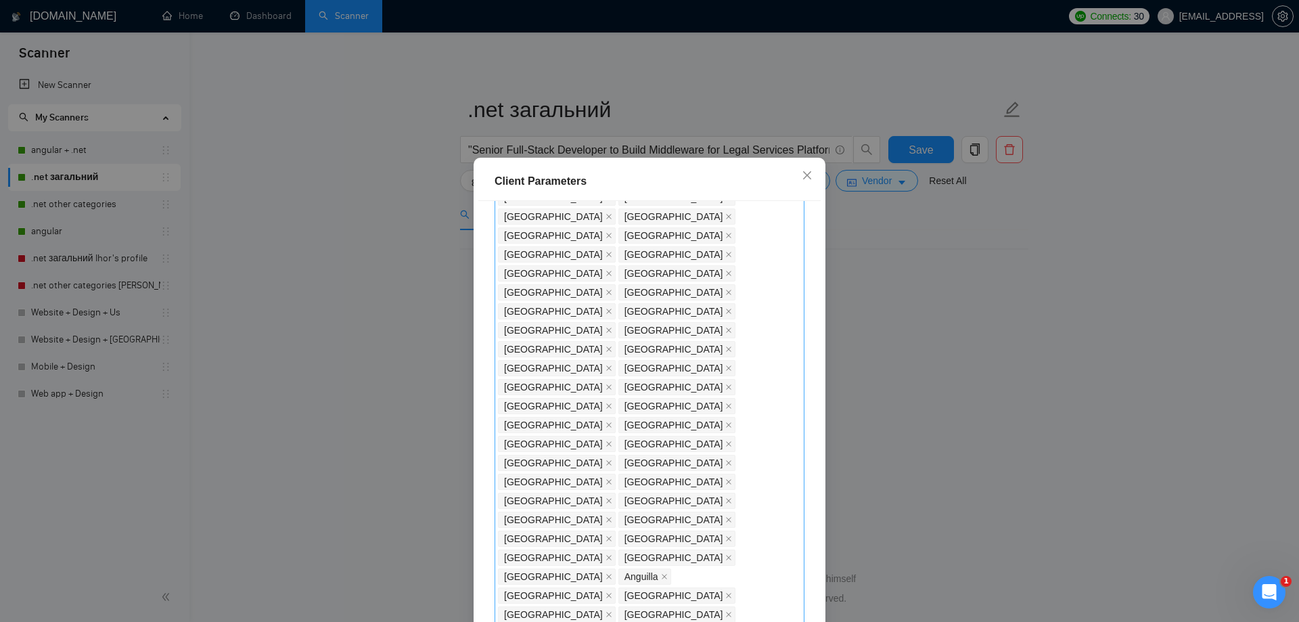
scroll to position [203, 0]
click at [802, 171] on icon "close" at bounding box center [807, 175] width 11 height 11
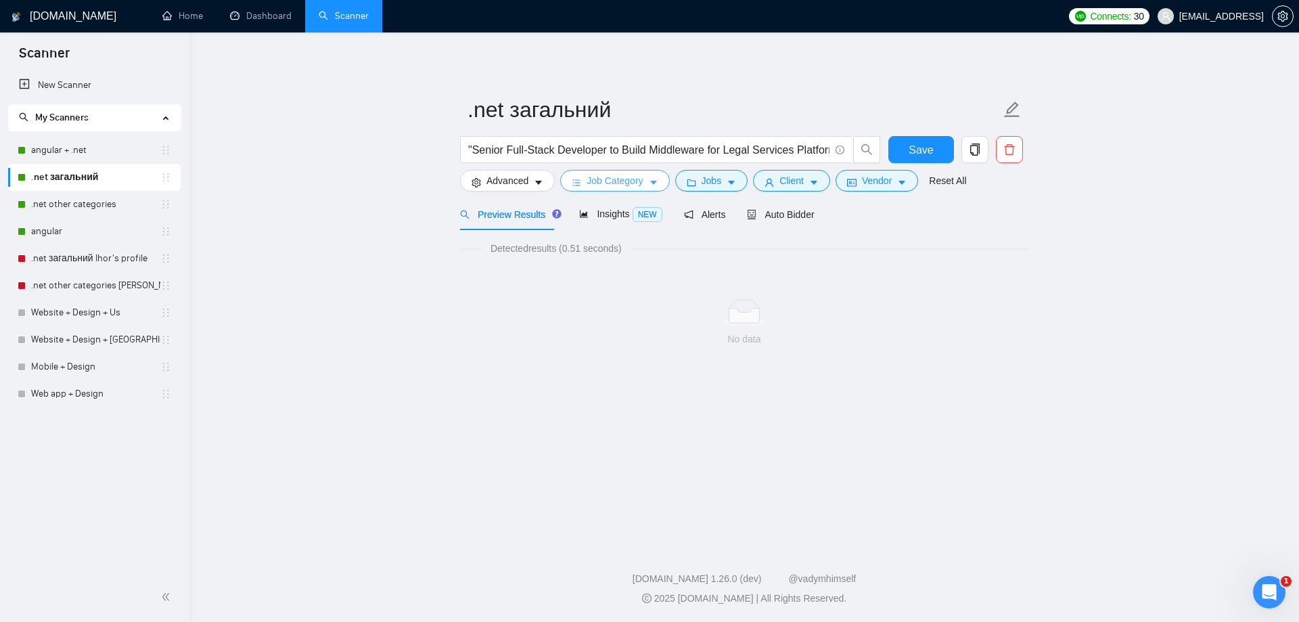
click at [627, 175] on span "Job Category" at bounding box center [615, 180] width 56 height 15
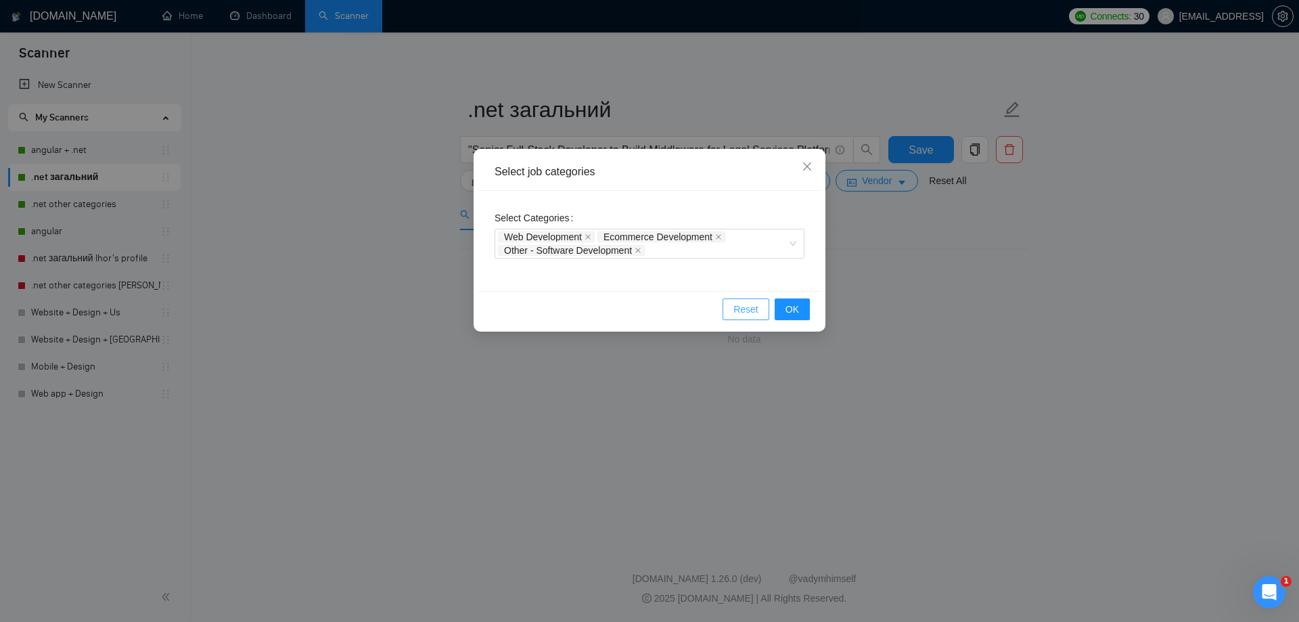
click at [746, 305] on span "Reset" at bounding box center [746, 309] width 25 height 15
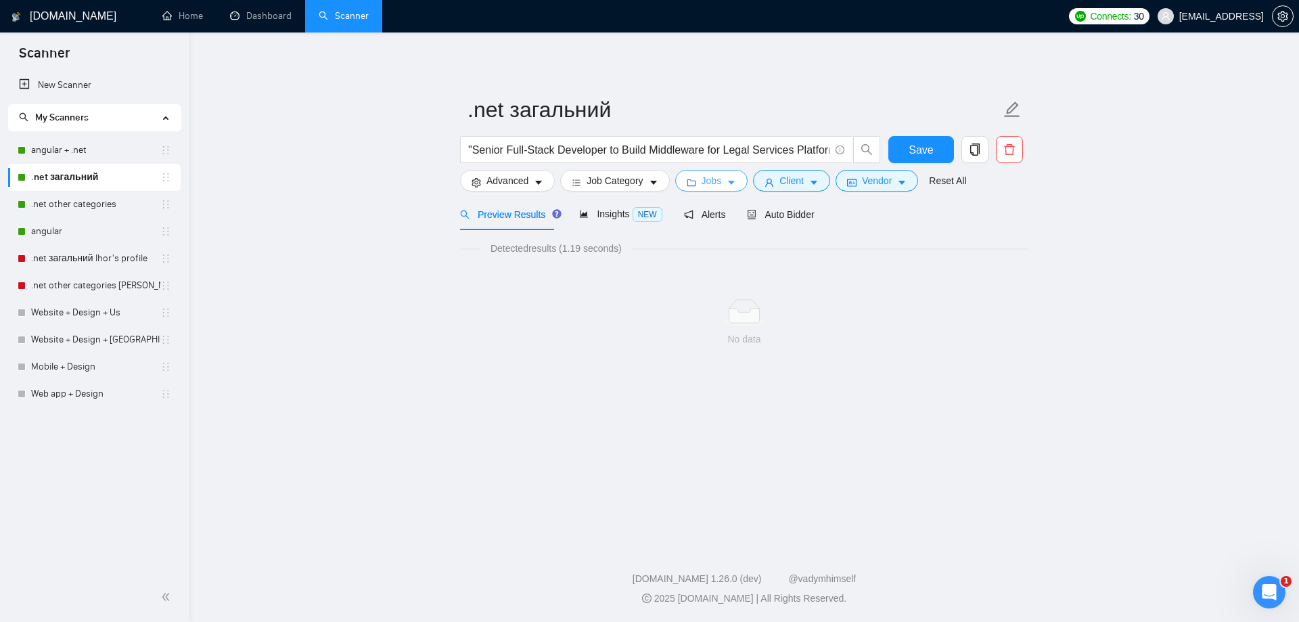
click at [725, 175] on button "Jobs" at bounding box center [711, 181] width 73 height 22
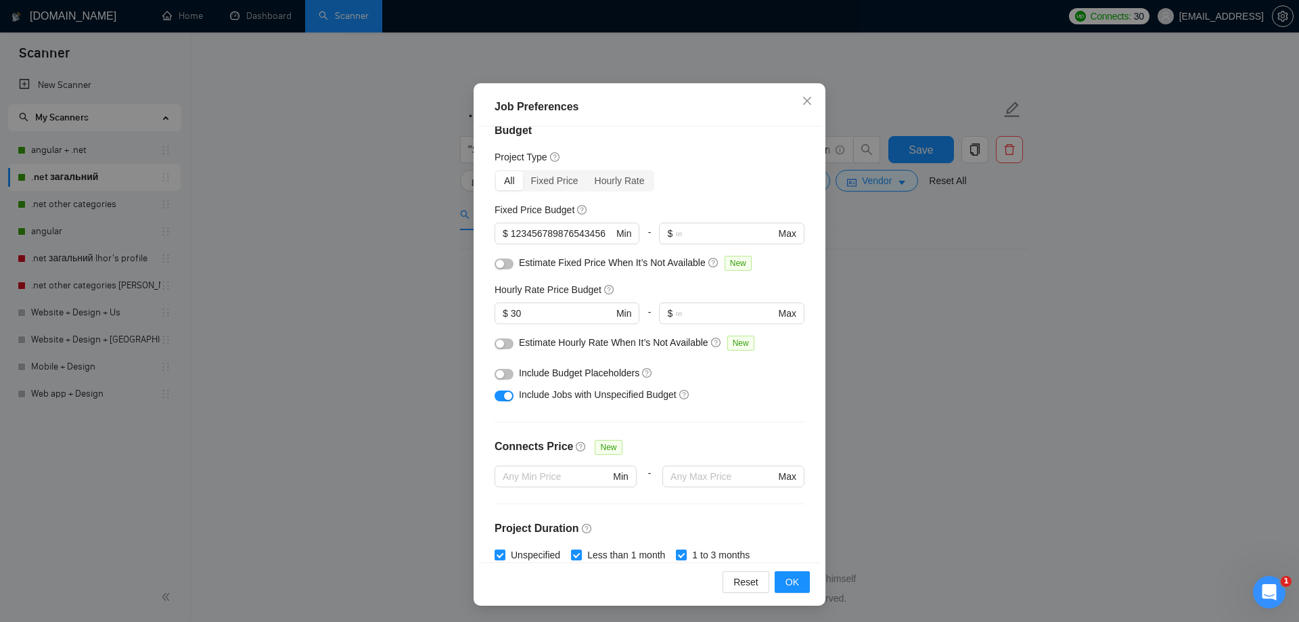
scroll to position [0, 0]
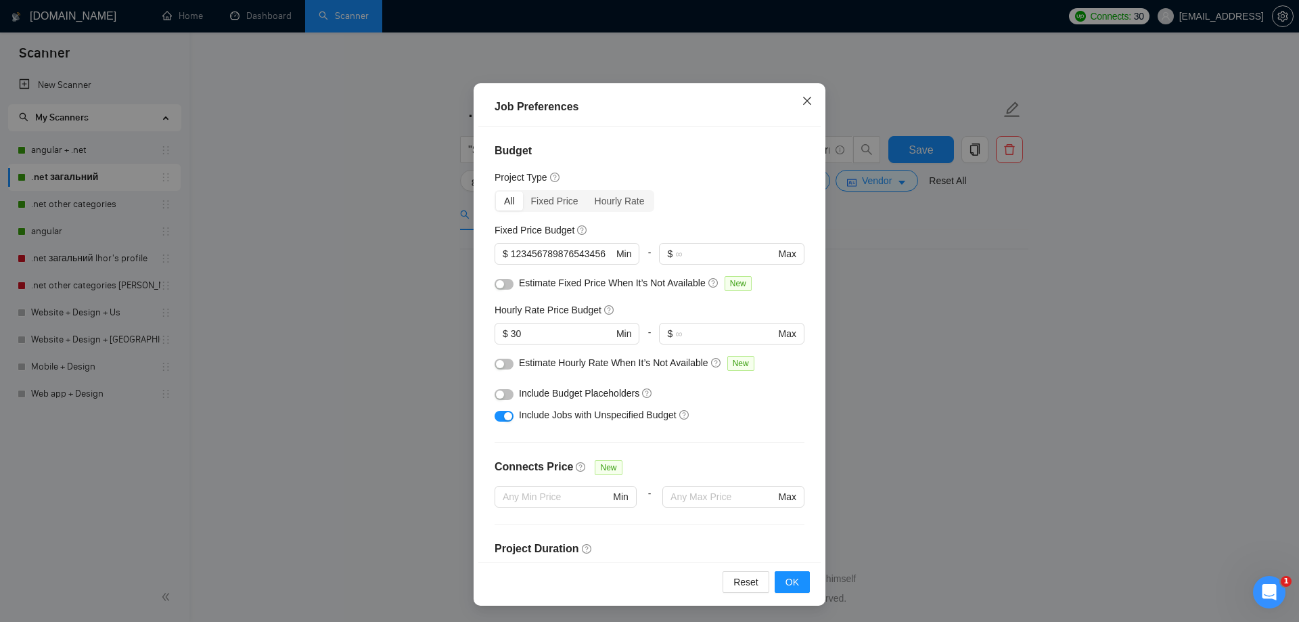
click at [808, 102] on span "Close" at bounding box center [807, 101] width 37 height 37
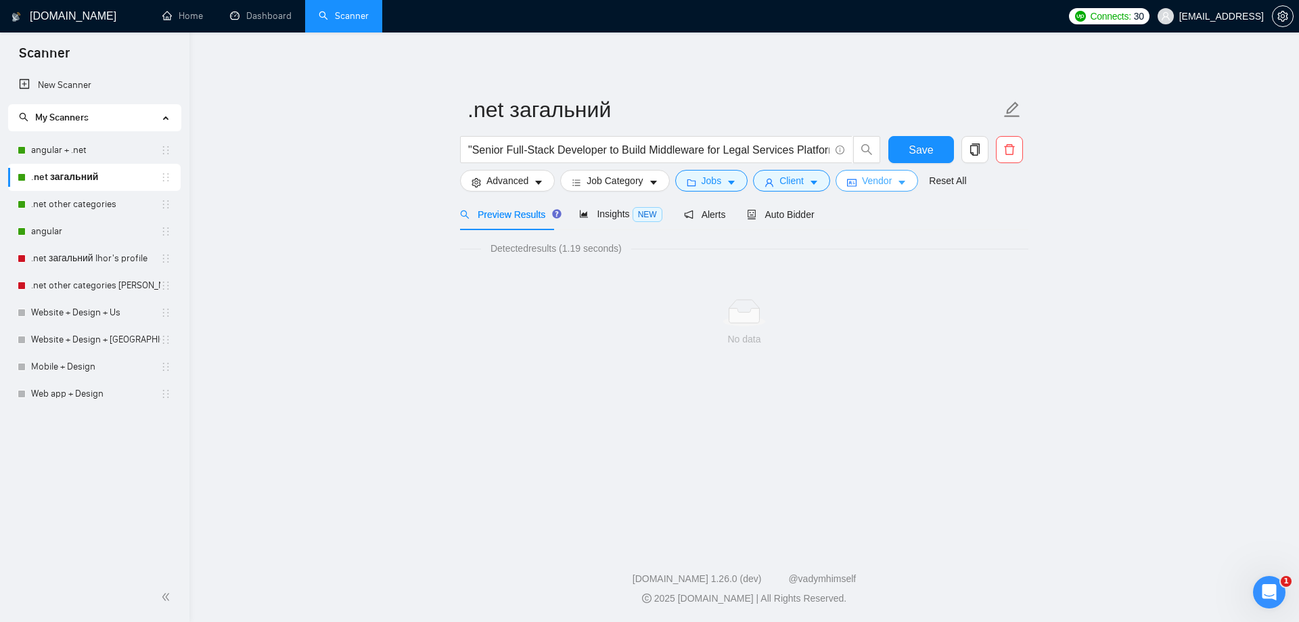
click at [882, 186] on span "Vendor" at bounding box center [877, 180] width 30 height 15
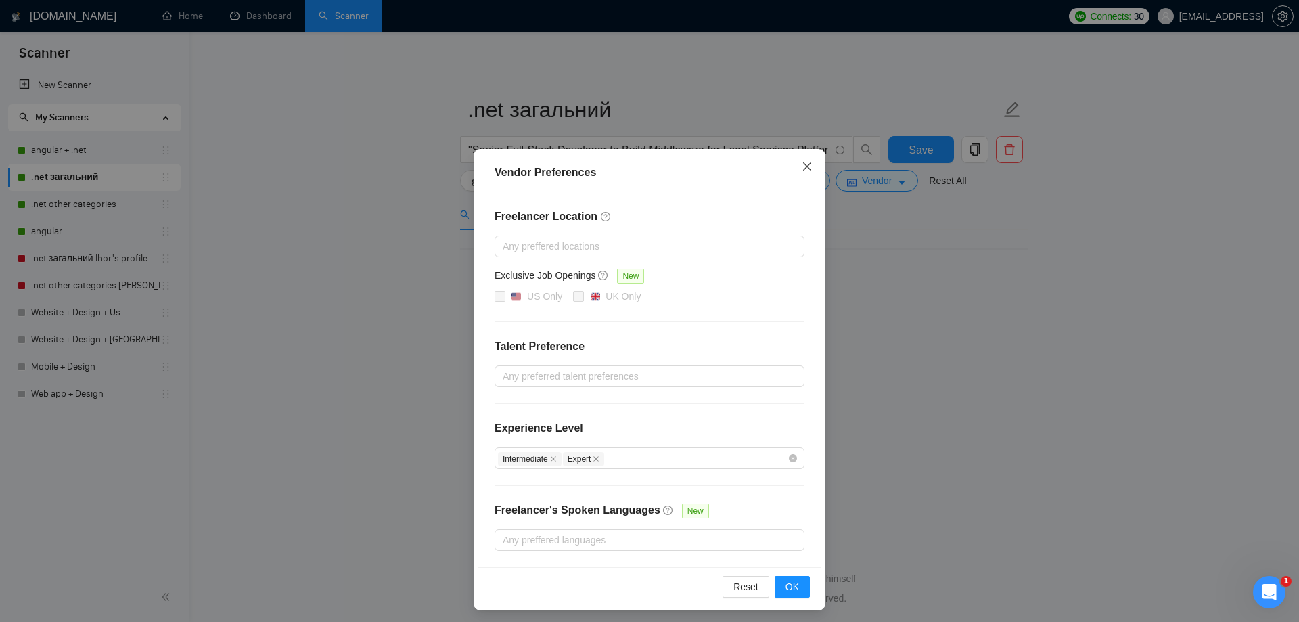
click at [802, 167] on icon "close" at bounding box center [807, 166] width 11 height 11
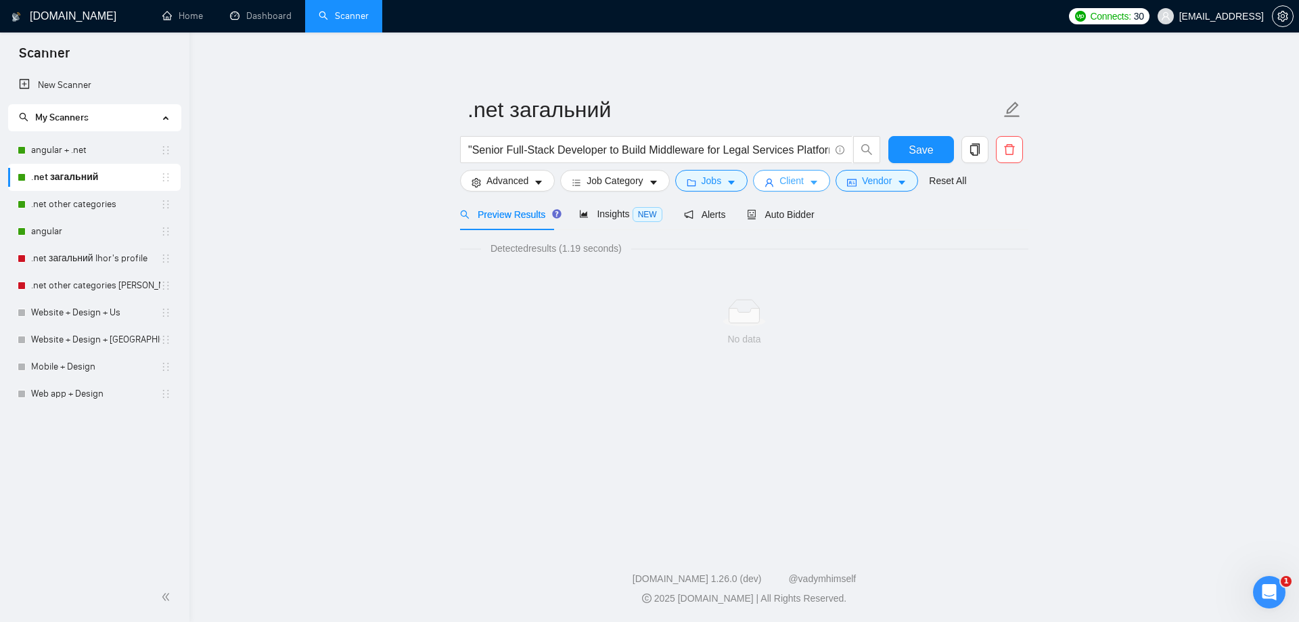
click at [797, 172] on button "Client" at bounding box center [791, 181] width 77 height 22
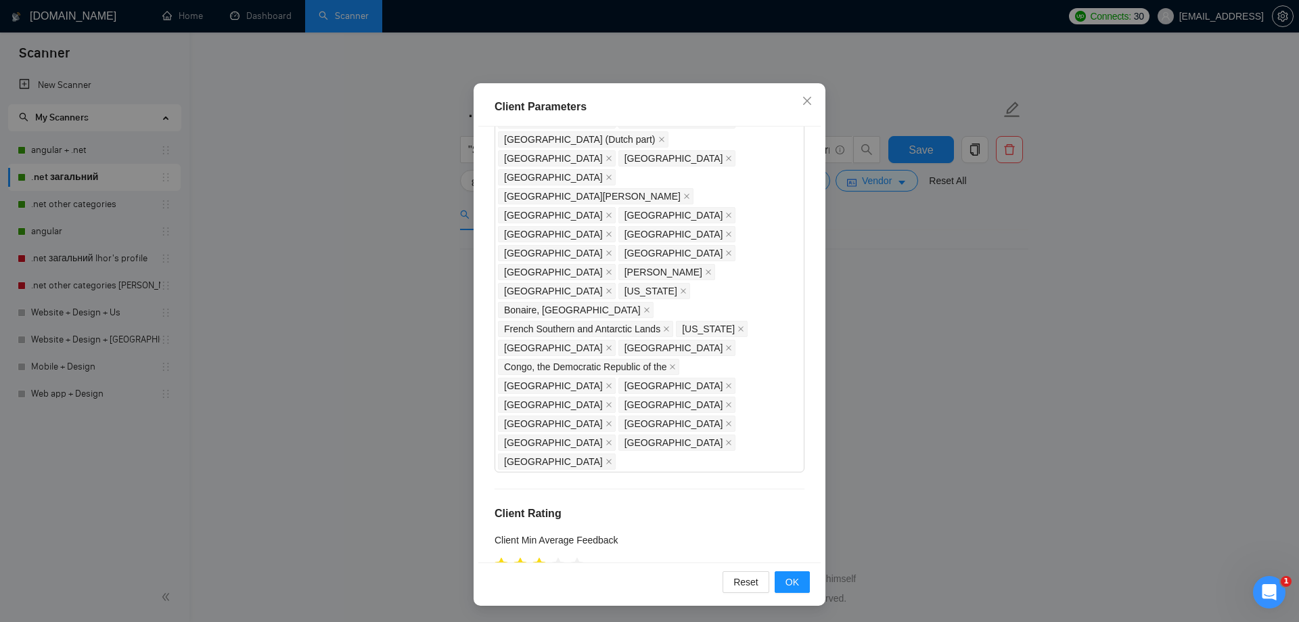
scroll to position [1032, 0]
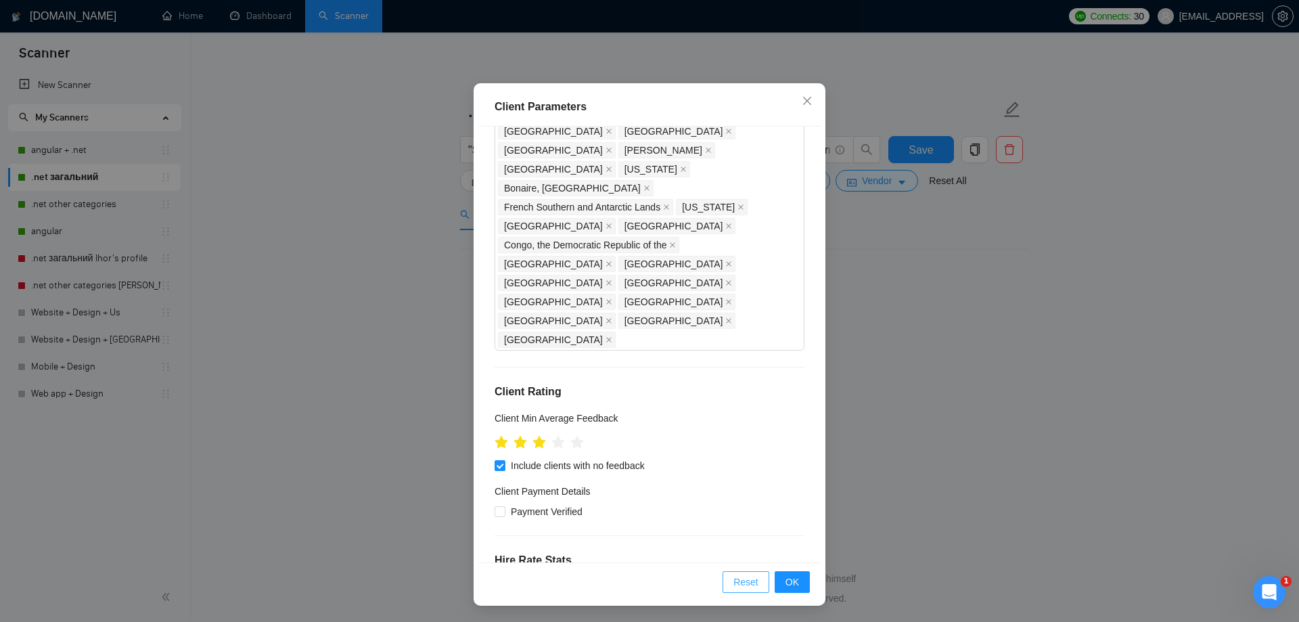
click at [754, 575] on span "Reset" at bounding box center [746, 582] width 25 height 15
checkbox input "false"
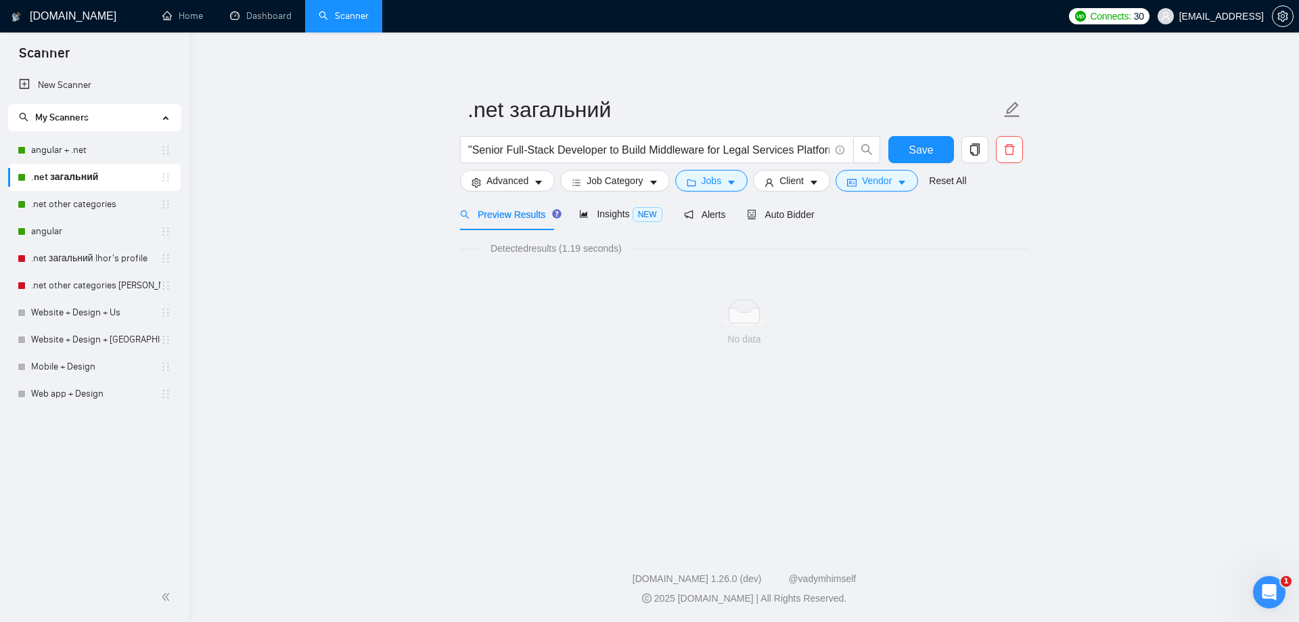
scroll to position [0, 0]
click at [704, 173] on button "Jobs" at bounding box center [711, 181] width 73 height 22
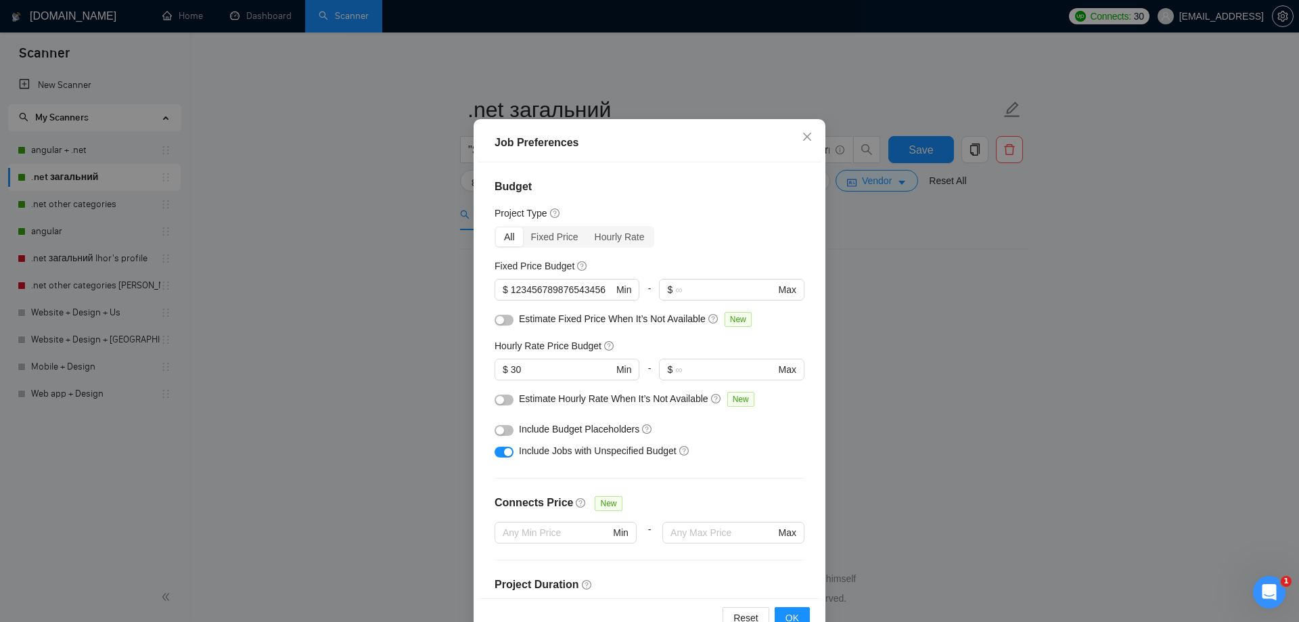
scroll to position [74, 0]
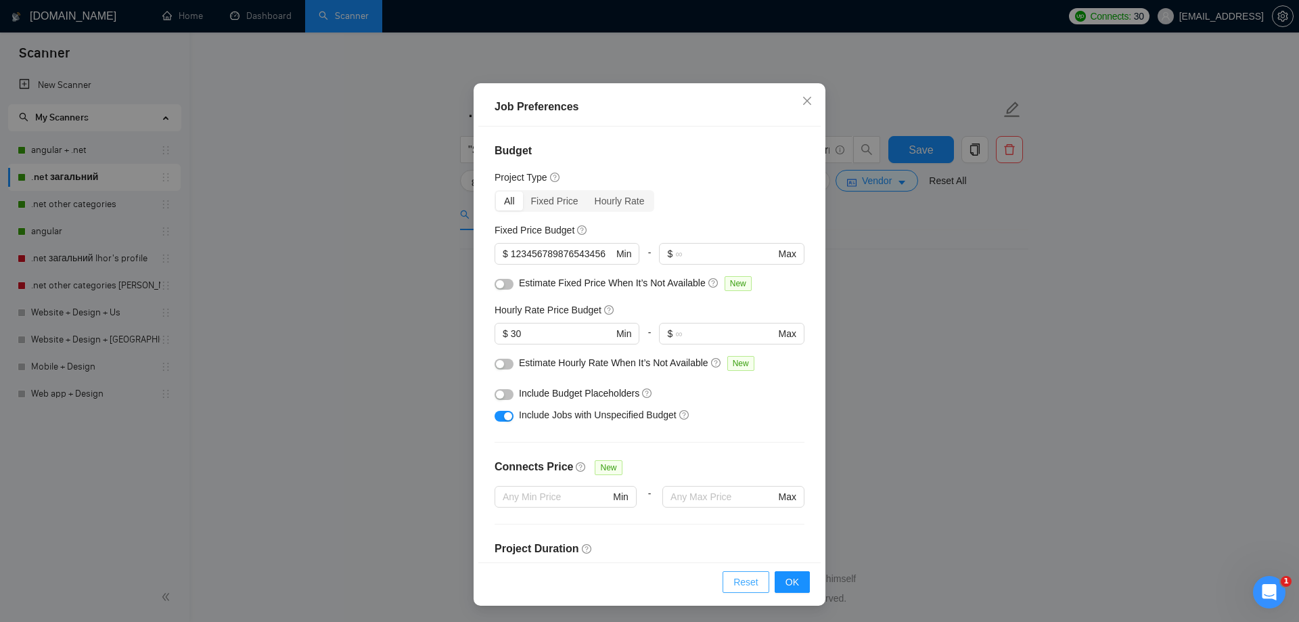
click at [744, 577] on span "Reset" at bounding box center [746, 582] width 25 height 15
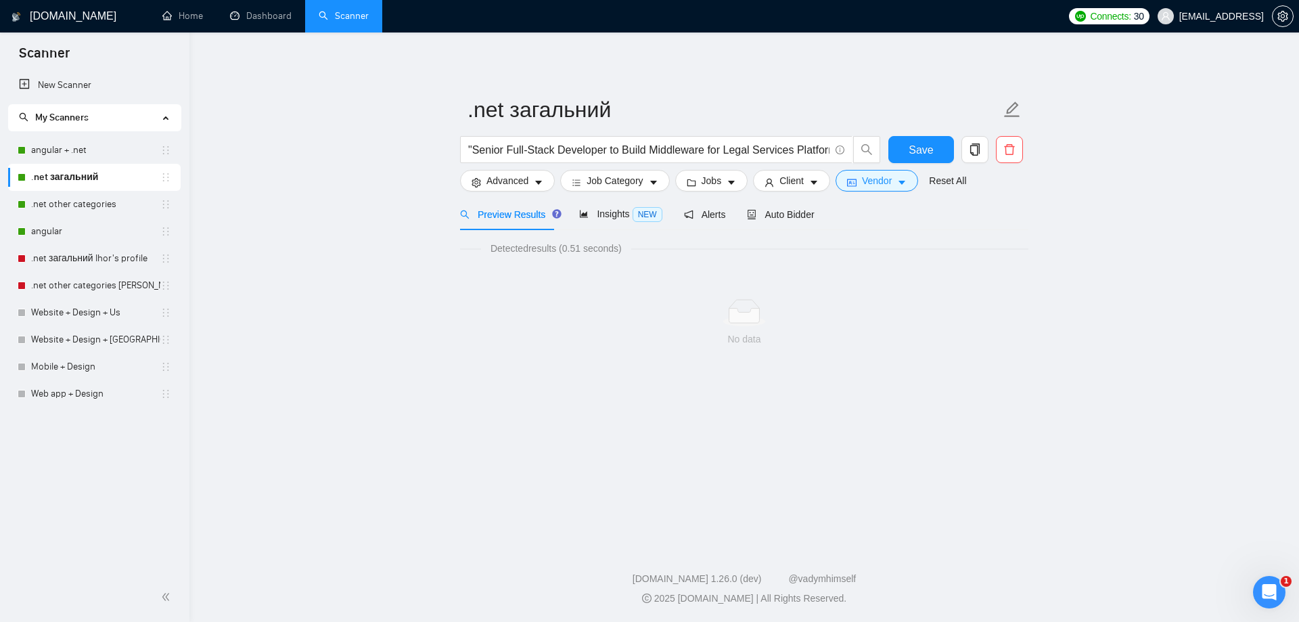
scroll to position [0, 0]
click at [857, 182] on button "Vendor" at bounding box center [877, 181] width 83 height 22
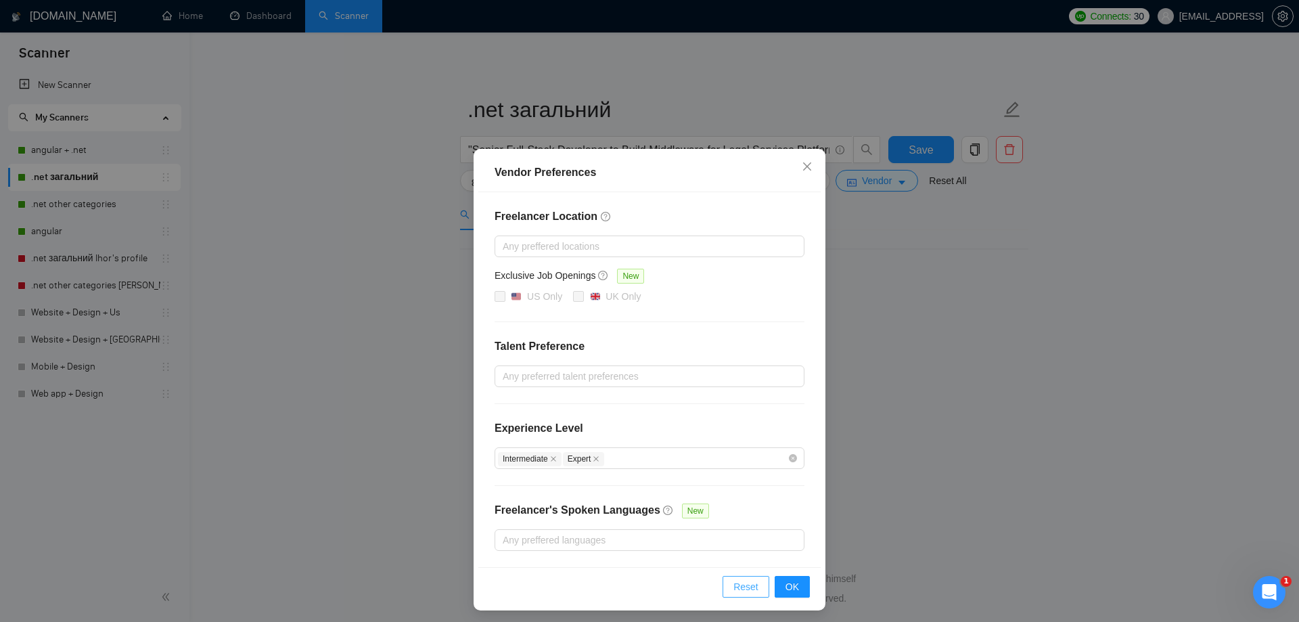
click at [735, 583] on span "Reset" at bounding box center [746, 586] width 25 height 15
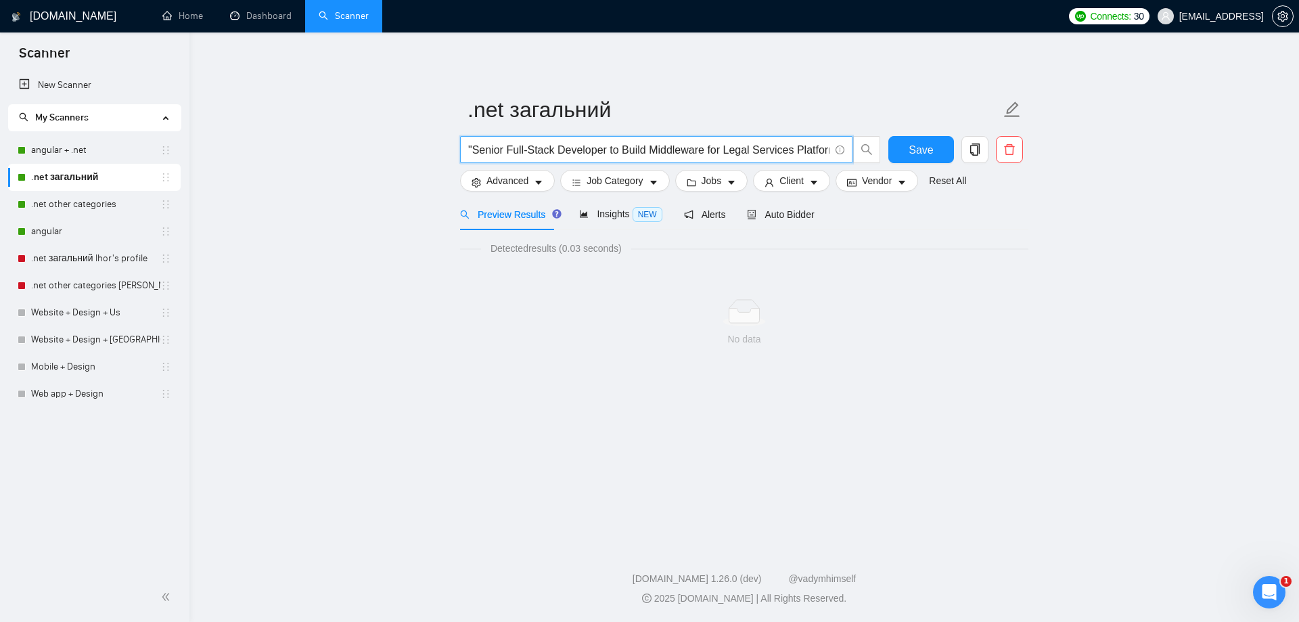
click at [656, 149] on input ""Senior Full-Stack Developer to Build Middleware for Legal Services Platform"" at bounding box center [648, 149] width 361 height 17
drag, startPoint x: 792, startPoint y: 150, endPoint x: 1159, endPoint y: 181, distance: 368.8
click at [1159, 181] on main ".net загальний "Senior Full-Stack Developer to Build Middleware for Legal Servi…" at bounding box center [744, 286] width 1067 height 464
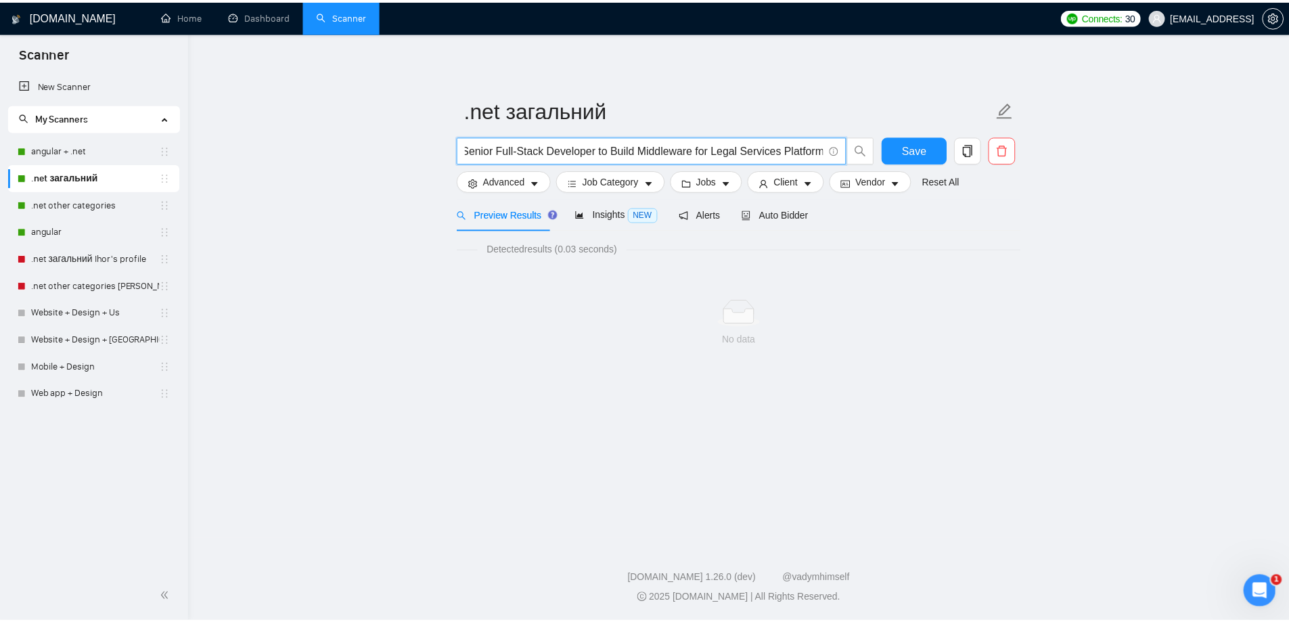
scroll to position [0, 0]
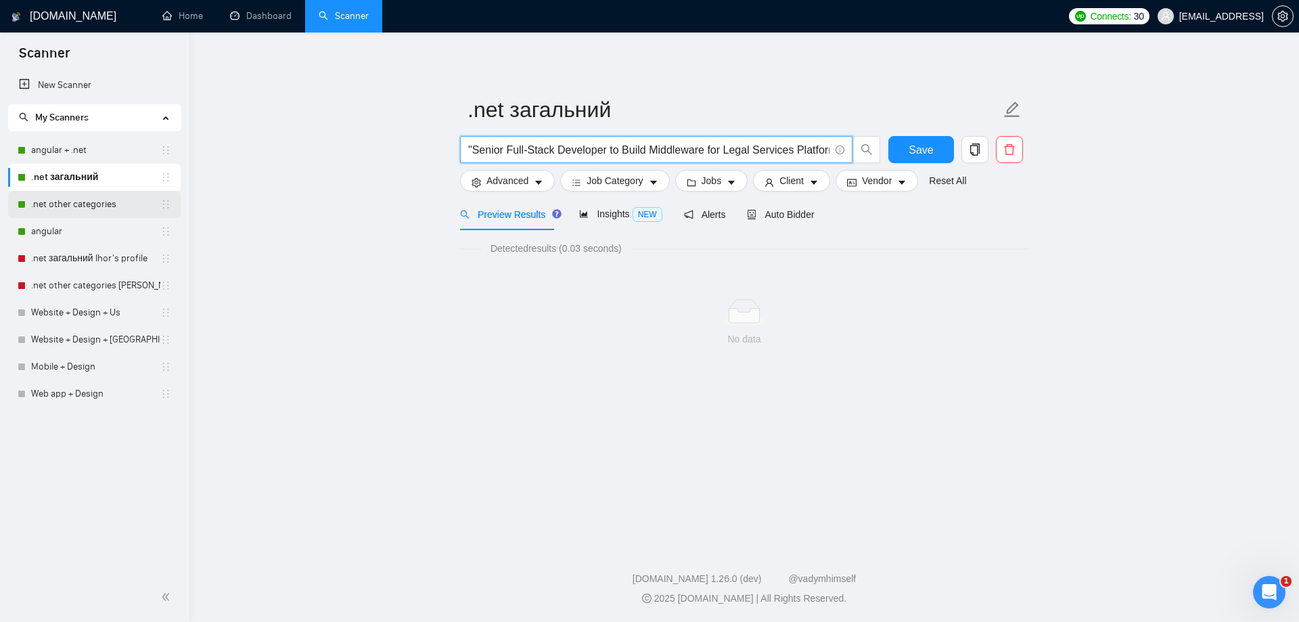
click at [80, 193] on link ".net other categories" at bounding box center [95, 204] width 129 height 27
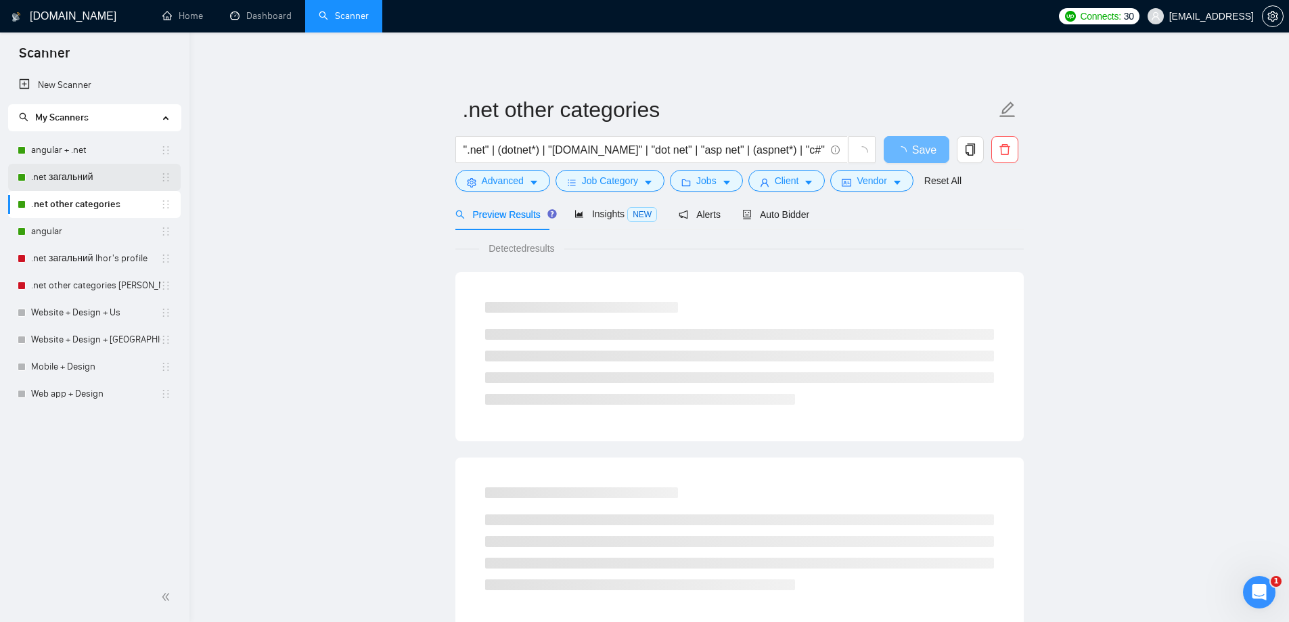
click at [70, 179] on link ".net загальний" at bounding box center [95, 177] width 129 height 27
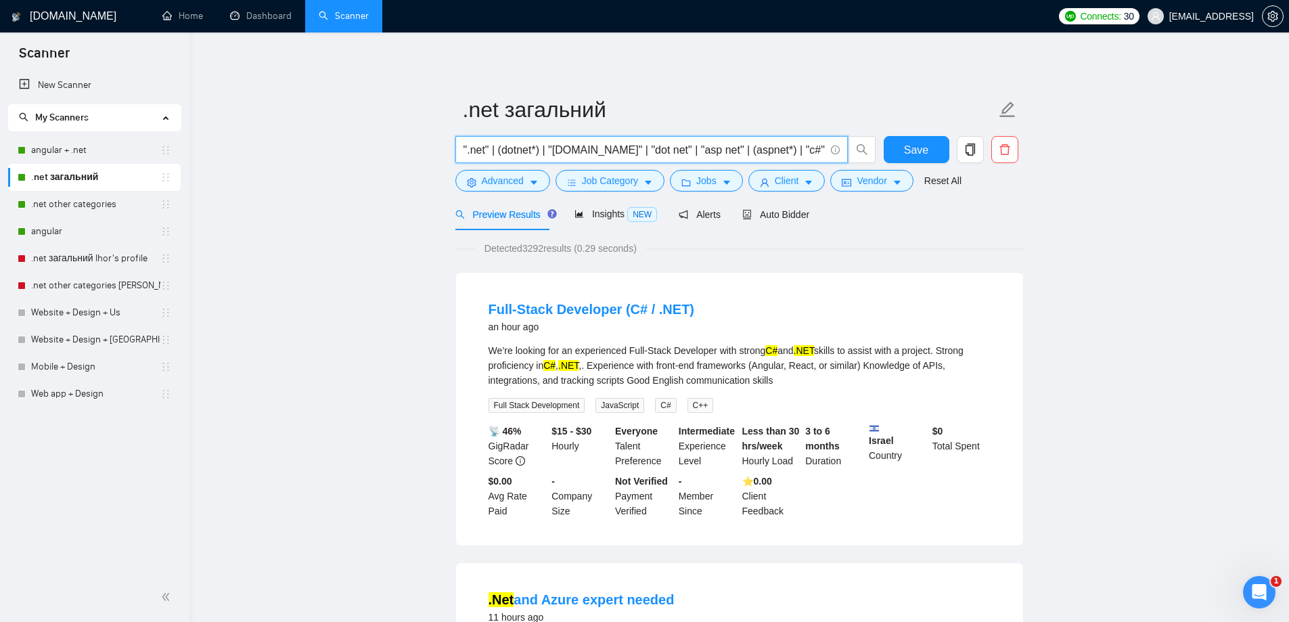
drag, startPoint x: 800, startPoint y: 148, endPoint x: 397, endPoint y: 141, distance: 402.7
paste input "Senior Full-Stack Developer to Build Middleware for Legal Services Platform"
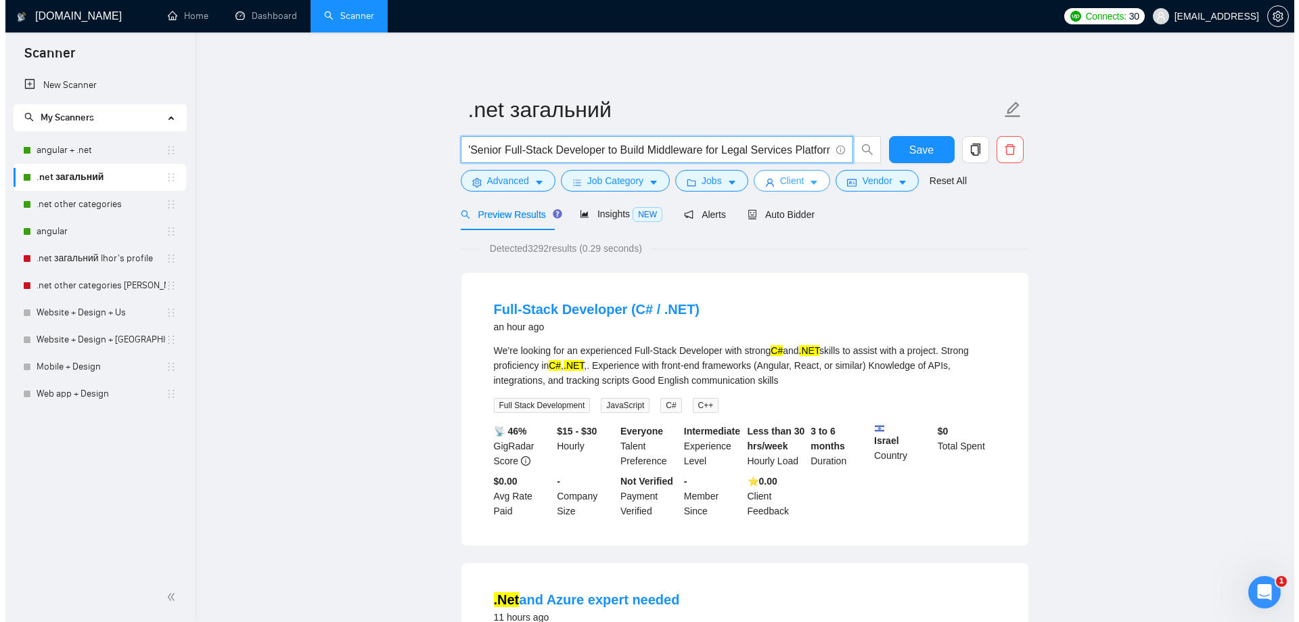
scroll to position [0, 6]
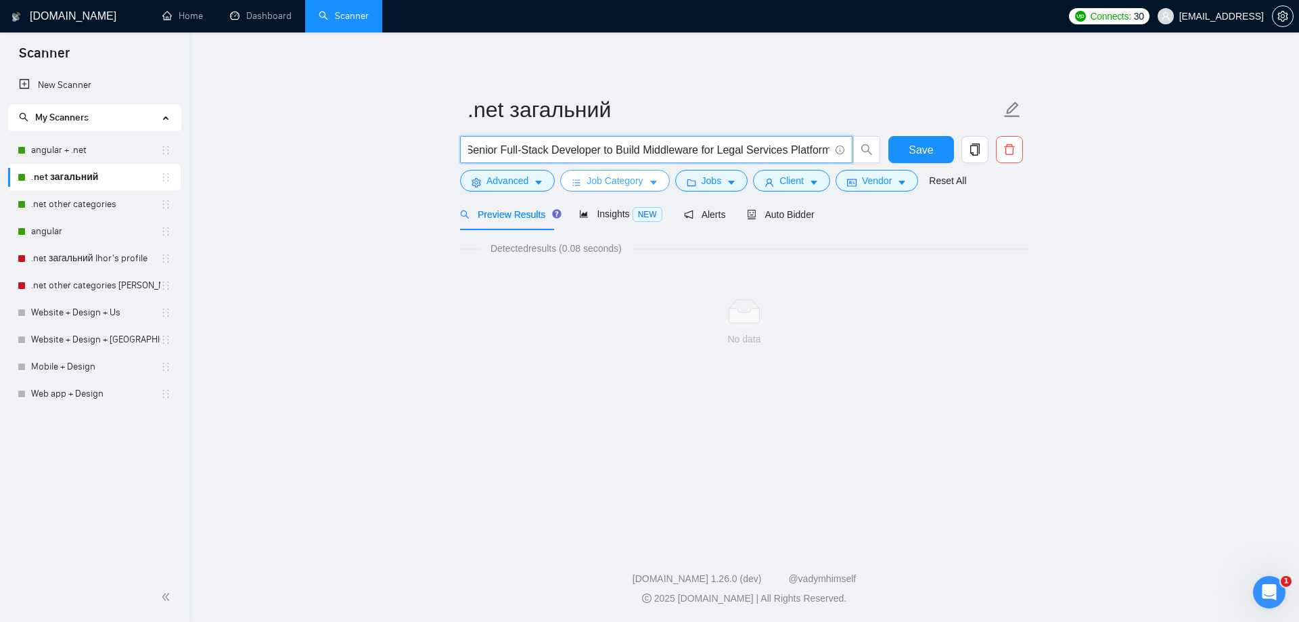
type input ""Senior Full-Stack Developer to Build Middleware for Legal Services Platform""
click at [633, 179] on span "Job Category" at bounding box center [615, 180] width 56 height 15
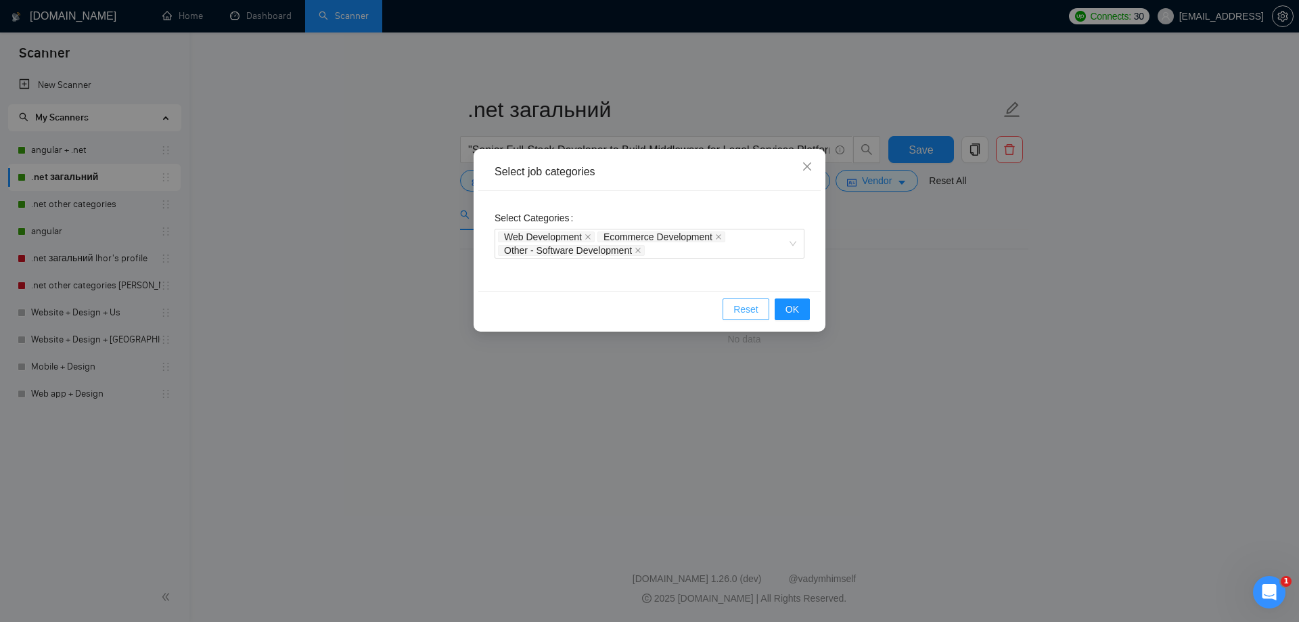
click at [749, 312] on span "Reset" at bounding box center [746, 309] width 25 height 15
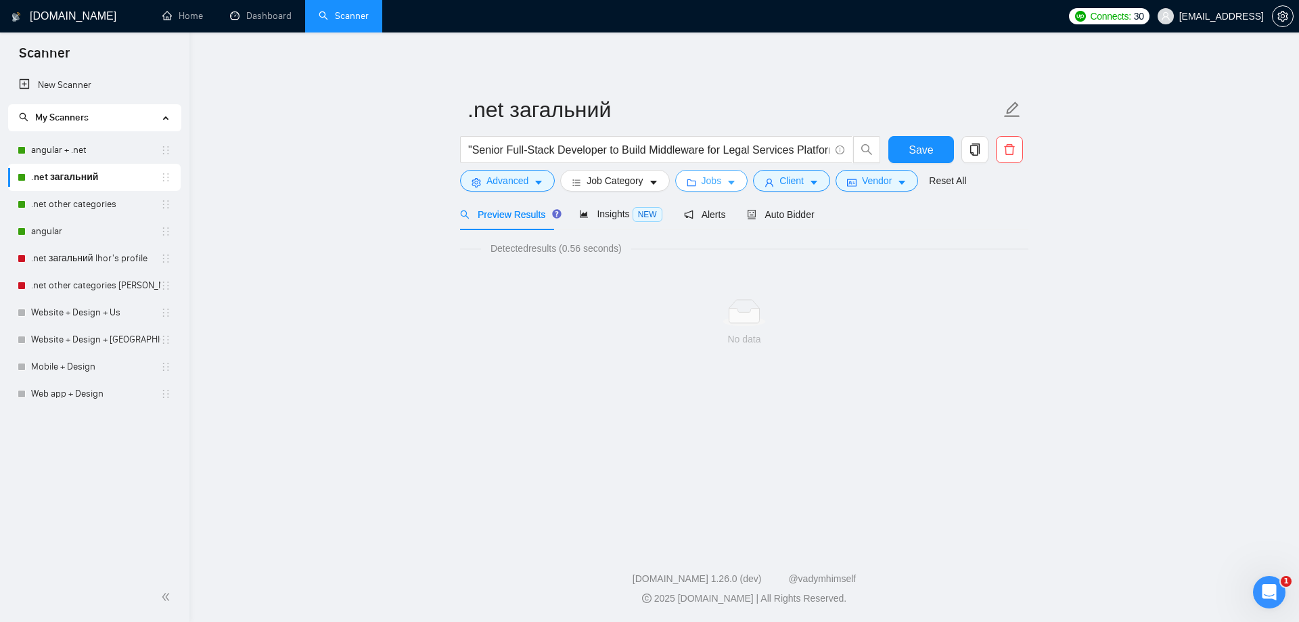
click at [711, 179] on span "Jobs" at bounding box center [712, 180] width 20 height 15
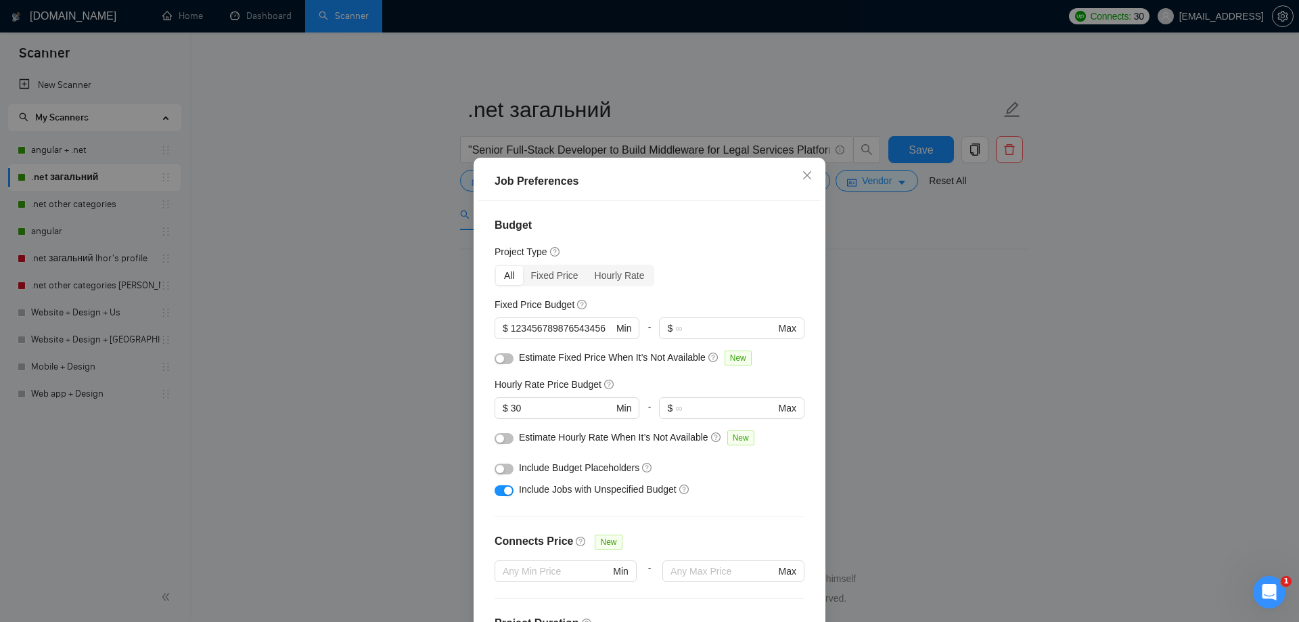
drag, startPoint x: 1000, startPoint y: 399, endPoint x: 972, endPoint y: 393, distance: 28.9
click at [1000, 398] on div "Job Preferences Budget Project Type All Fixed Price Hourly Rate Fixed Price Bud…" at bounding box center [649, 311] width 1299 height 622
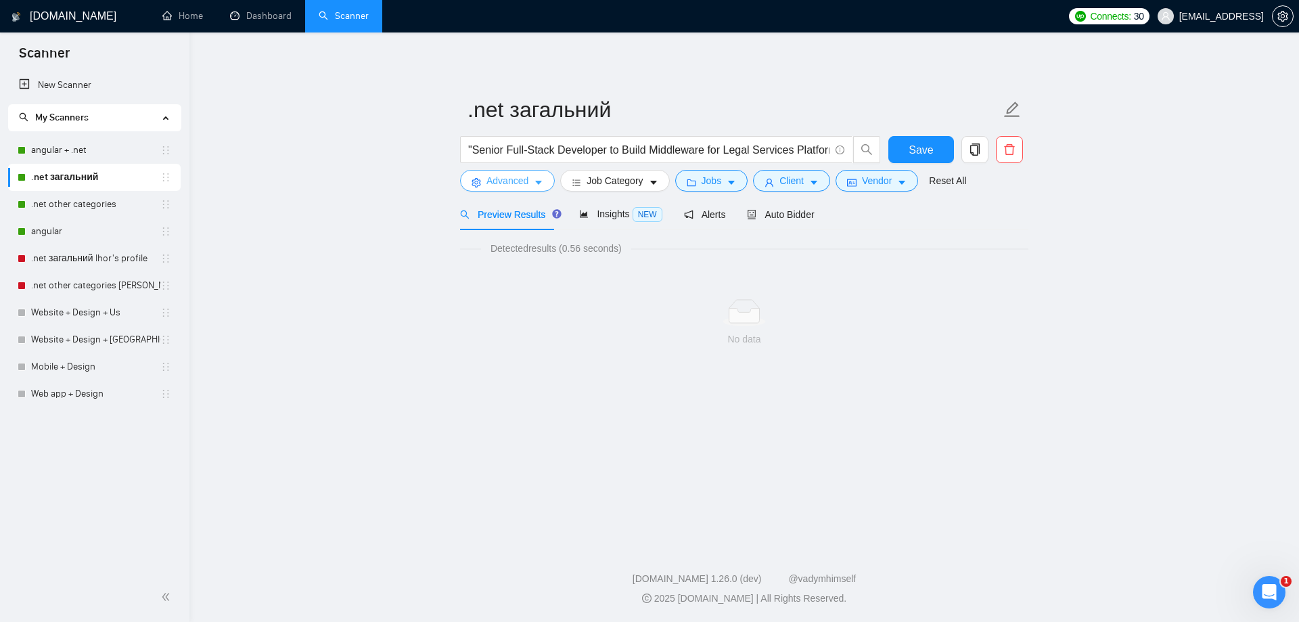
click at [509, 179] on span "Advanced" at bounding box center [508, 180] width 42 height 15
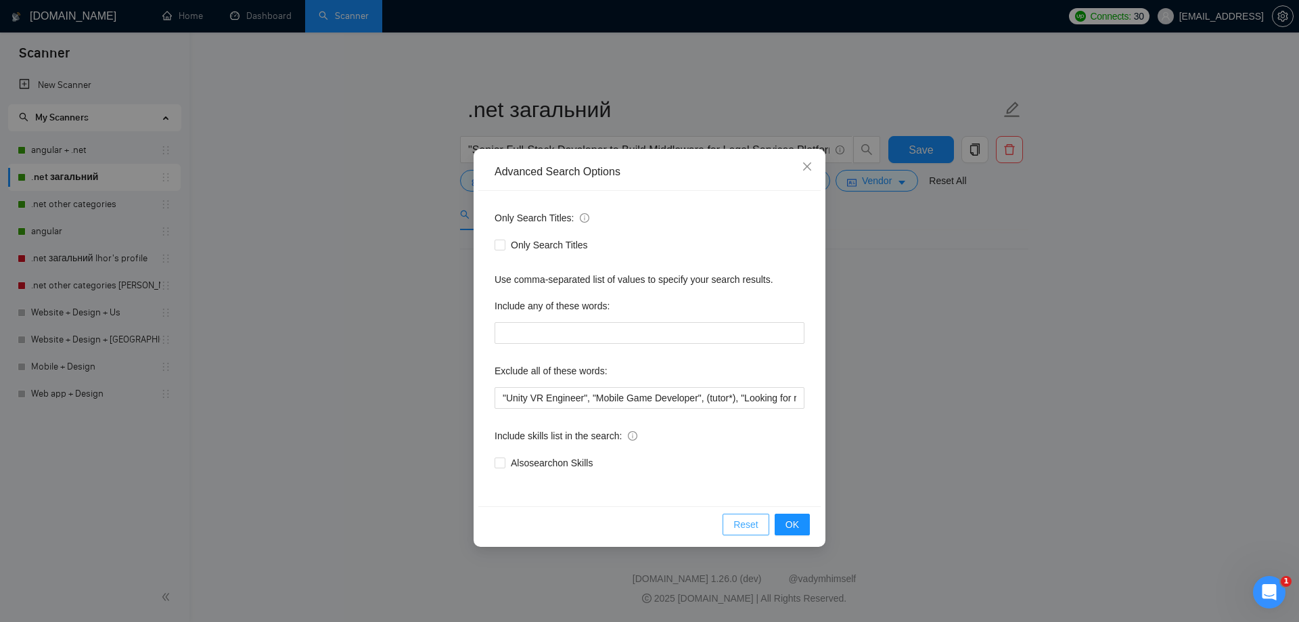
click at [752, 527] on span "Reset" at bounding box center [746, 524] width 25 height 15
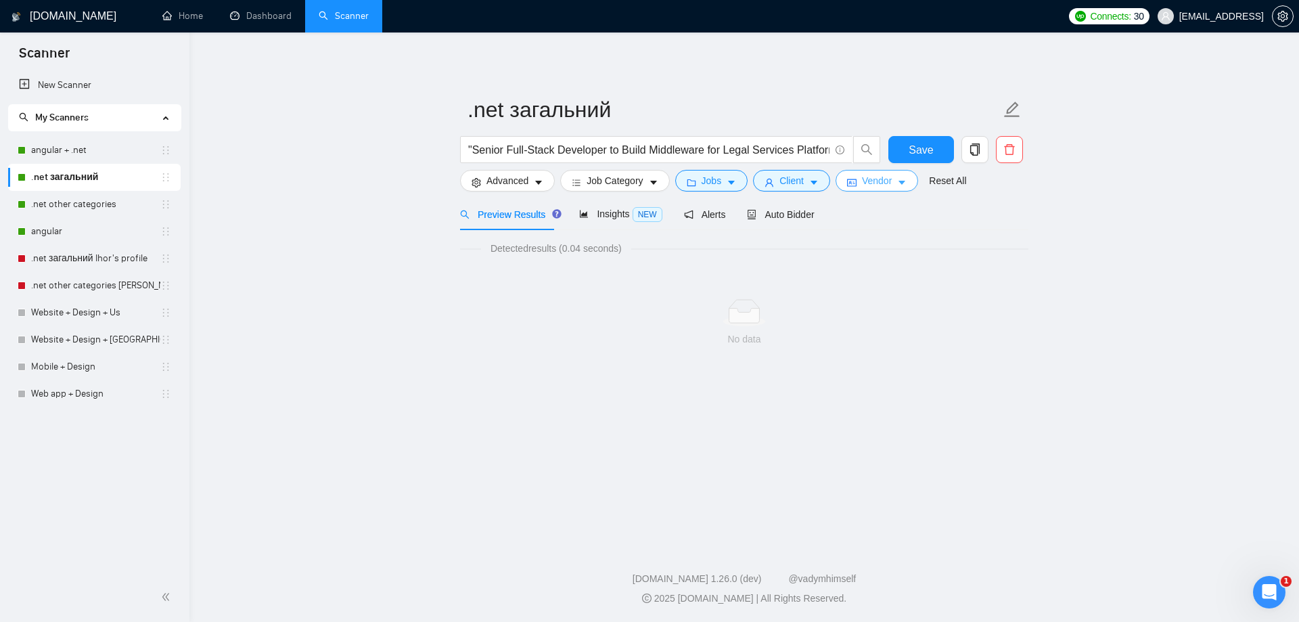
click at [851, 188] on button "Vendor" at bounding box center [877, 181] width 83 height 22
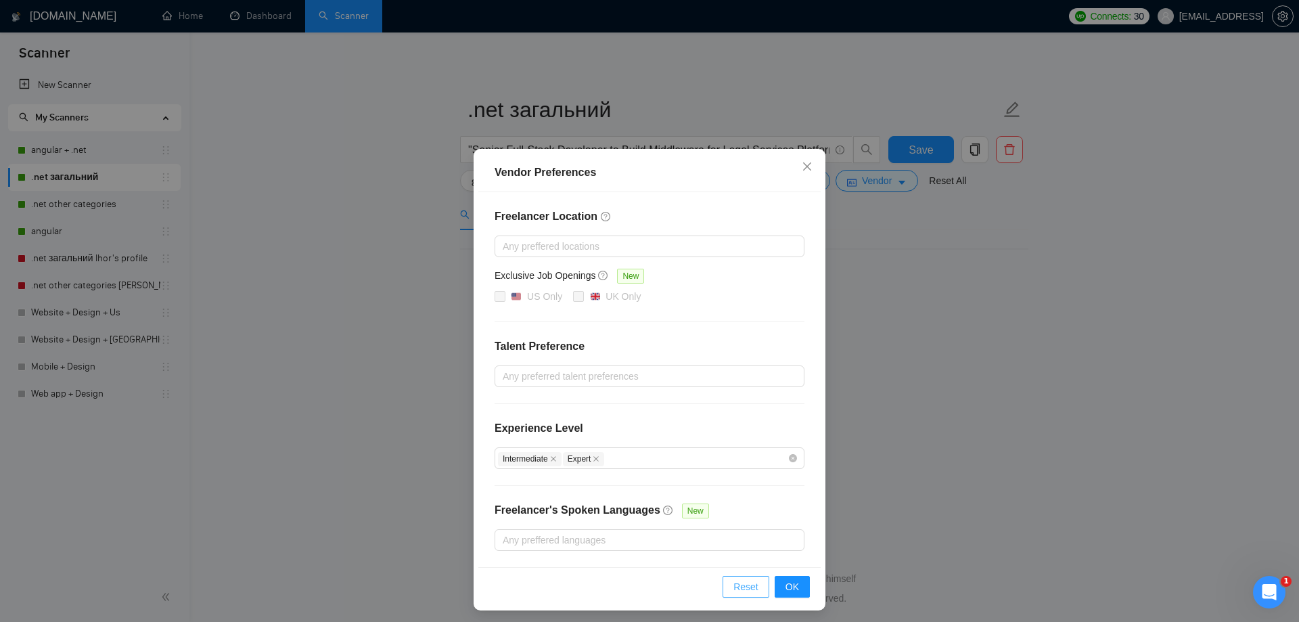
click at [734, 585] on span "Reset" at bounding box center [746, 586] width 25 height 15
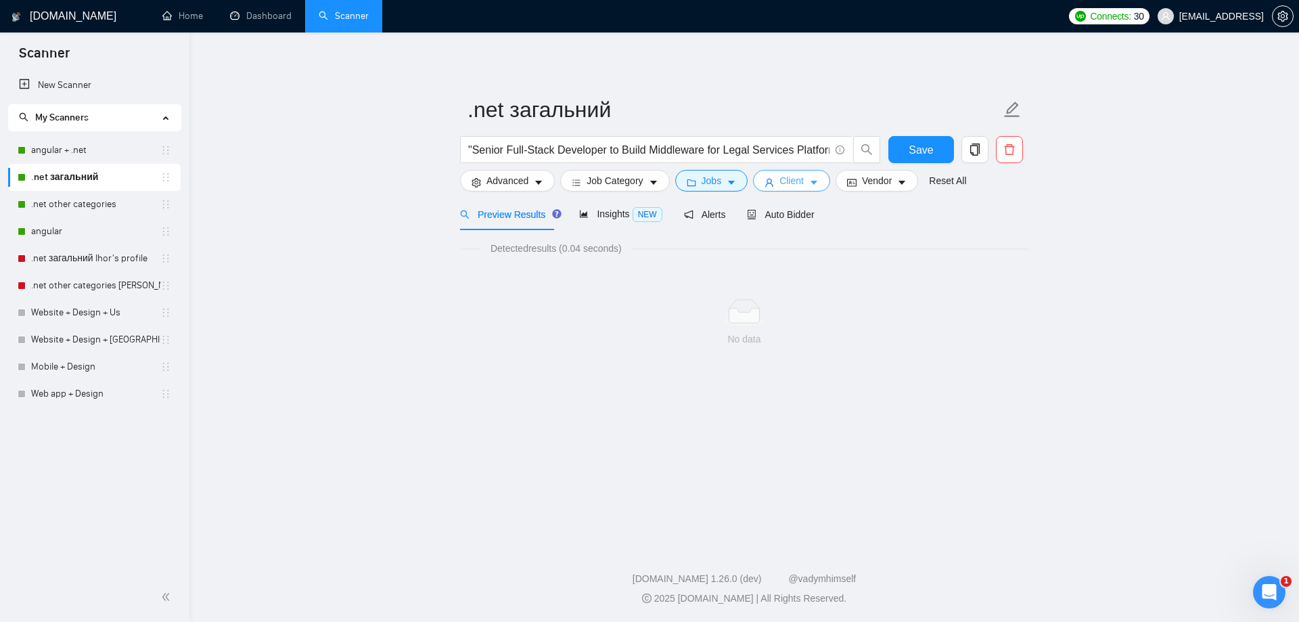
click at [802, 182] on button "Client" at bounding box center [791, 181] width 77 height 22
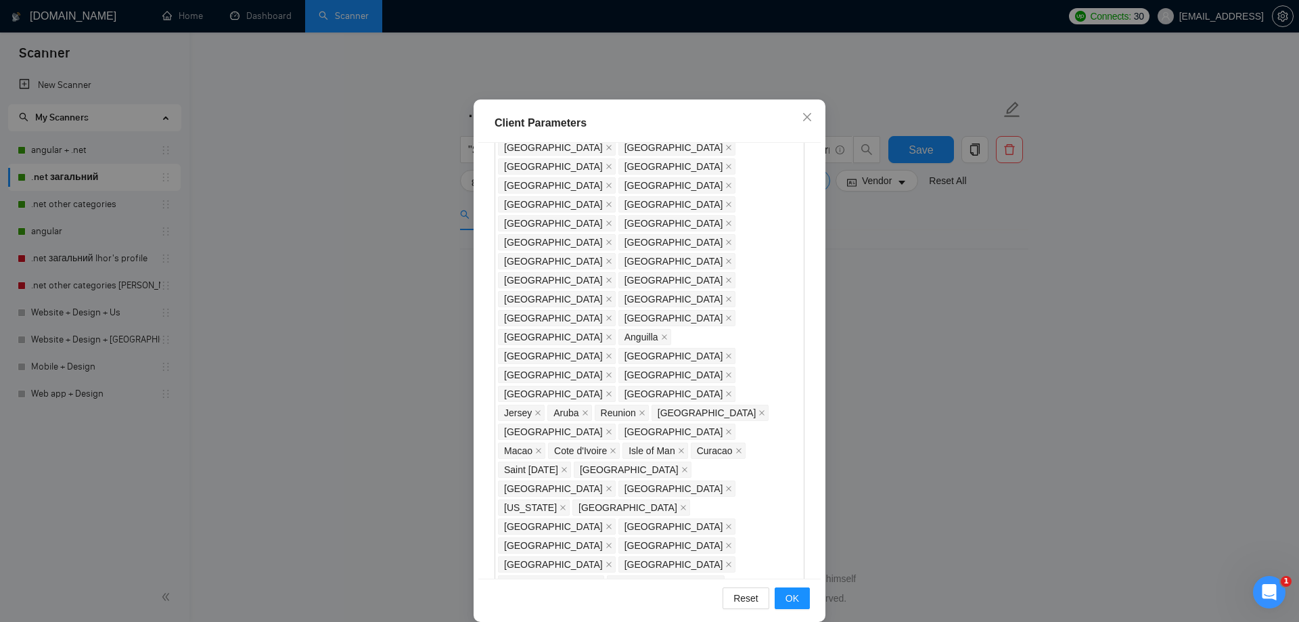
scroll to position [74, 0]
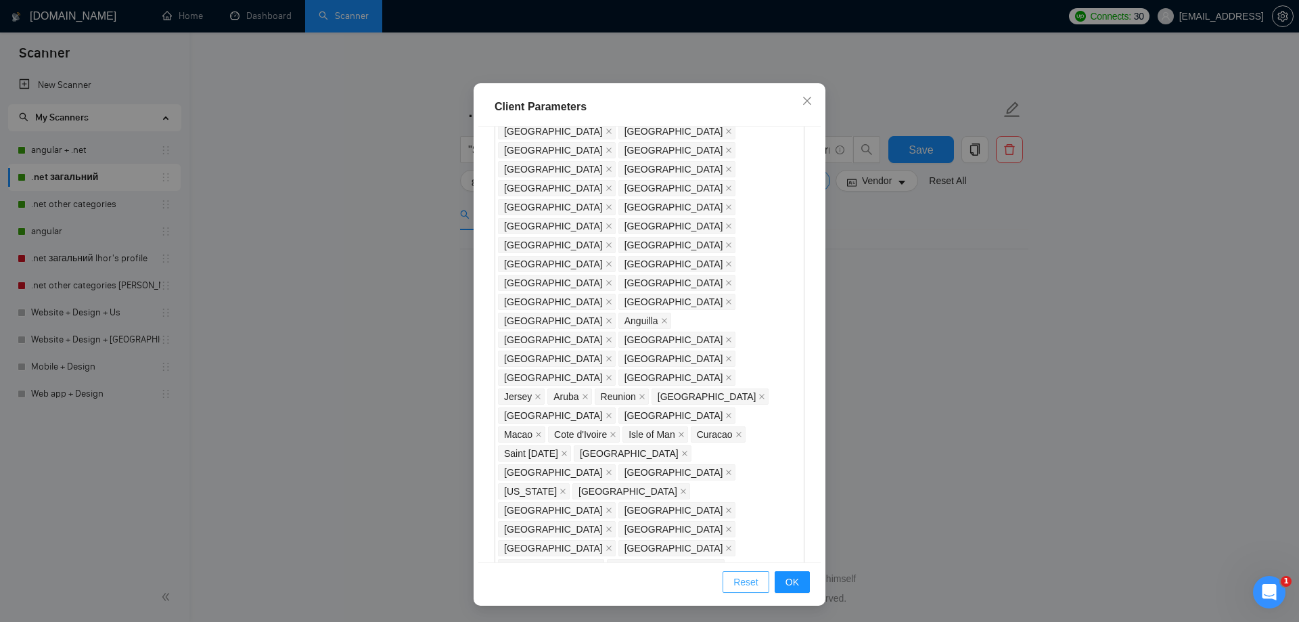
click at [746, 580] on span "Reset" at bounding box center [746, 582] width 25 height 15
checkbox input "false"
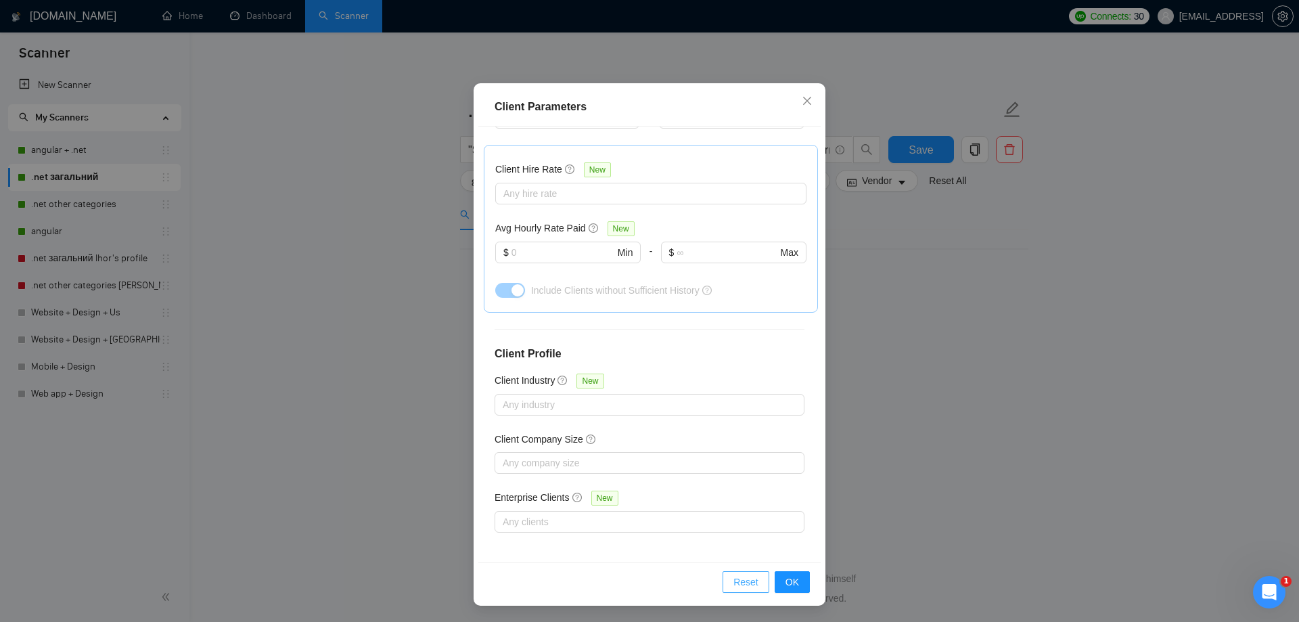
scroll to position [0, 0]
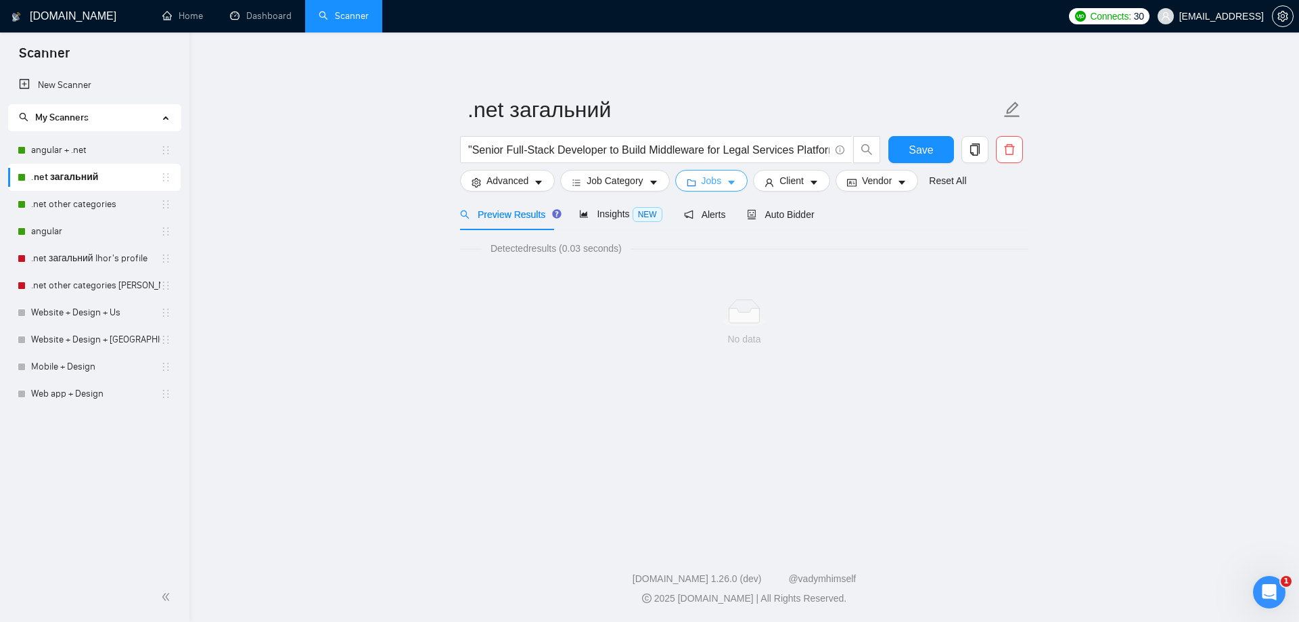
click at [727, 180] on icon "caret-down" at bounding box center [731, 182] width 9 height 9
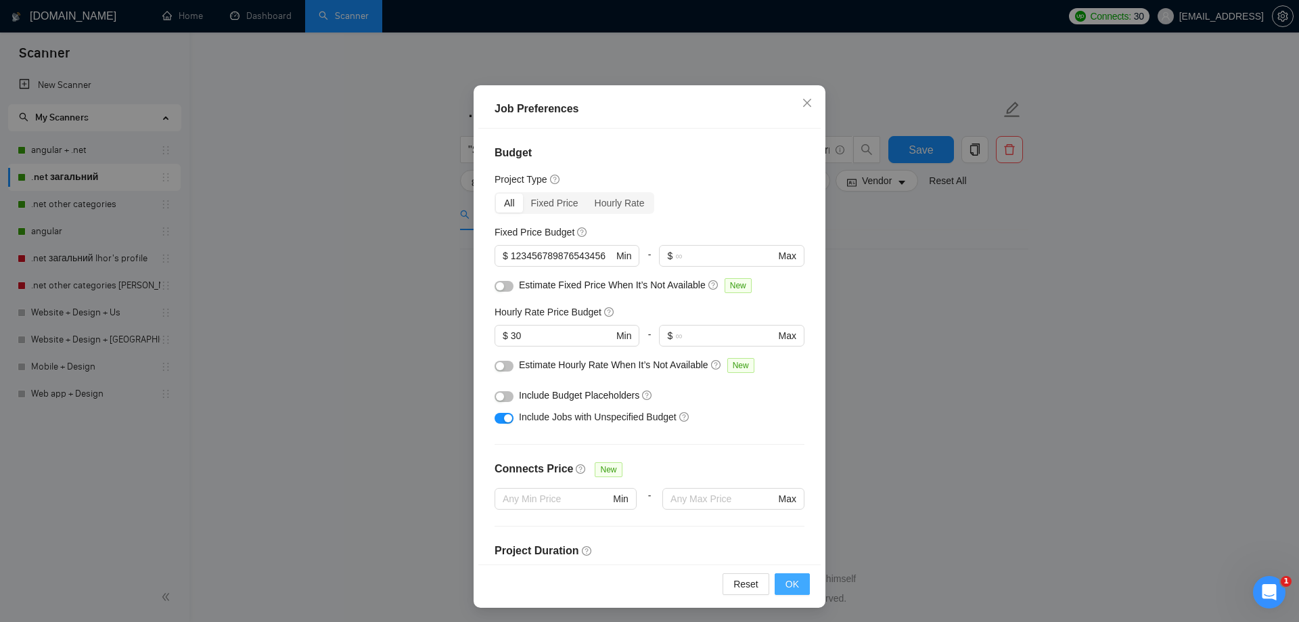
scroll to position [74, 0]
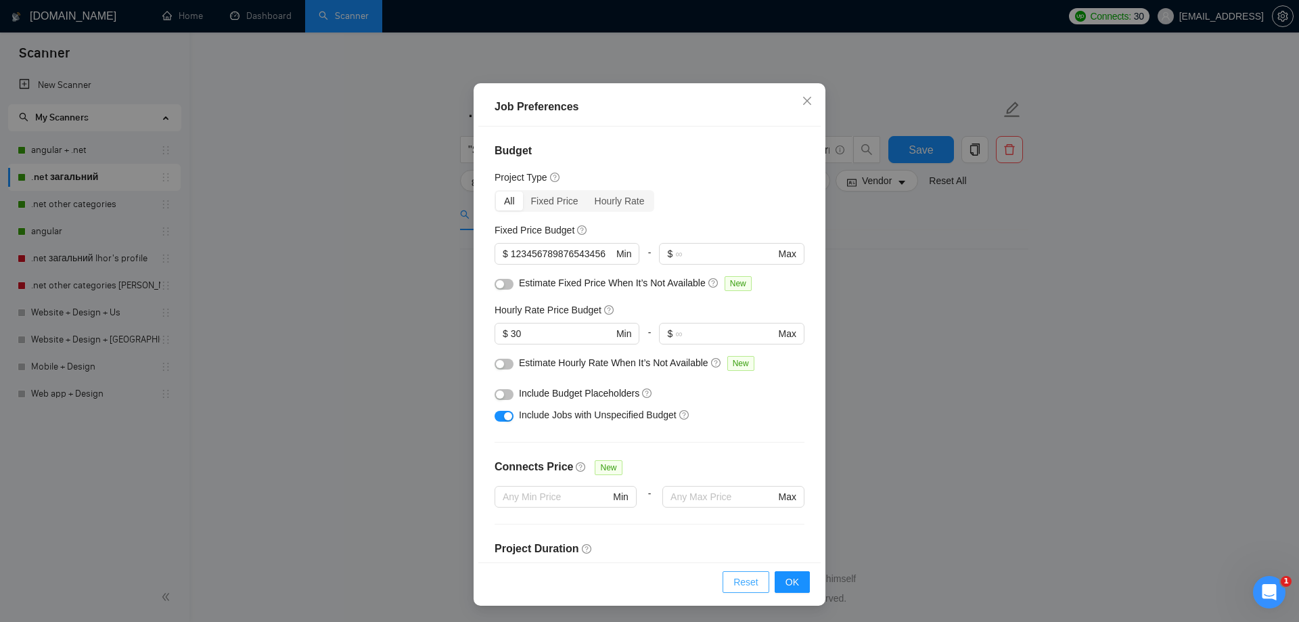
click at [755, 584] on button "Reset" at bounding box center [746, 582] width 47 height 22
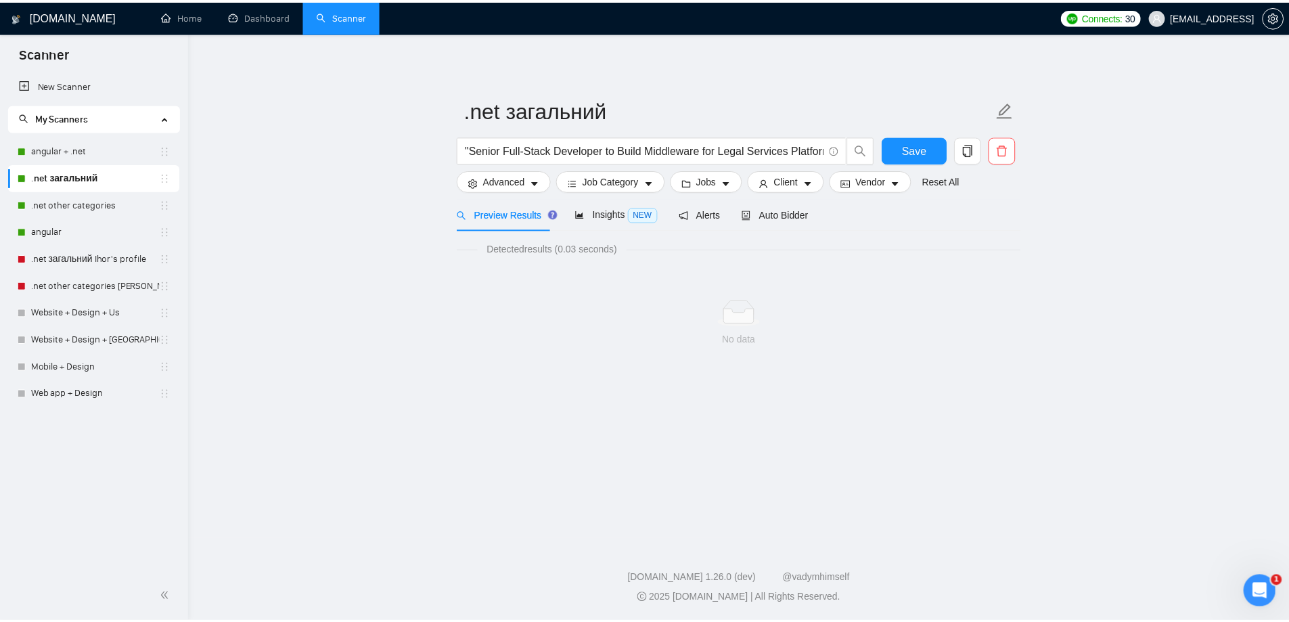
scroll to position [0, 0]
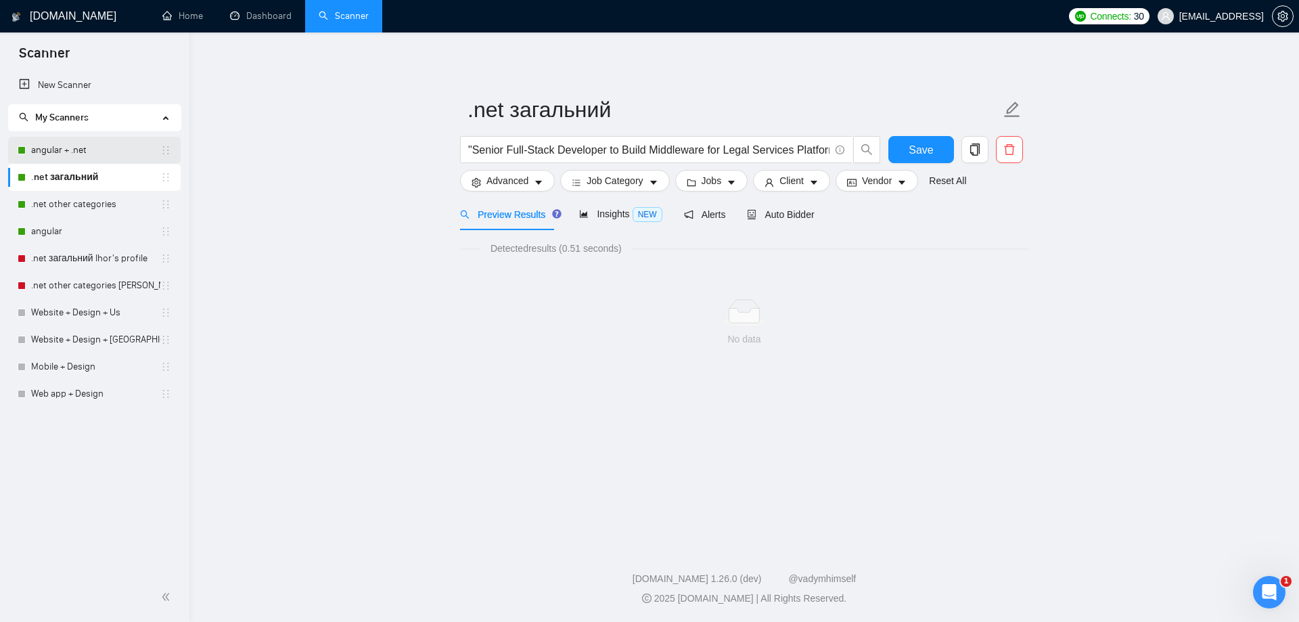
click at [81, 150] on link "angular + .net" at bounding box center [95, 150] width 129 height 27
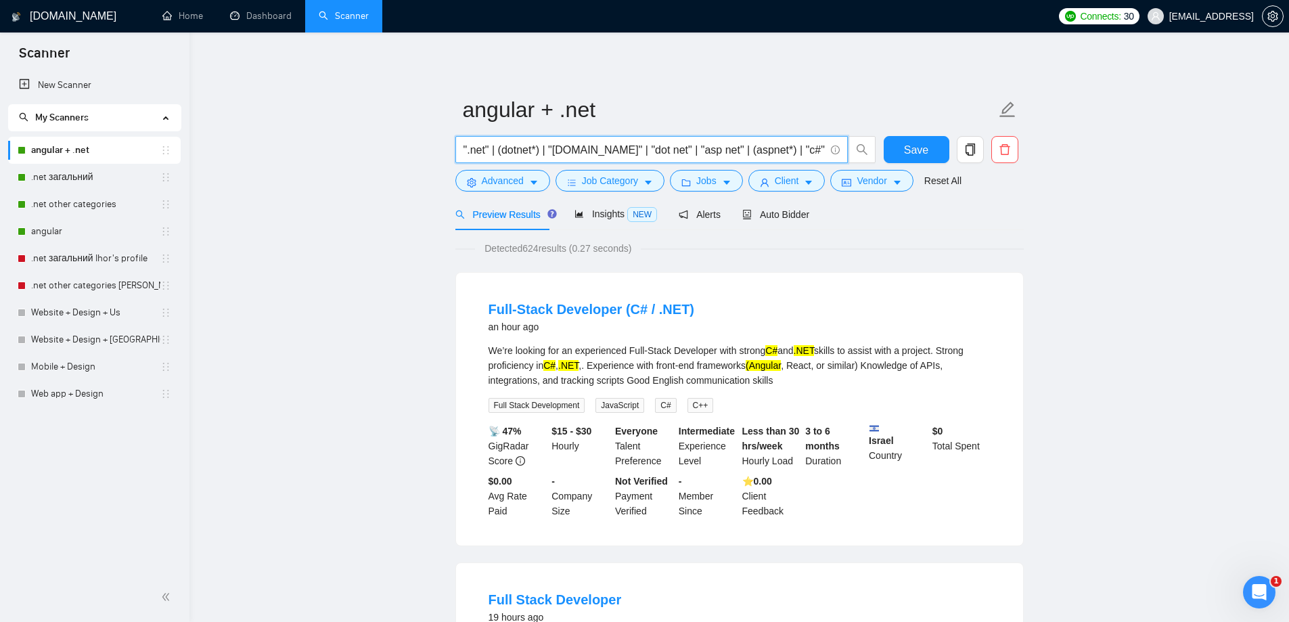
drag, startPoint x: 805, startPoint y: 150, endPoint x: 392, endPoint y: 157, distance: 412.9
paste input "[URL][DOMAIN_NAME]"
type input ""[URL][DOMAIN_NAME]""
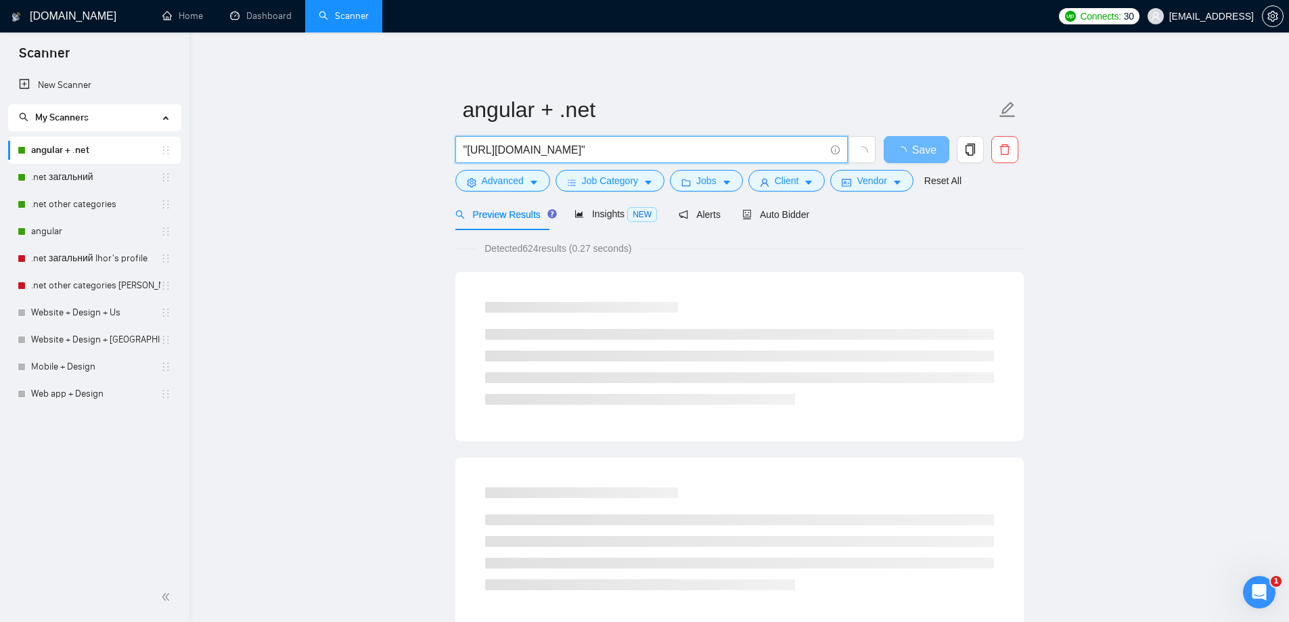
drag, startPoint x: 782, startPoint y: 144, endPoint x: 646, endPoint y: 166, distance: 137.8
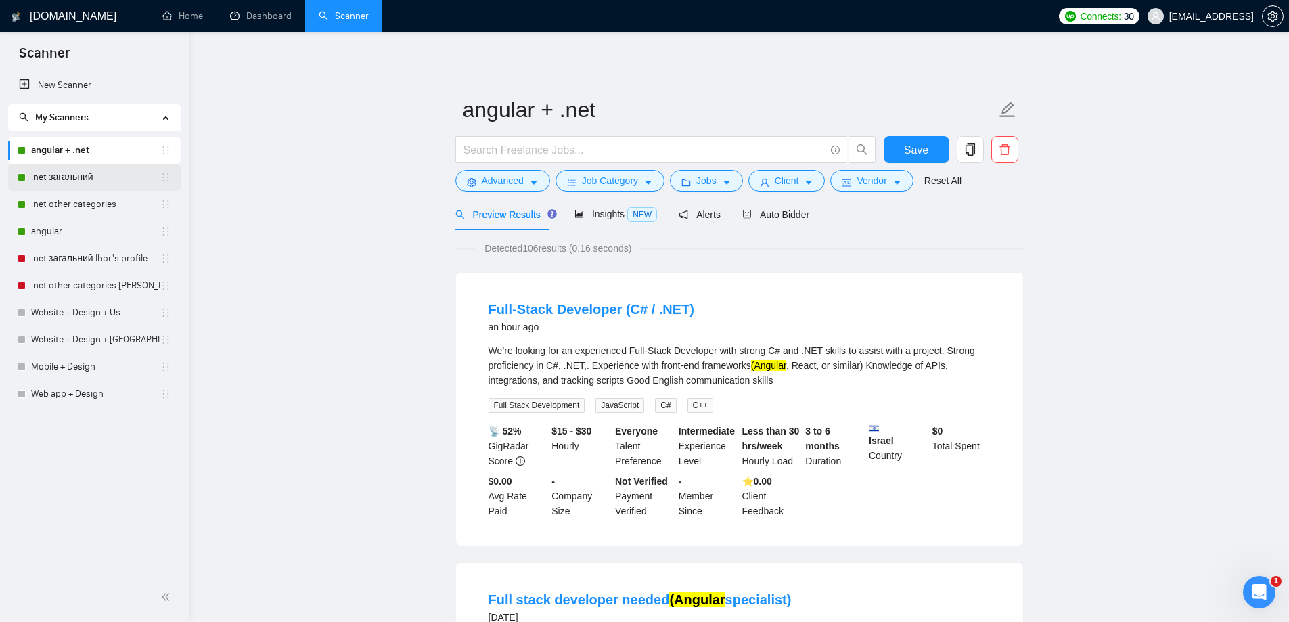
click at [78, 181] on link ".net загальний" at bounding box center [95, 177] width 129 height 27
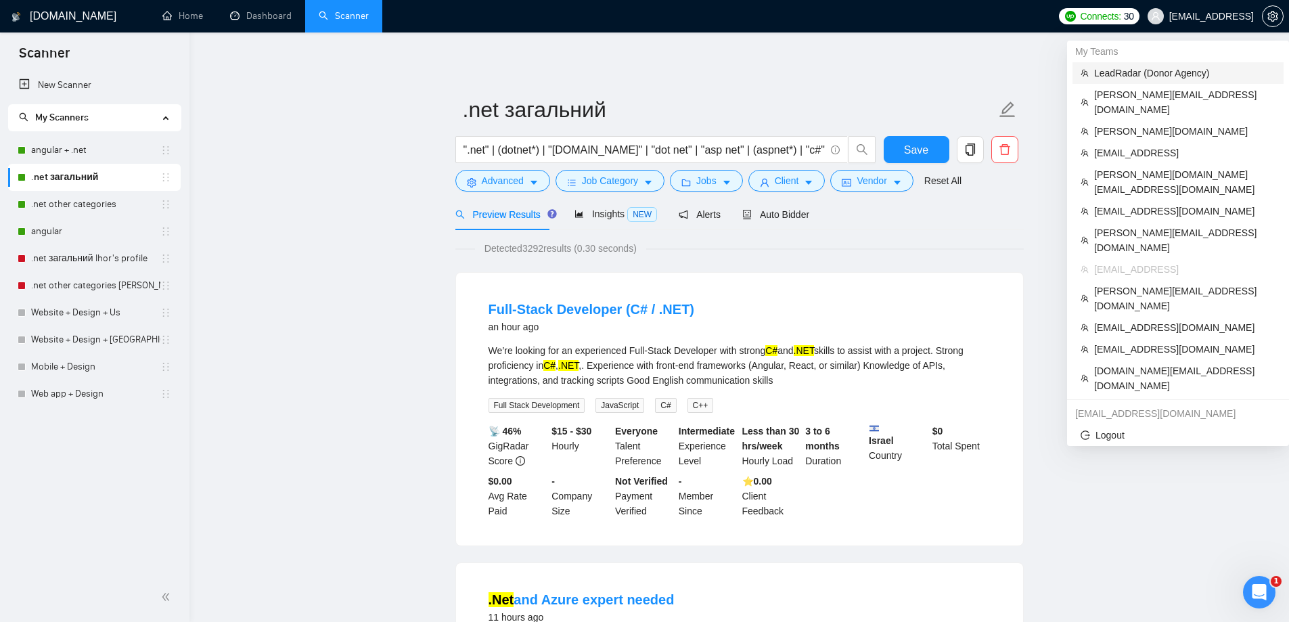
click at [1149, 68] on span "LeadRadar (Donor Agency)" at bounding box center [1184, 73] width 181 height 15
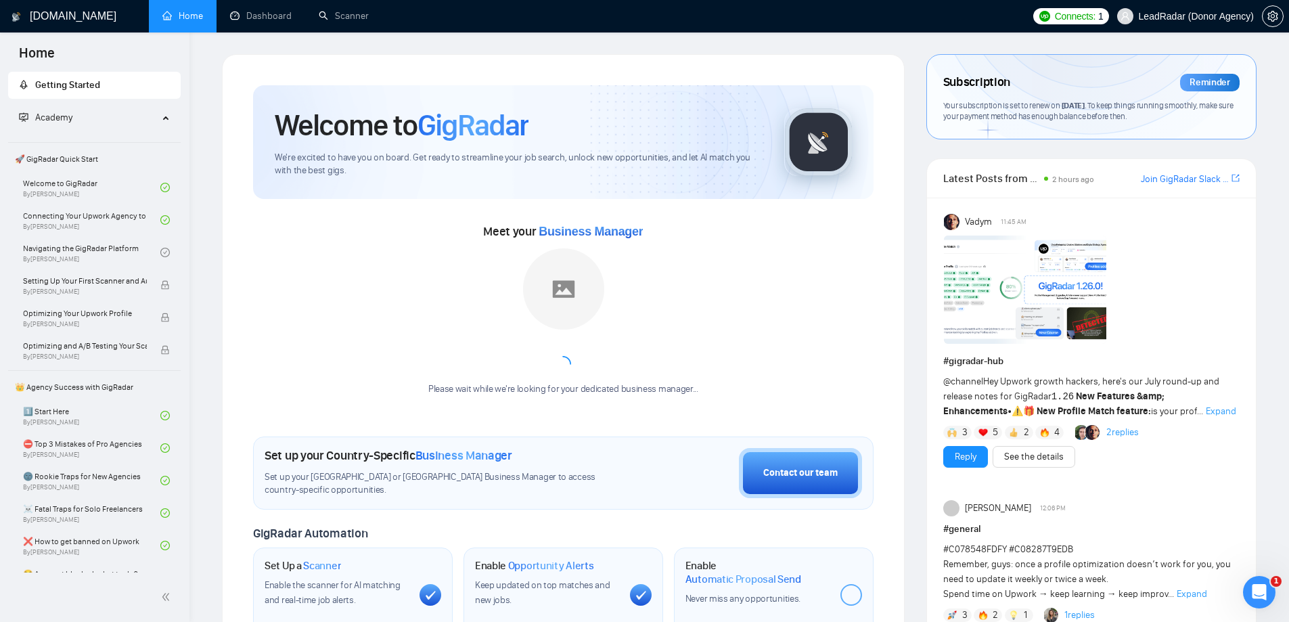
drag, startPoint x: 351, startPoint y: 30, endPoint x: 450, endPoint y: 113, distance: 129.3
click at [351, 22] on link "Scanner" at bounding box center [344, 16] width 50 height 12
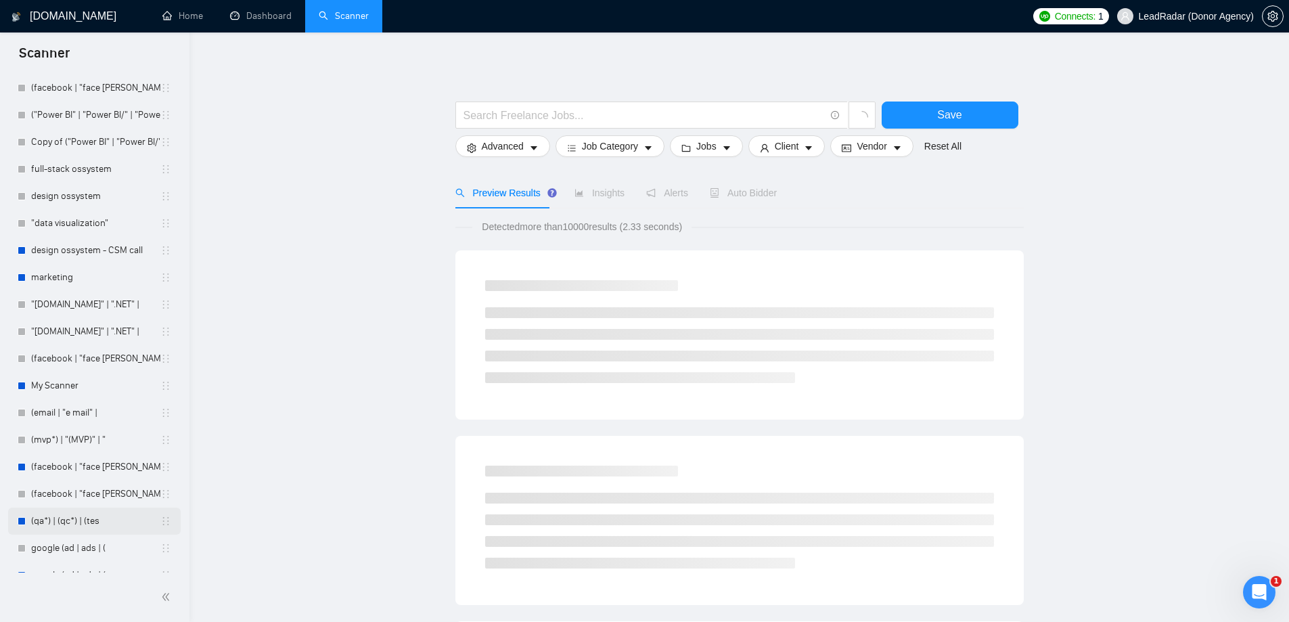
scroll to position [406, 0]
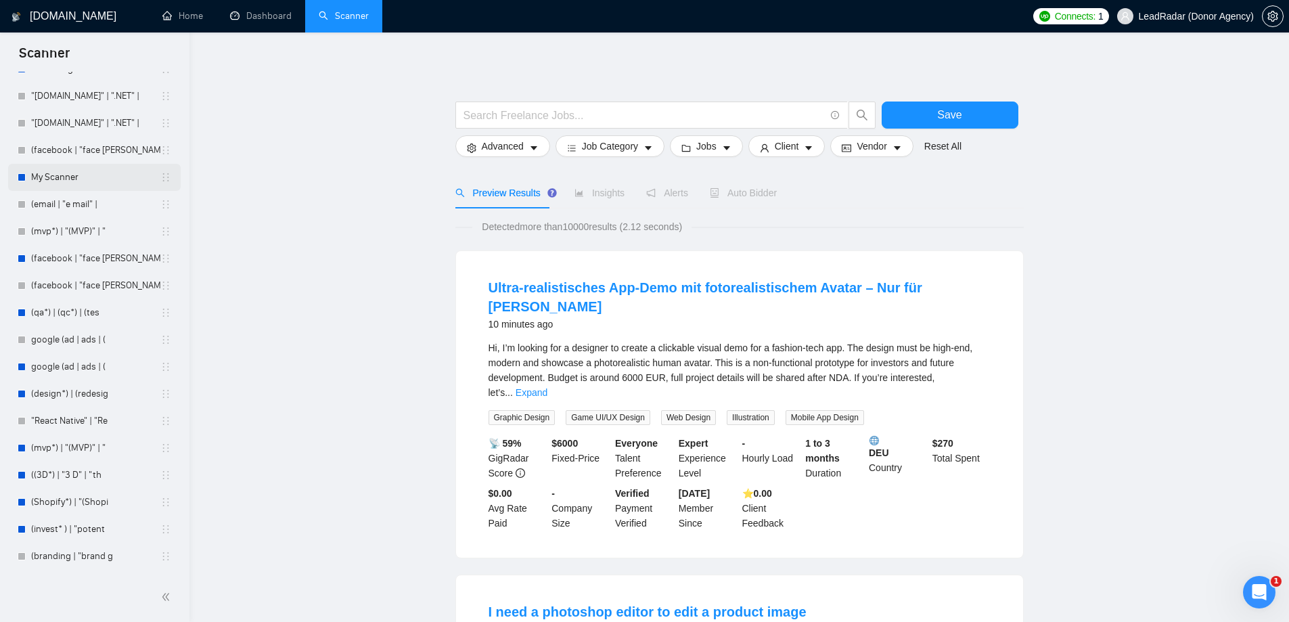
click at [72, 186] on link "My Scanner" at bounding box center [95, 177] width 129 height 27
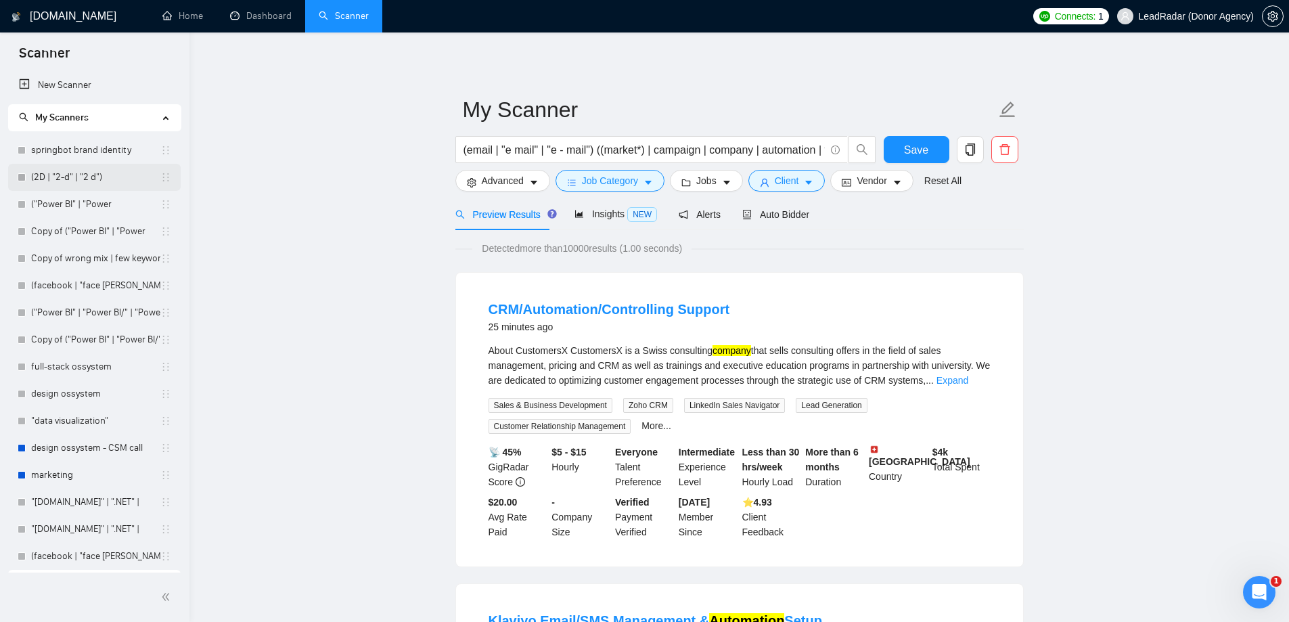
click at [70, 181] on link "(2D | "2-d" | "2 d")" at bounding box center [95, 177] width 129 height 27
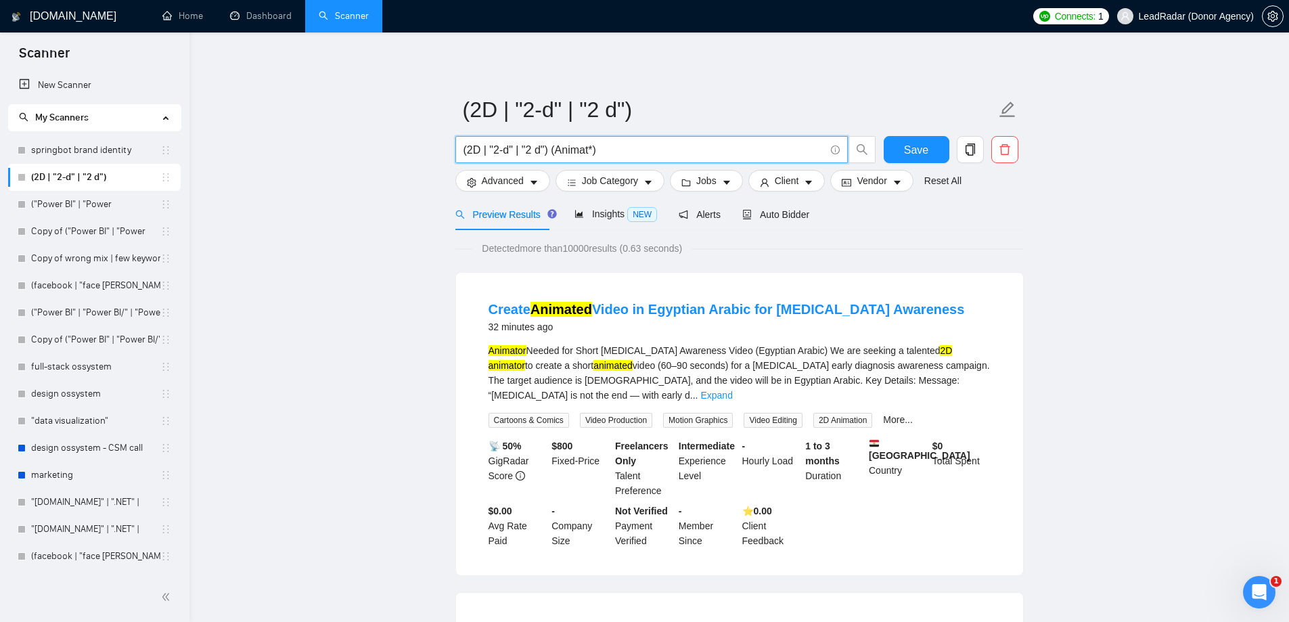
drag, startPoint x: 617, startPoint y: 153, endPoint x: 378, endPoint y: 171, distance: 240.2
paste input "Senior Full-Stack Developer to Build Middleware for Legal Services Platform"
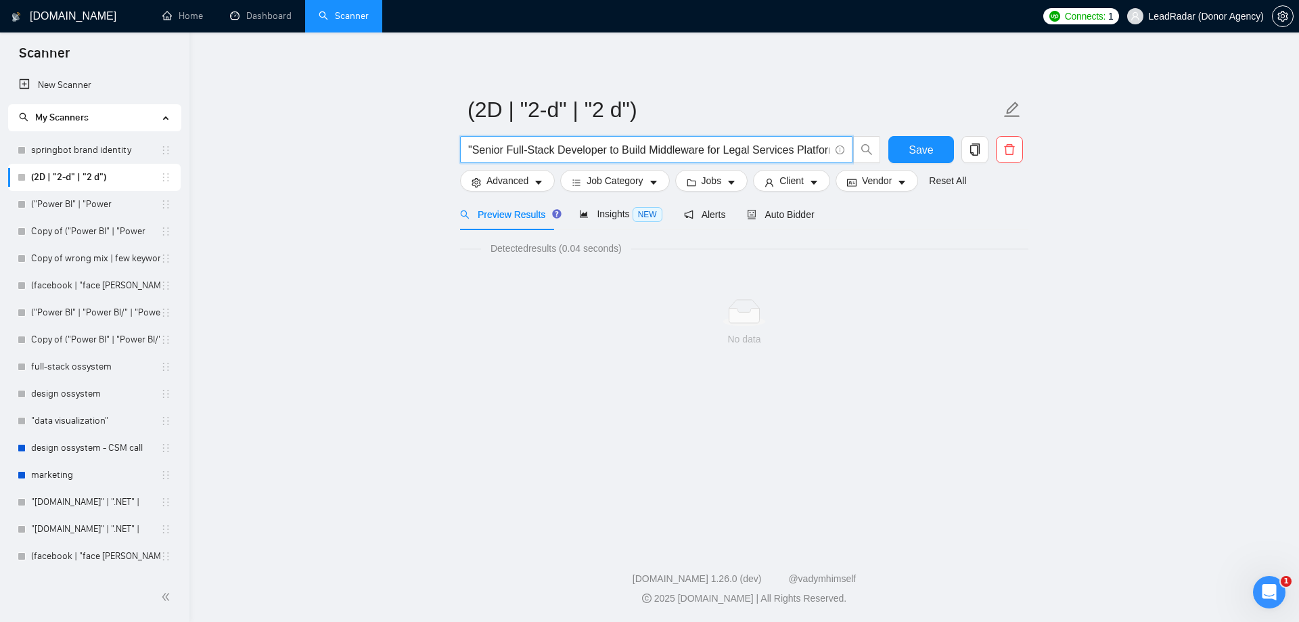
drag, startPoint x: 614, startPoint y: 152, endPoint x: 467, endPoint y: 197, distance: 153.7
click at [372, 159] on main "(2D | "2-d" | "2 d") "Senior Full-Stack Developer to Build Middleware for Legal…" at bounding box center [744, 286] width 1067 height 464
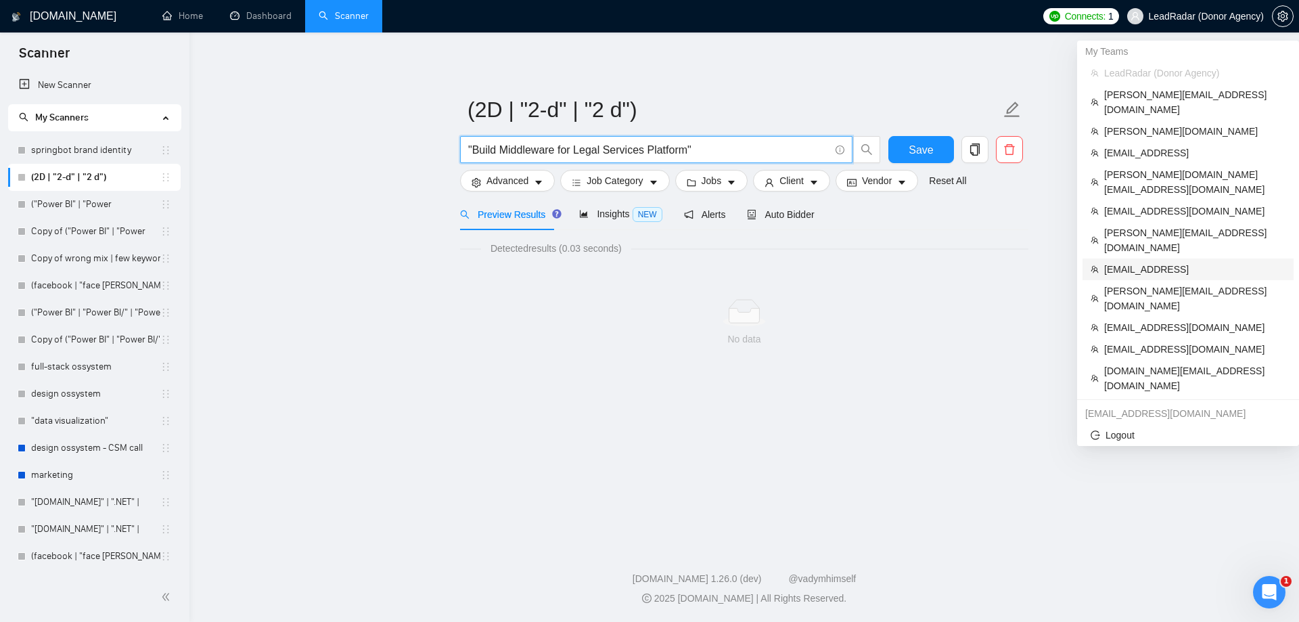
type input ""Build Middleware for Legal Services Platform""
click at [1127, 262] on span "[EMAIL_ADDRESS]" at bounding box center [1194, 269] width 181 height 15
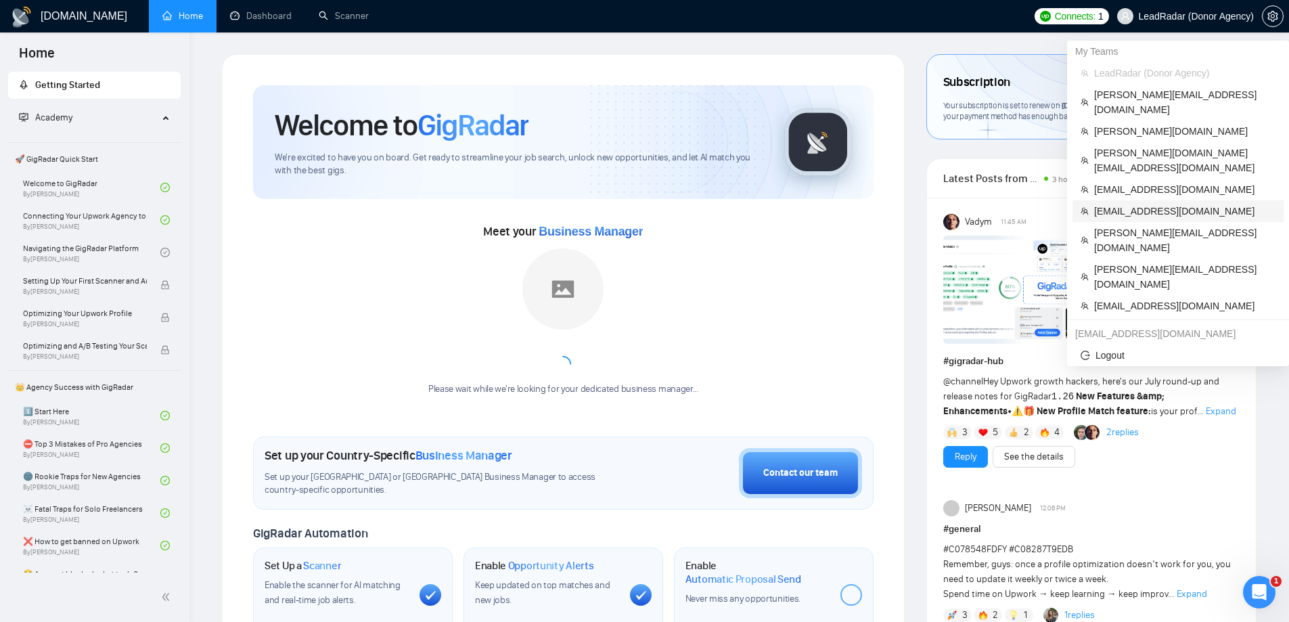
click at [1129, 204] on span "ahmedzain7557@gmail.com" at bounding box center [1184, 211] width 181 height 15
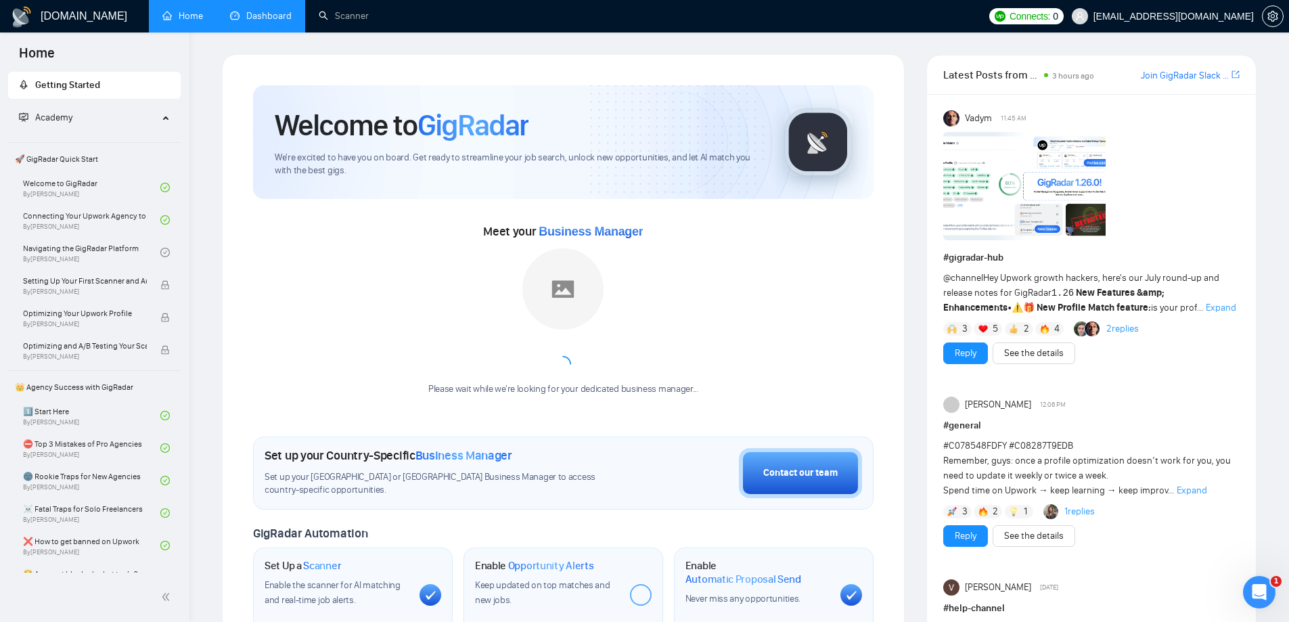
click at [267, 12] on link "Dashboard" at bounding box center [261, 16] width 62 height 12
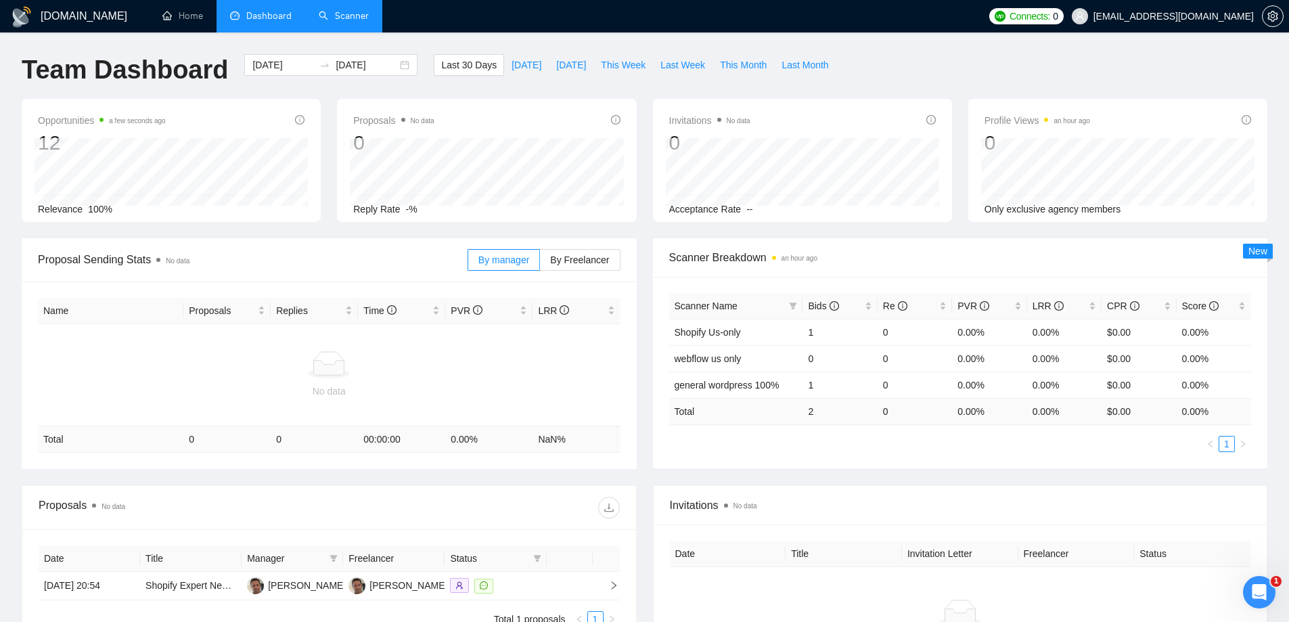
click at [348, 16] on link "Scanner" at bounding box center [344, 16] width 50 height 12
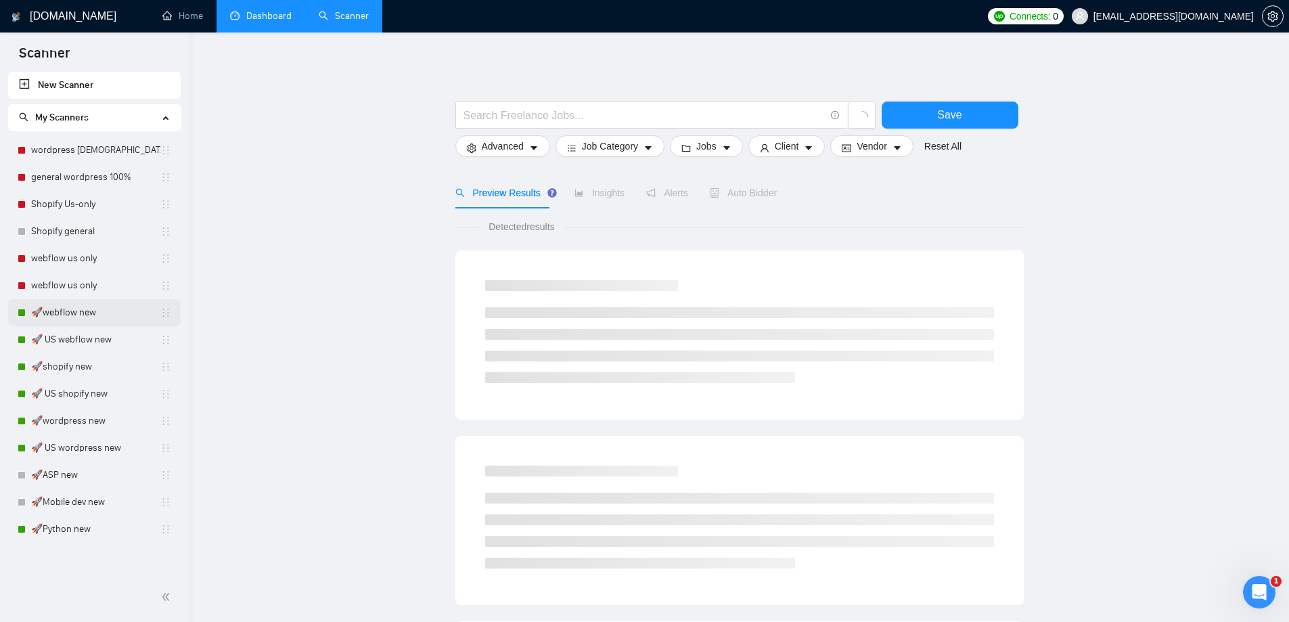
click at [83, 315] on link "🚀webflow new" at bounding box center [95, 312] width 129 height 27
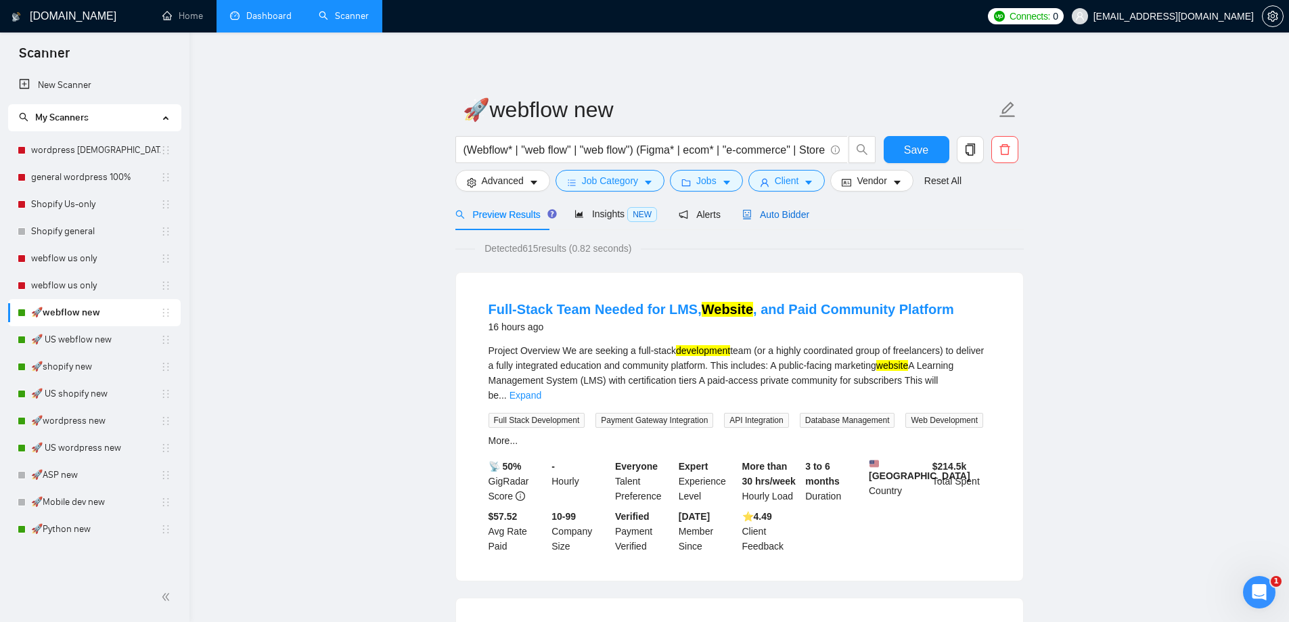
click at [787, 215] on span "Auto Bidder" at bounding box center [775, 214] width 67 height 11
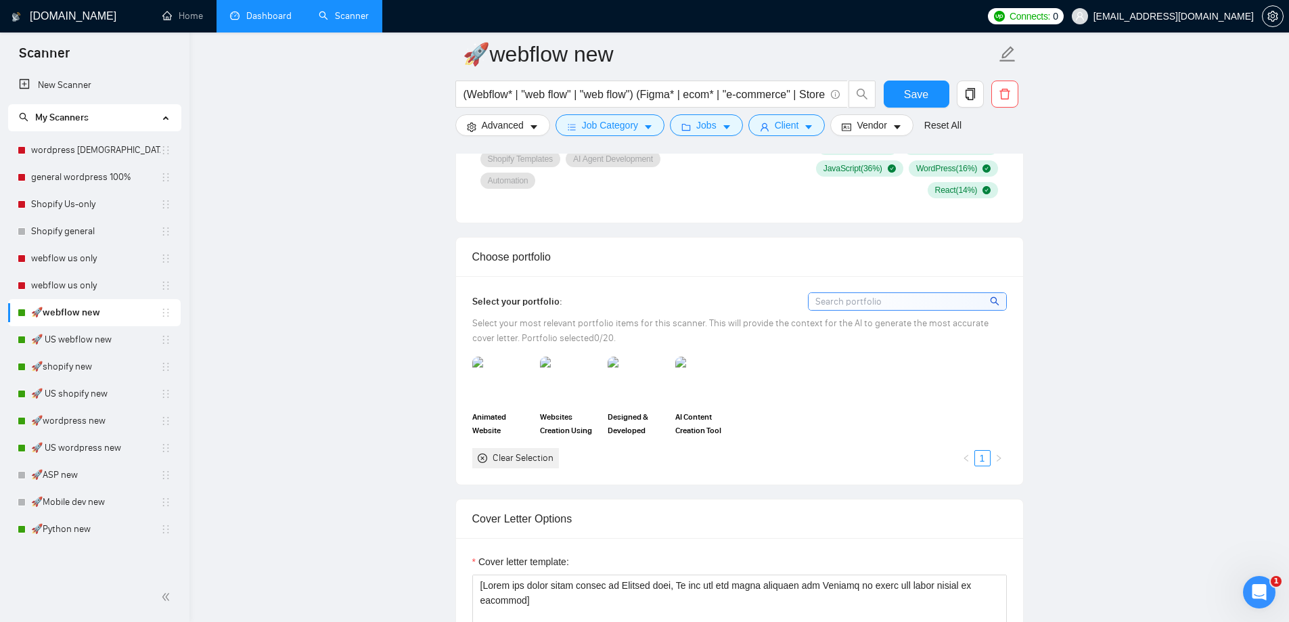
scroll to position [1353, 0]
